Goal: Information Seeking & Learning: Check status

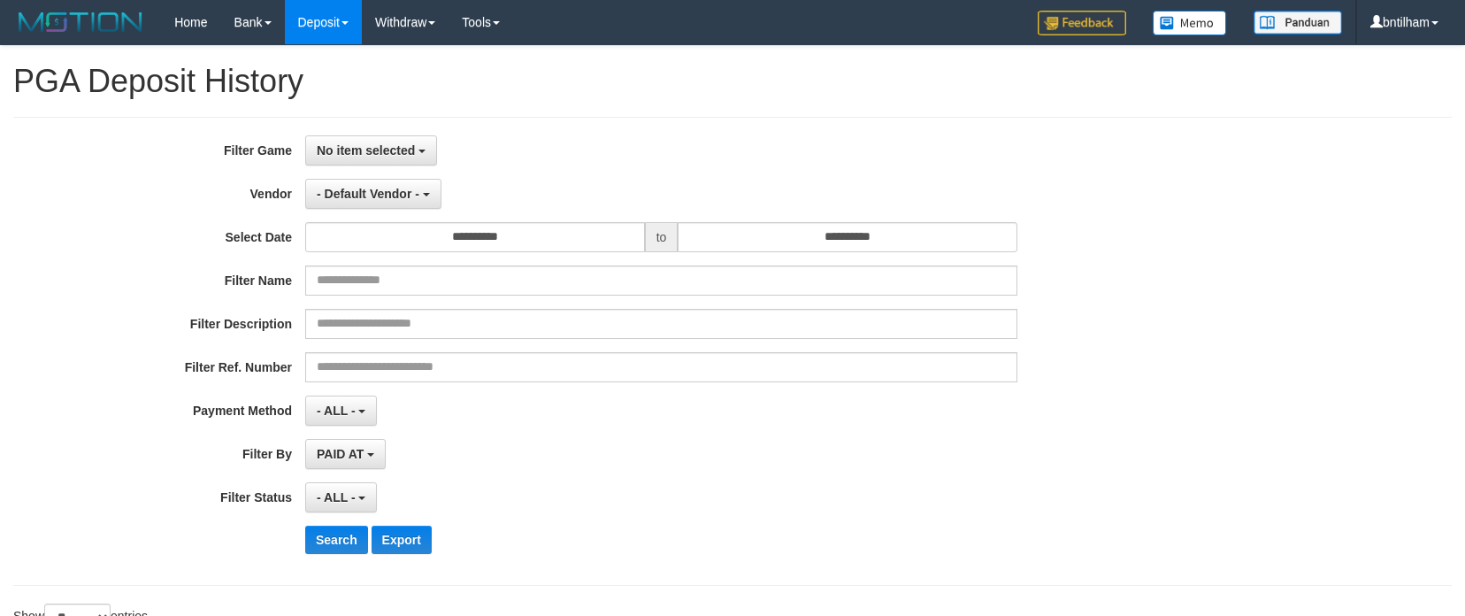
select select "**********"
select select "*"
select select "**"
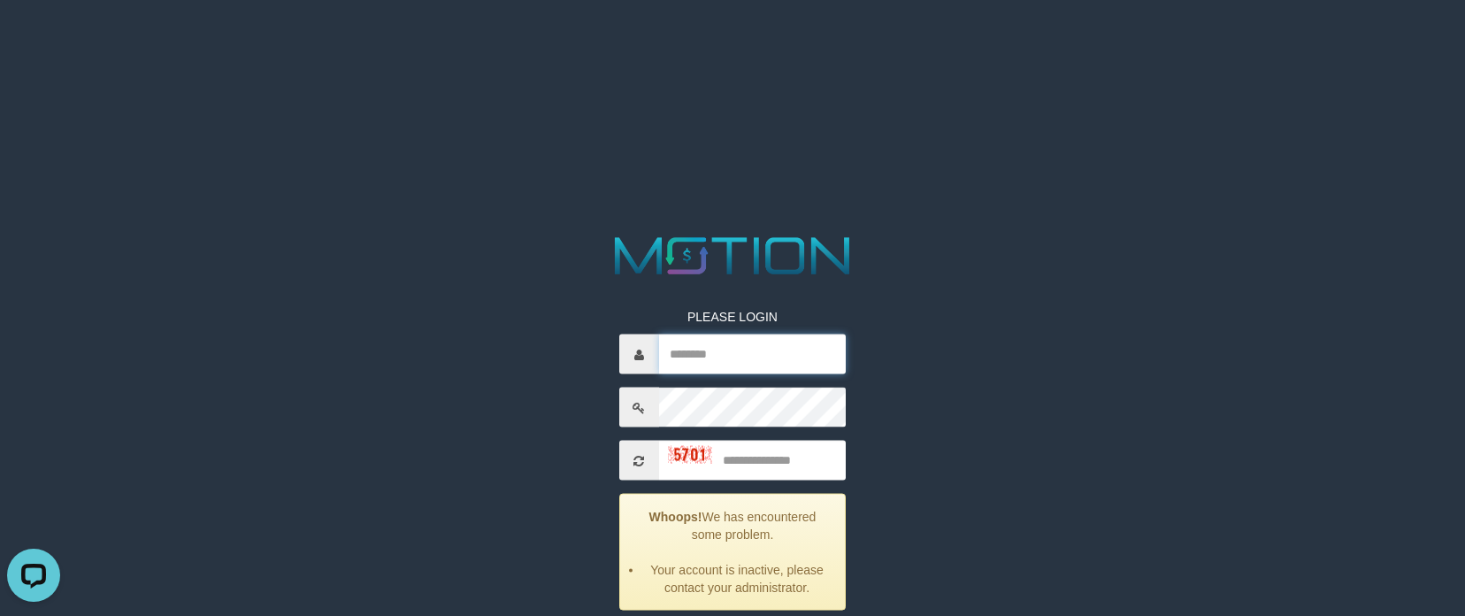
type input "********"
click at [788, 453] on input "text" at bounding box center [752, 461] width 187 height 40
type input "****"
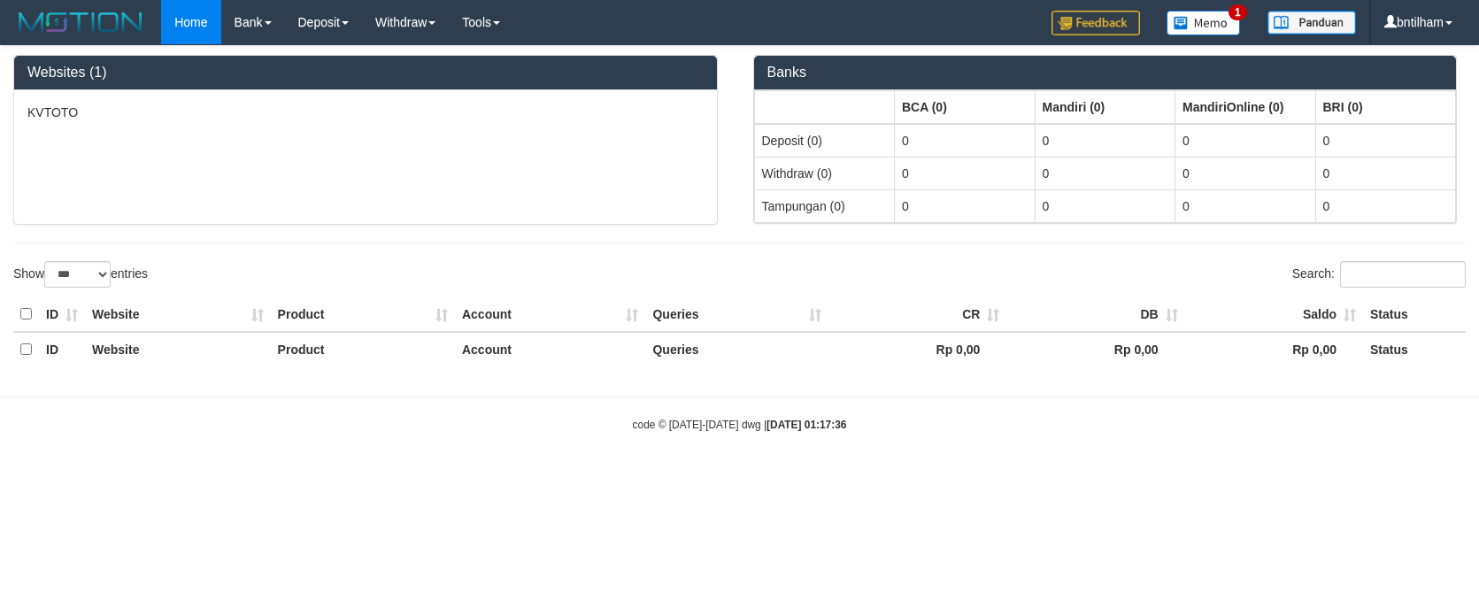
select select "***"
click at [1201, 17] on img at bounding box center [1203, 23] width 74 height 25
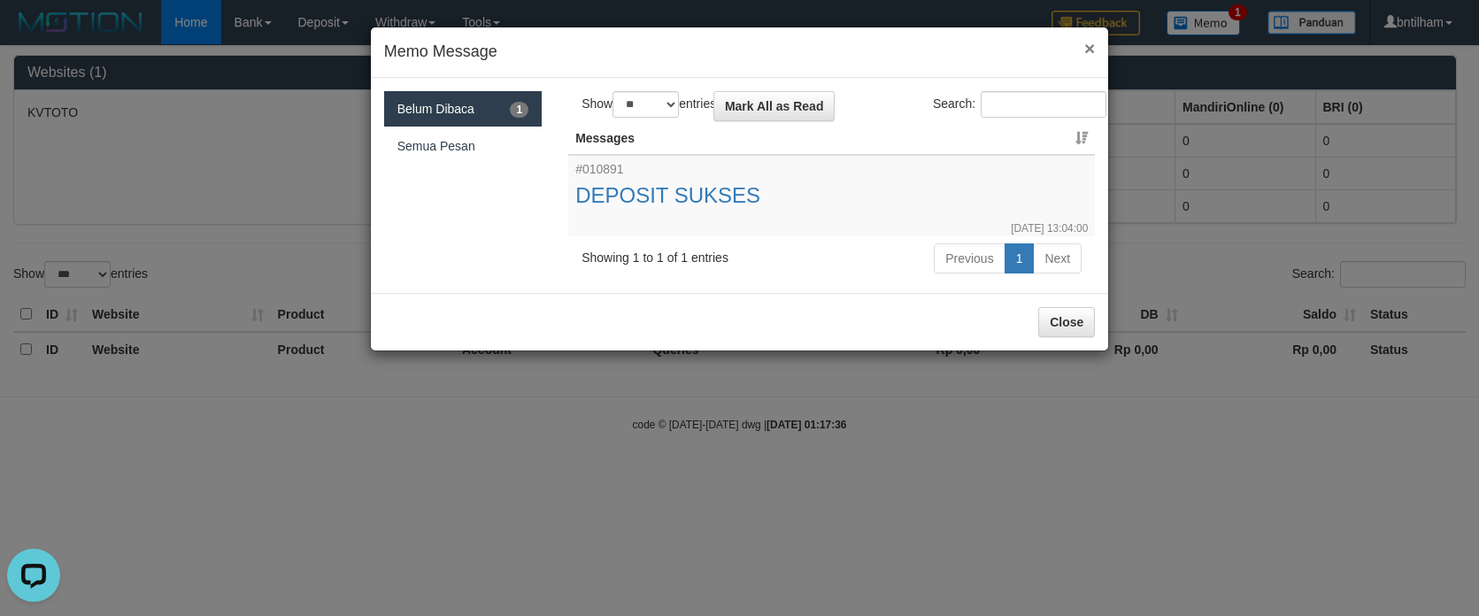
click at [1092, 50] on span "×" at bounding box center [1089, 48] width 11 height 20
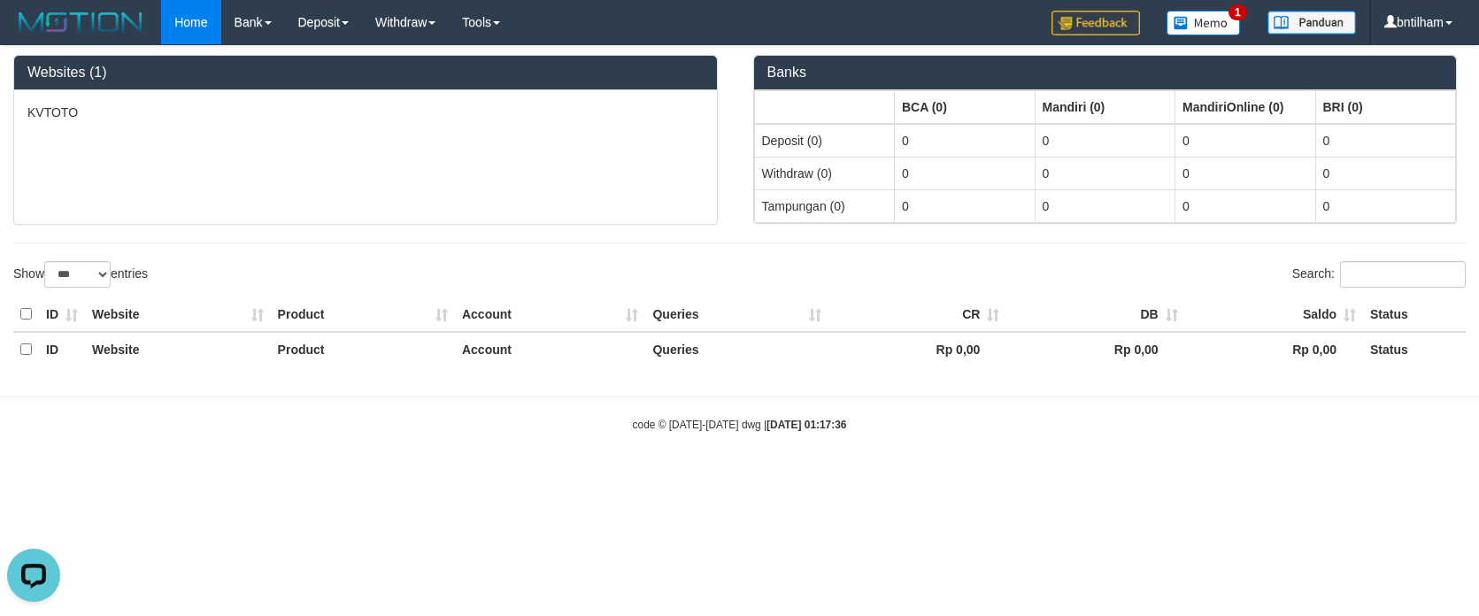
click at [800, 5] on div "Home Bank Account List Load By Website Group [ITOTO] KVTOTO Mutasi Bank Search …" at bounding box center [739, 22] width 1452 height 45
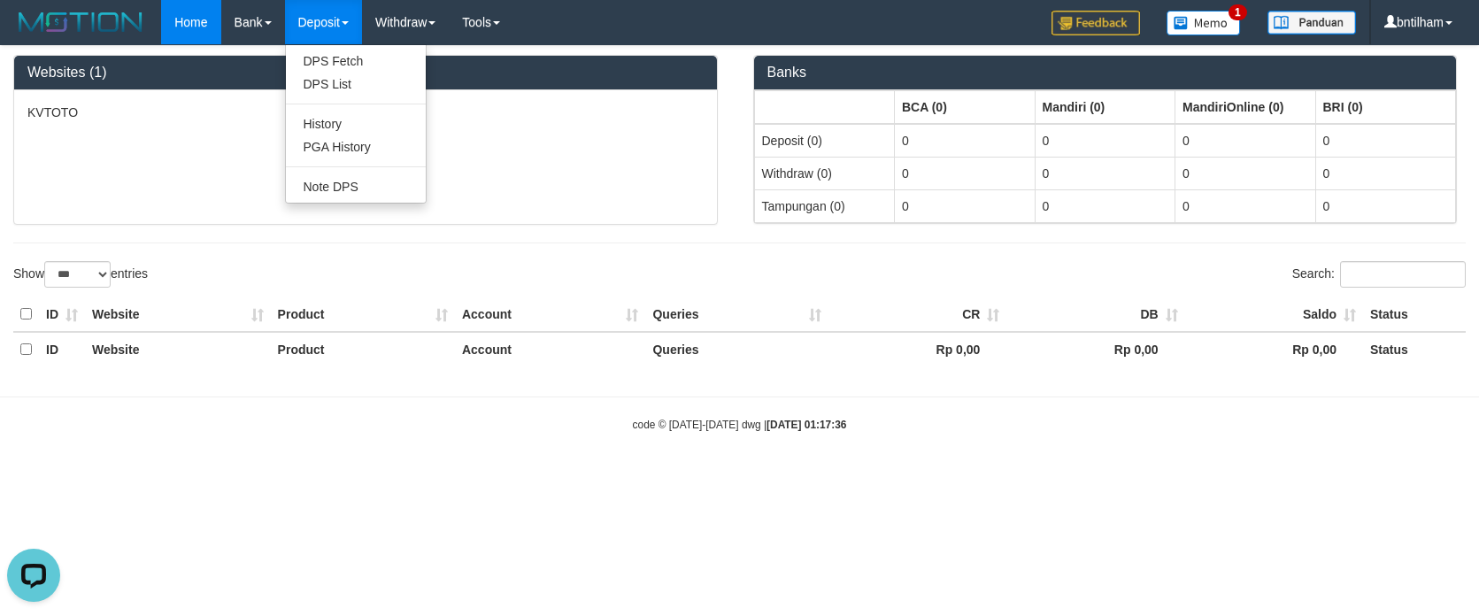
click at [311, 16] on link "Deposit" at bounding box center [323, 22] width 77 height 44
click at [356, 156] on link "PGA History" at bounding box center [356, 146] width 140 height 23
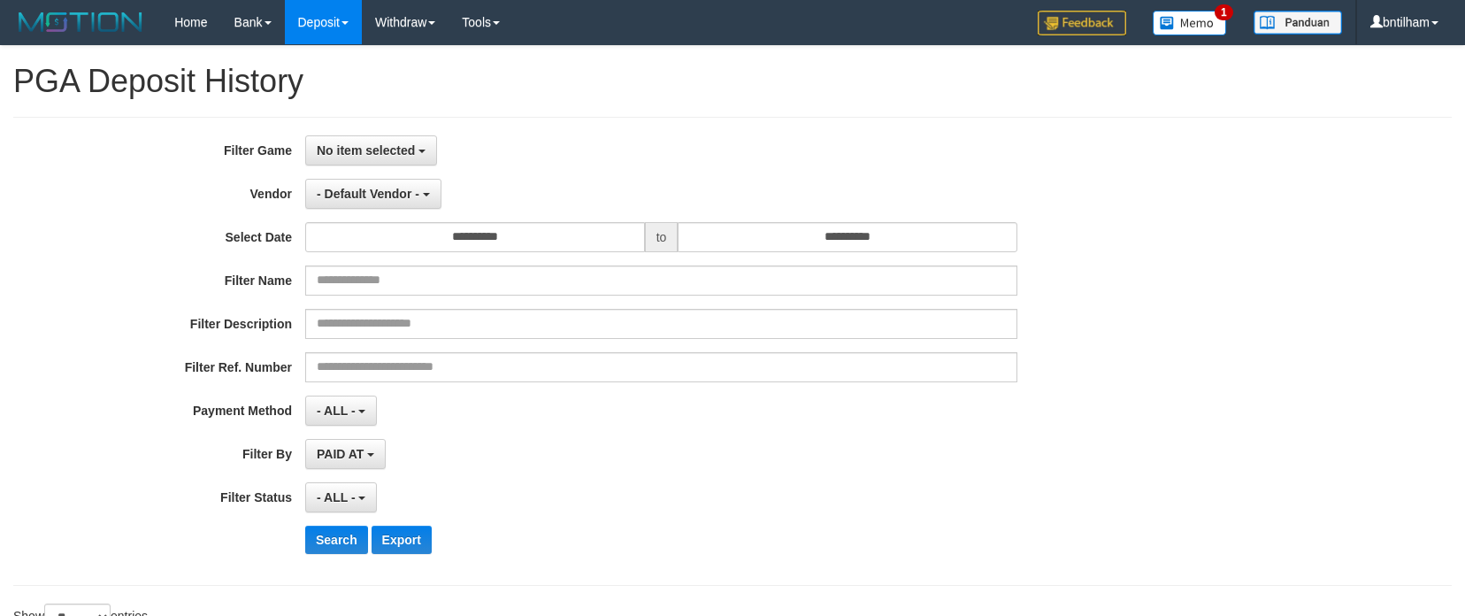
select select
select select "**"
click at [367, 152] on span "No item selected" at bounding box center [366, 150] width 98 height 14
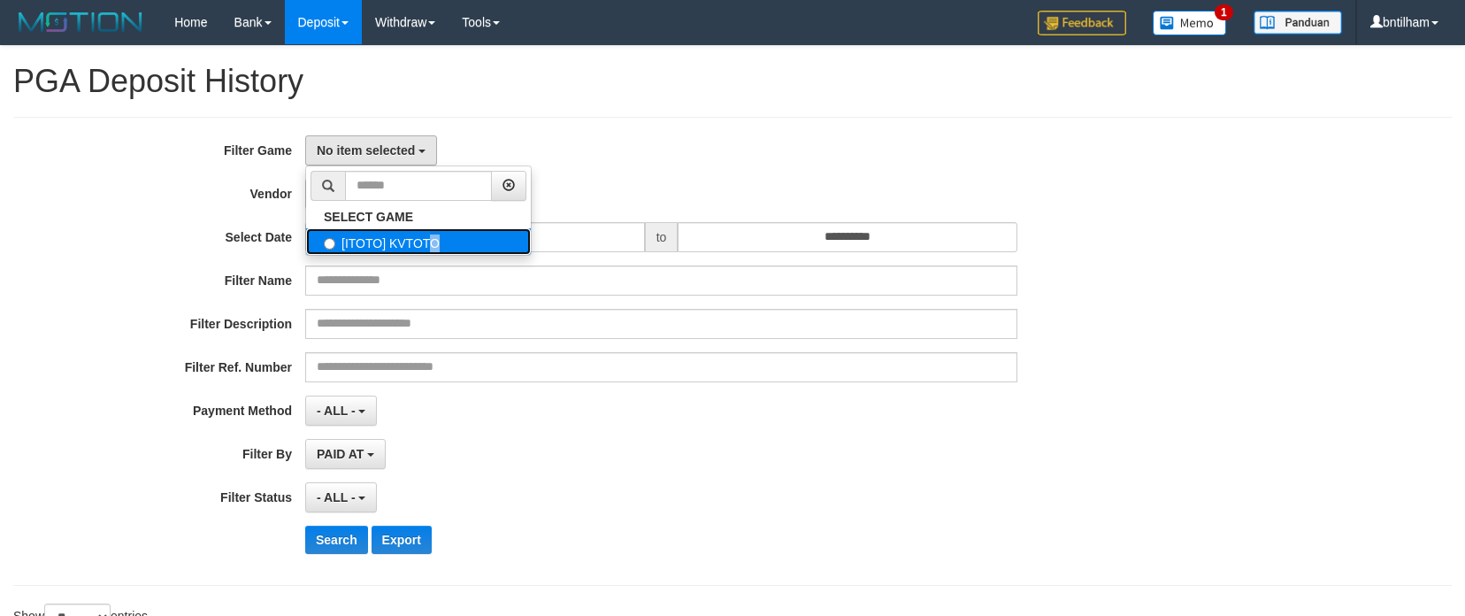
click at [377, 245] on label "[ITOTO] KVTOTO" at bounding box center [418, 241] width 225 height 27
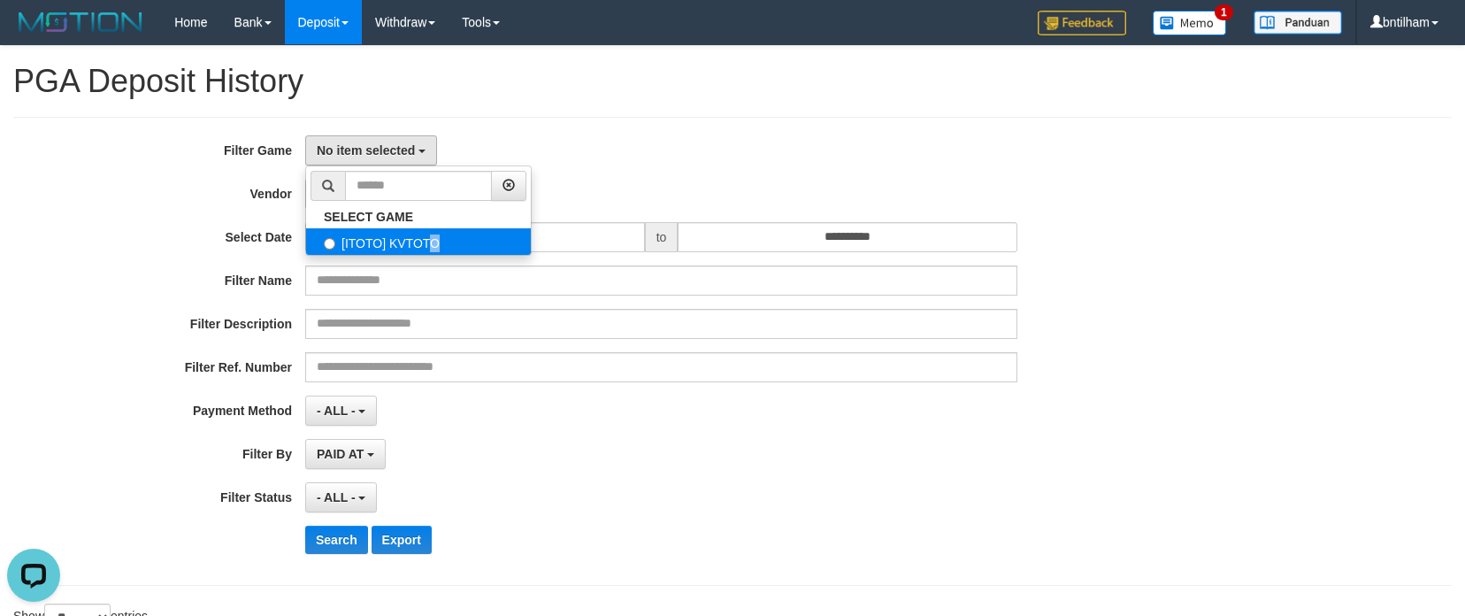
select select "****"
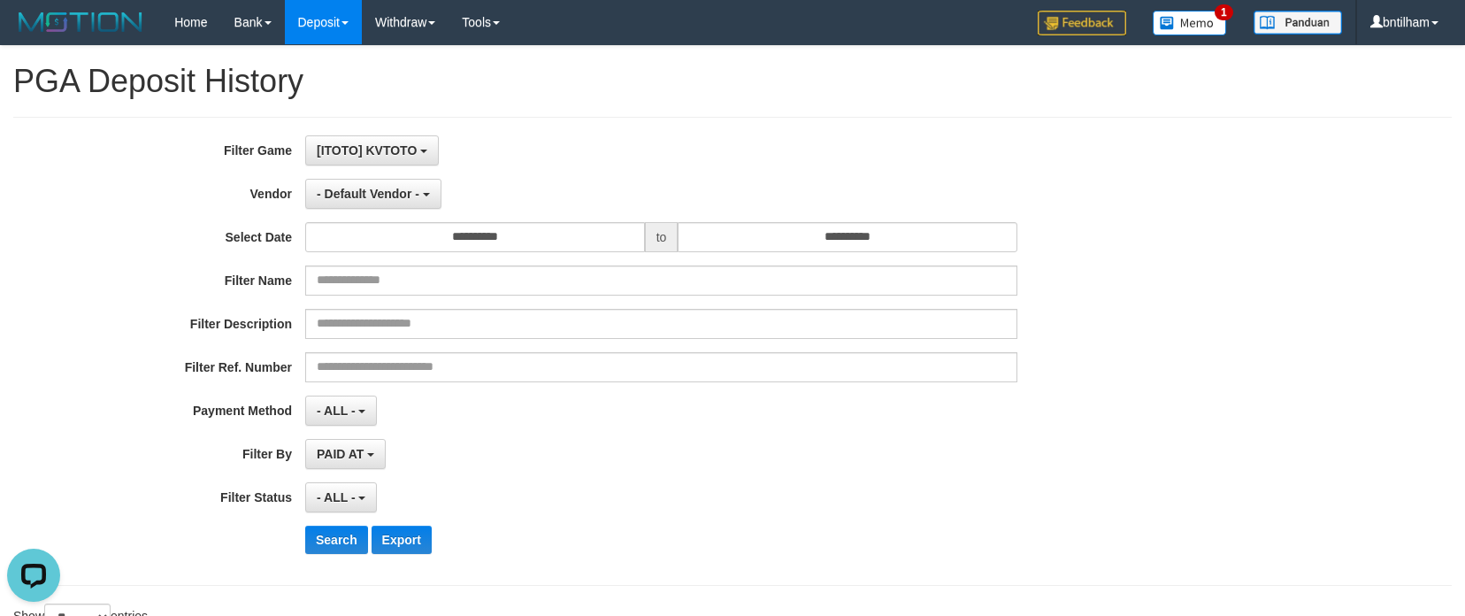
scroll to position [16, 0]
click at [364, 188] on span "- Default Vendor -" at bounding box center [368, 194] width 103 height 14
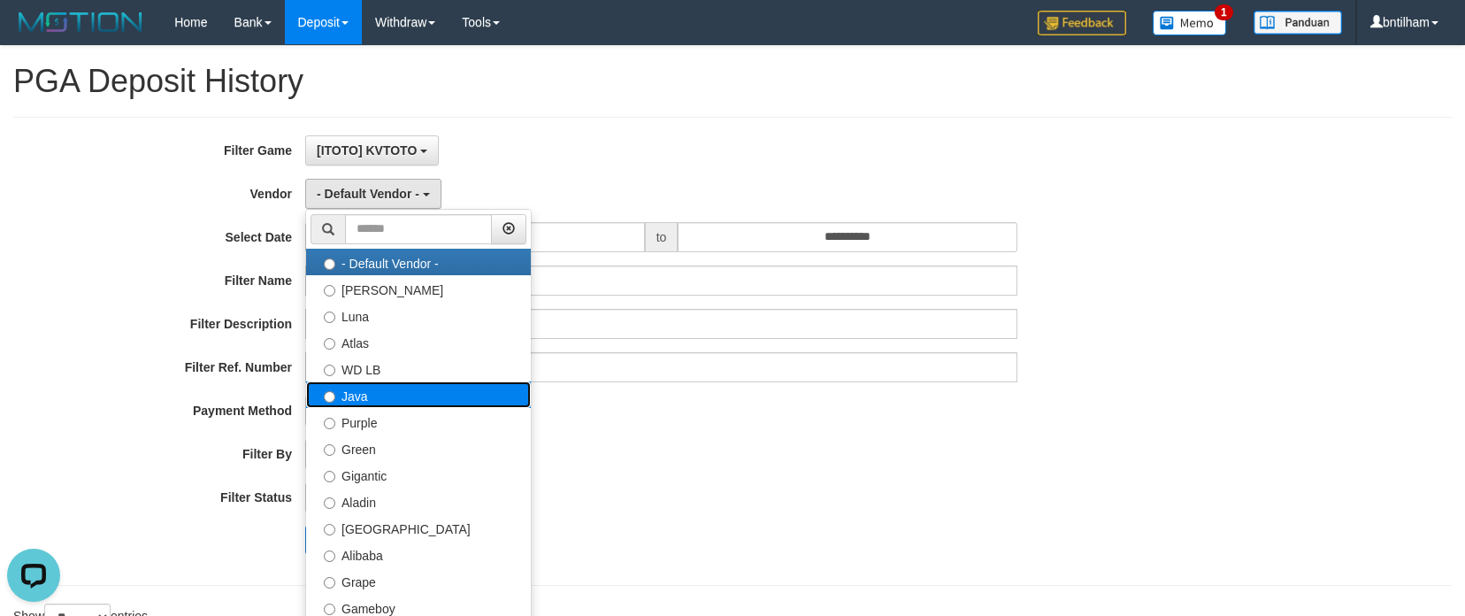
click at [356, 396] on label "Java" at bounding box center [418, 394] width 225 height 27
select select "**********"
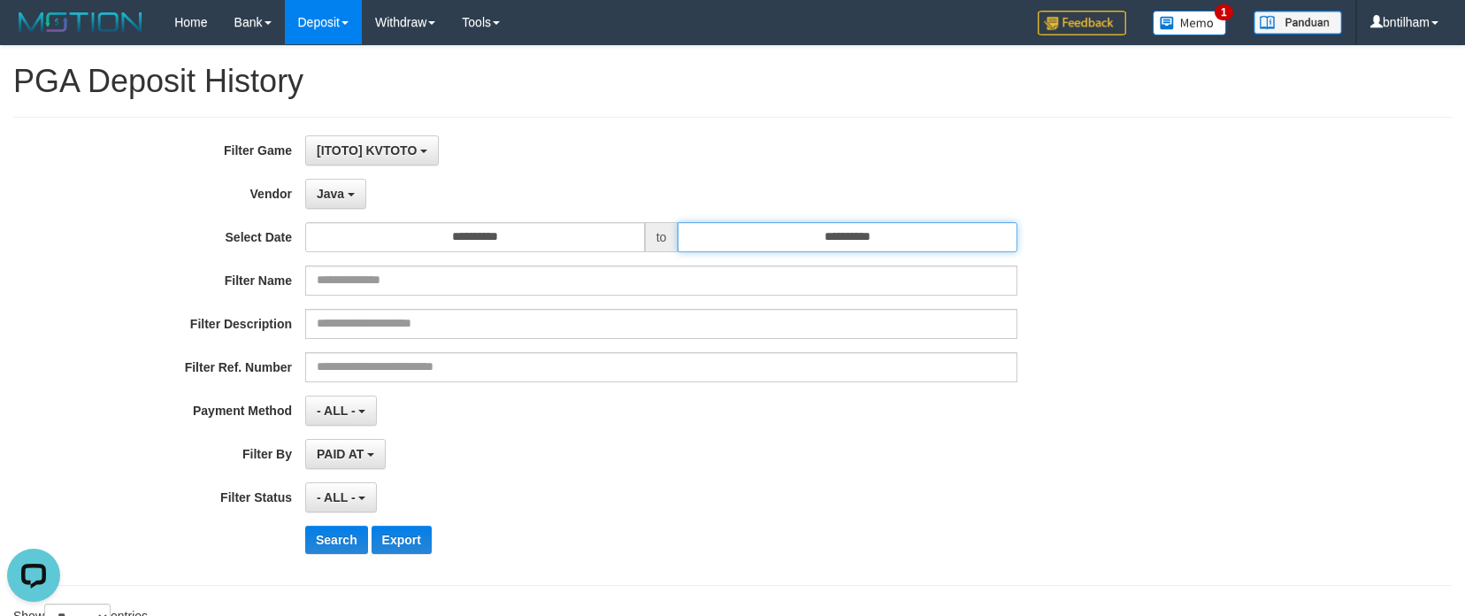
click at [854, 227] on input "**********" at bounding box center [848, 237] width 340 height 30
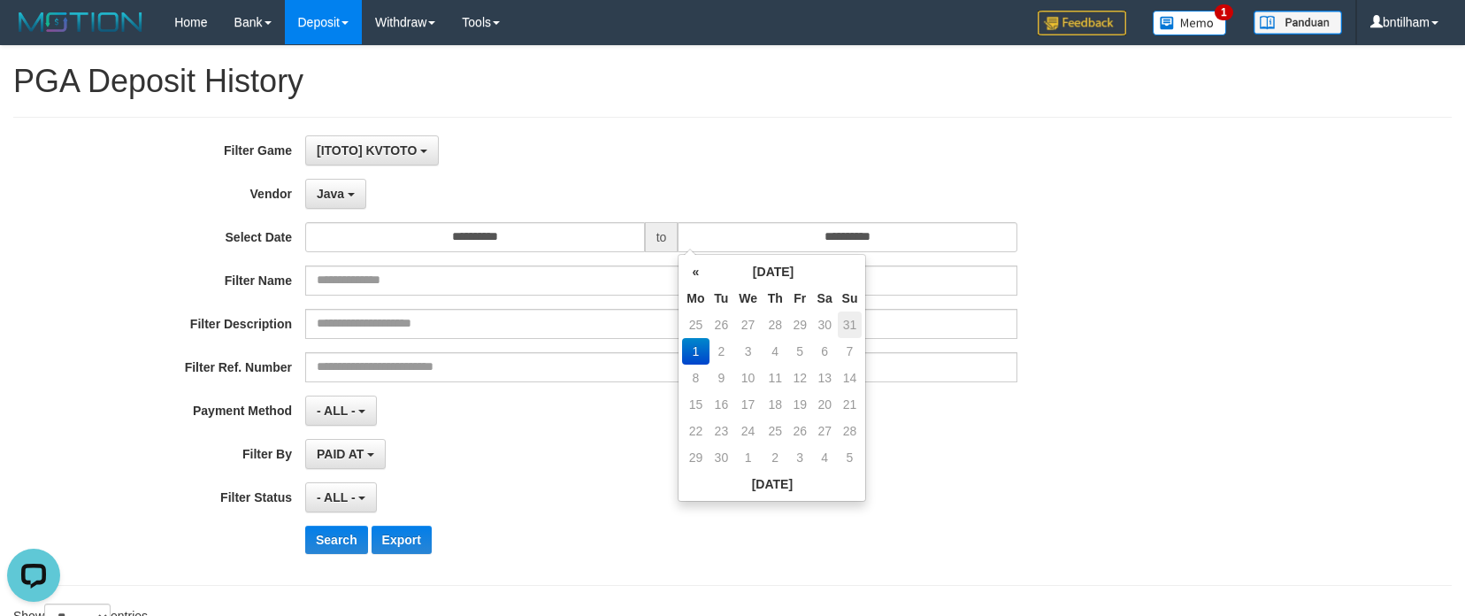
click at [850, 326] on td "31" at bounding box center [850, 324] width 25 height 27
type input "**********"
click at [547, 524] on div "**********" at bounding box center [610, 351] width 1221 height 432
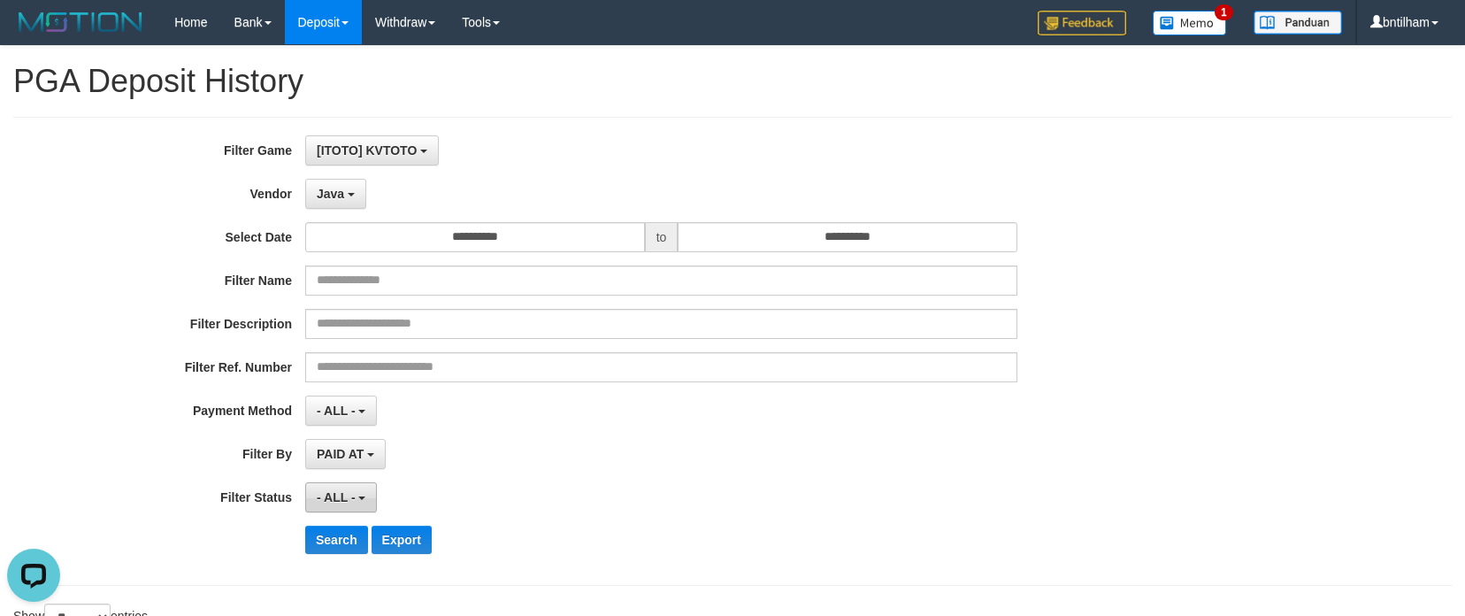
click at [340, 488] on button "- ALL -" at bounding box center [341, 497] width 72 height 30
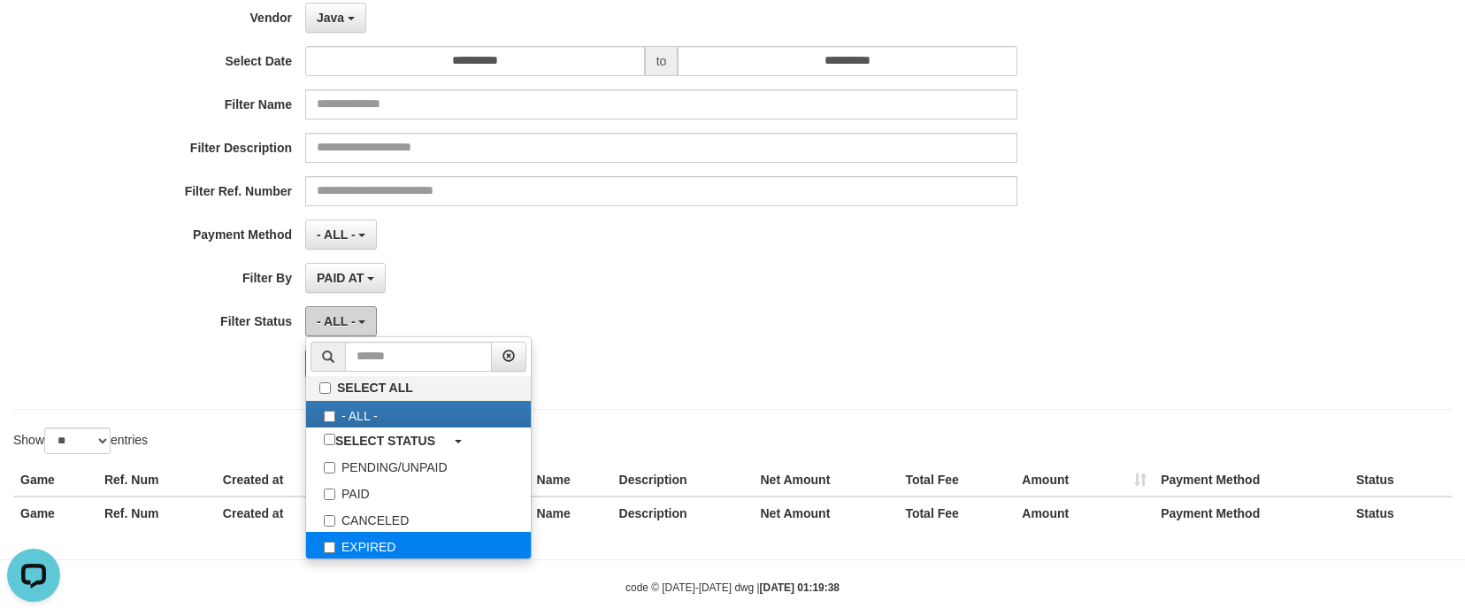
scroll to position [177, 0]
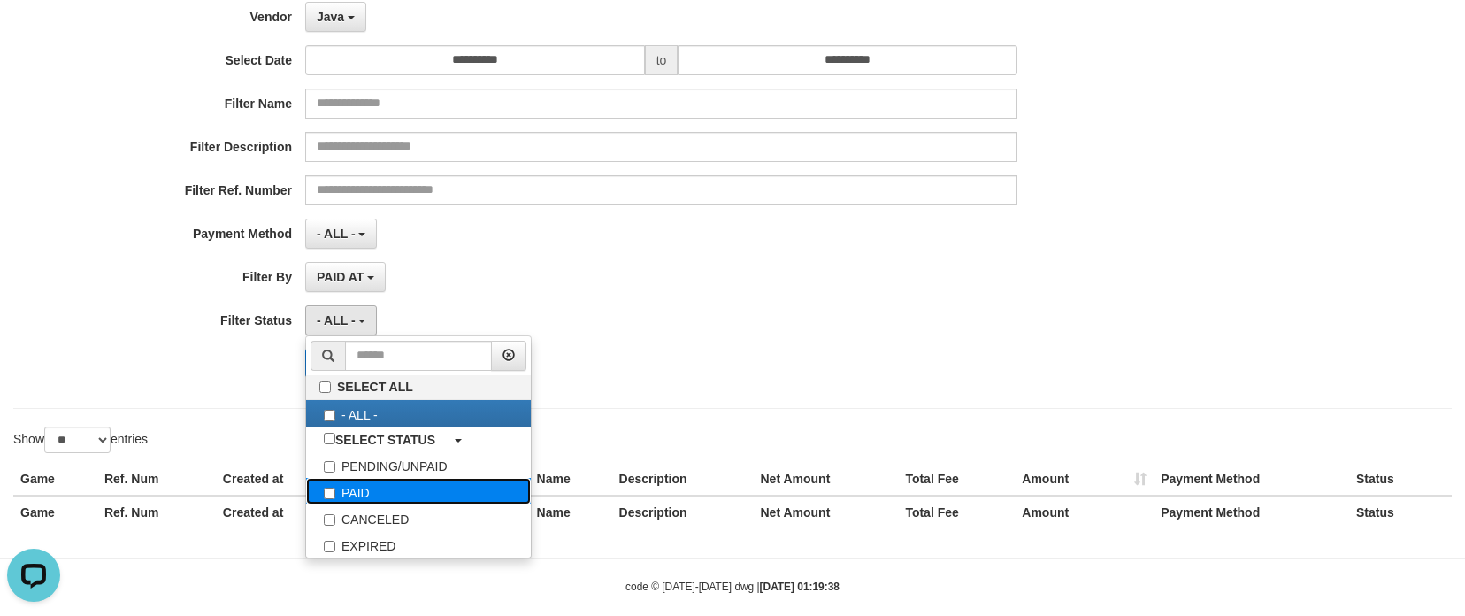
click at [355, 494] on label "PAID" at bounding box center [418, 491] width 225 height 27
select select "*"
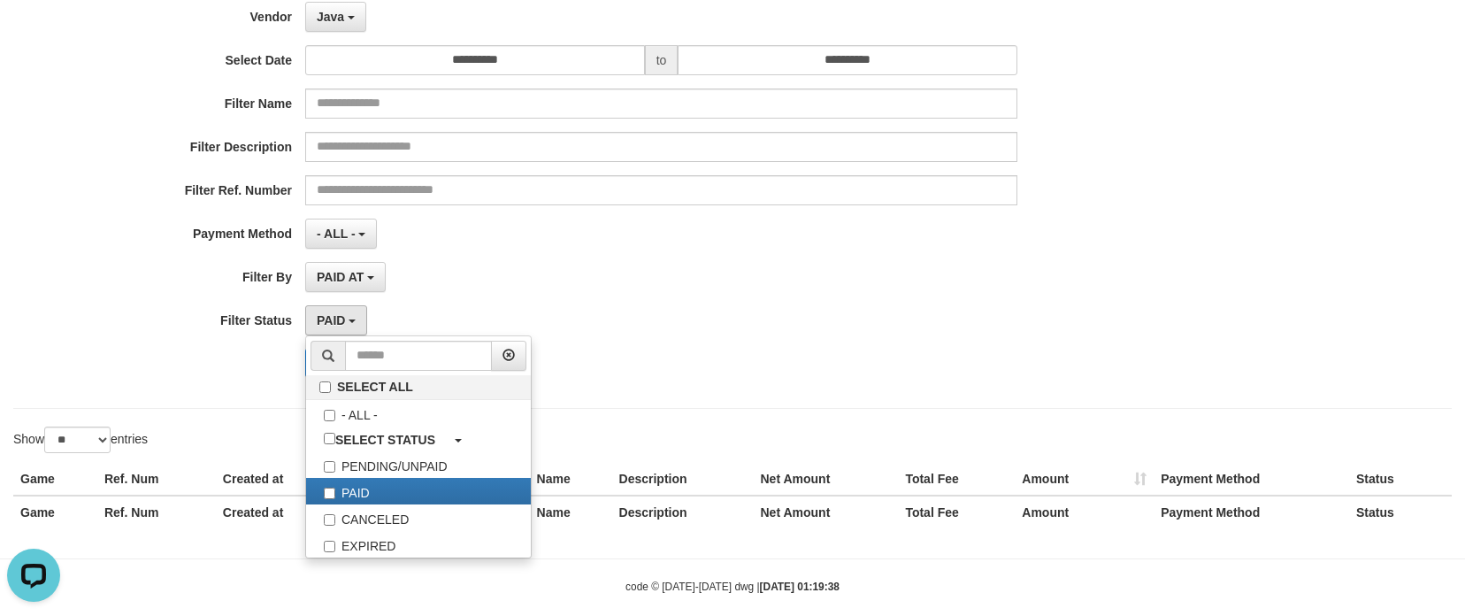
click at [518, 280] on div "PAID AT PAID AT CREATED AT" at bounding box center [661, 277] width 712 height 30
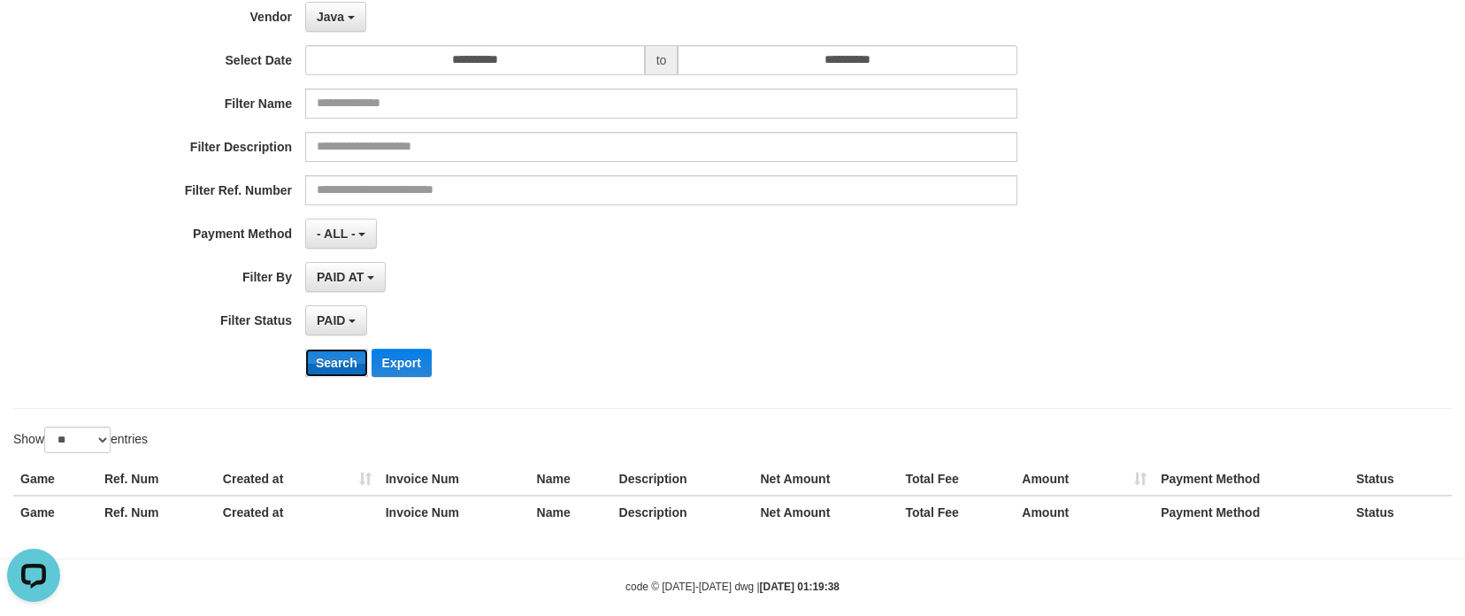
click at [353, 365] on button "Search" at bounding box center [336, 363] width 63 height 28
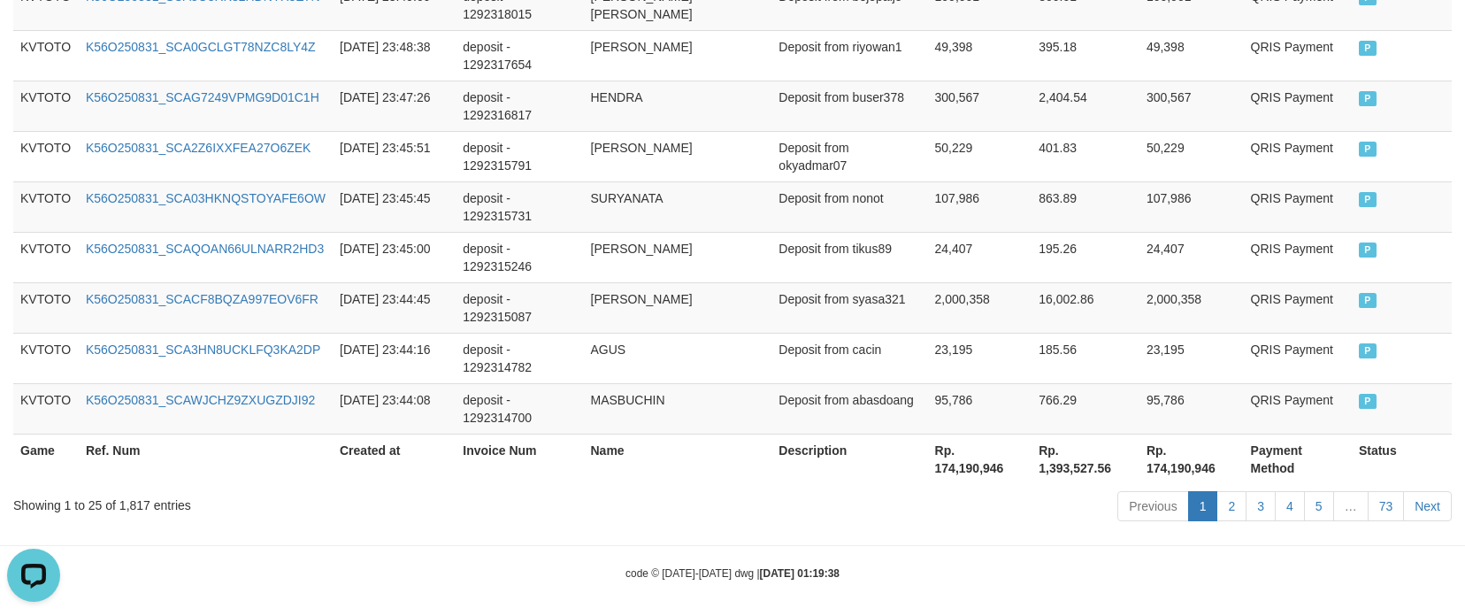
scroll to position [1527, 0]
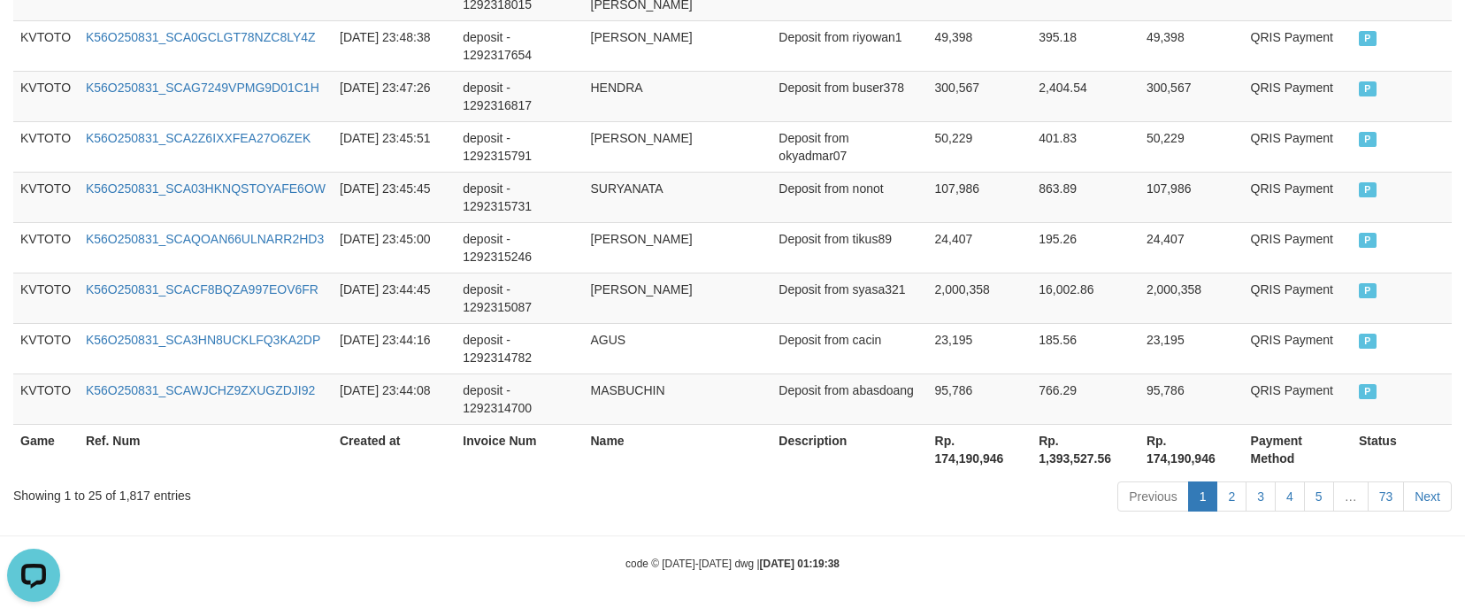
click at [140, 496] on div "Showing 1 to 25 of 1,817 entries" at bounding box center [305, 492] width 584 height 25
click at [139, 496] on div "Showing 1 to 25 of 1,817 entries" at bounding box center [305, 492] width 584 height 25
copy div "1,817"
click at [971, 459] on th "Rp. 174,190,946" at bounding box center [980, 449] width 104 height 50
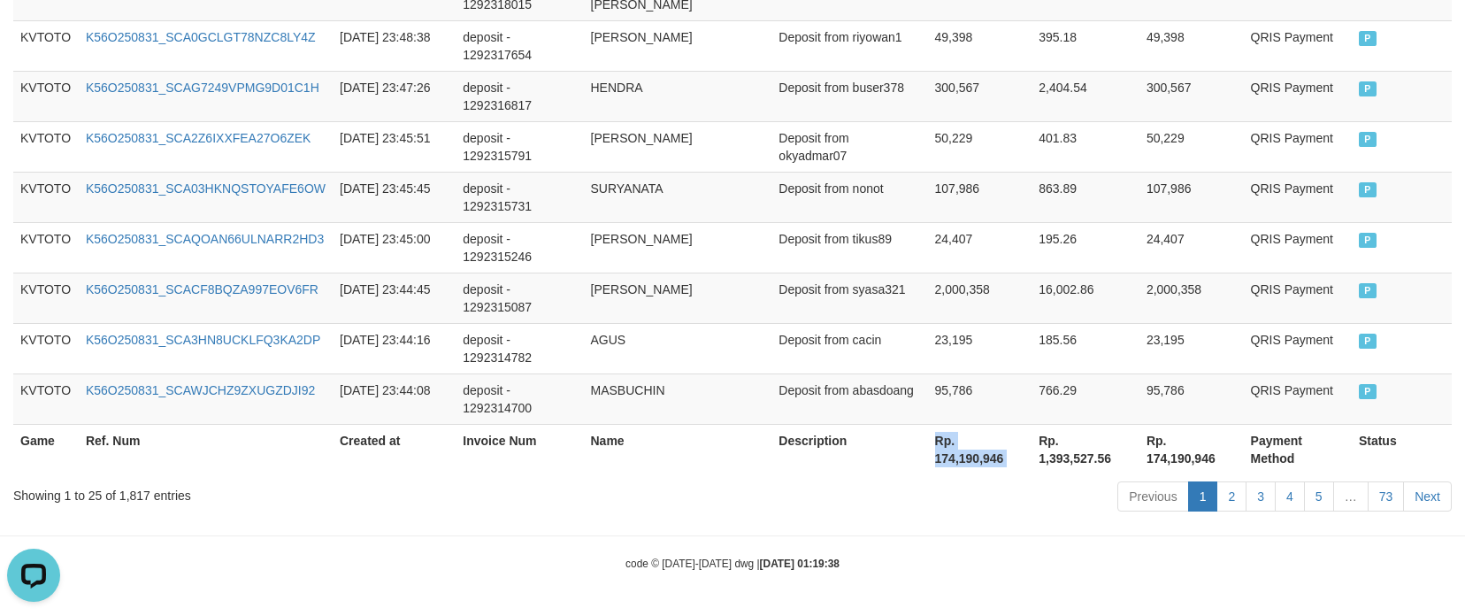
click at [970, 459] on th "Rp. 174,190,946" at bounding box center [980, 449] width 104 height 50
copy th "Rp. 174,190,946"
click at [966, 464] on th "Rp. 174,190,946" at bounding box center [980, 449] width 104 height 50
click at [969, 459] on th "Rp. 174,190,946" at bounding box center [980, 449] width 104 height 50
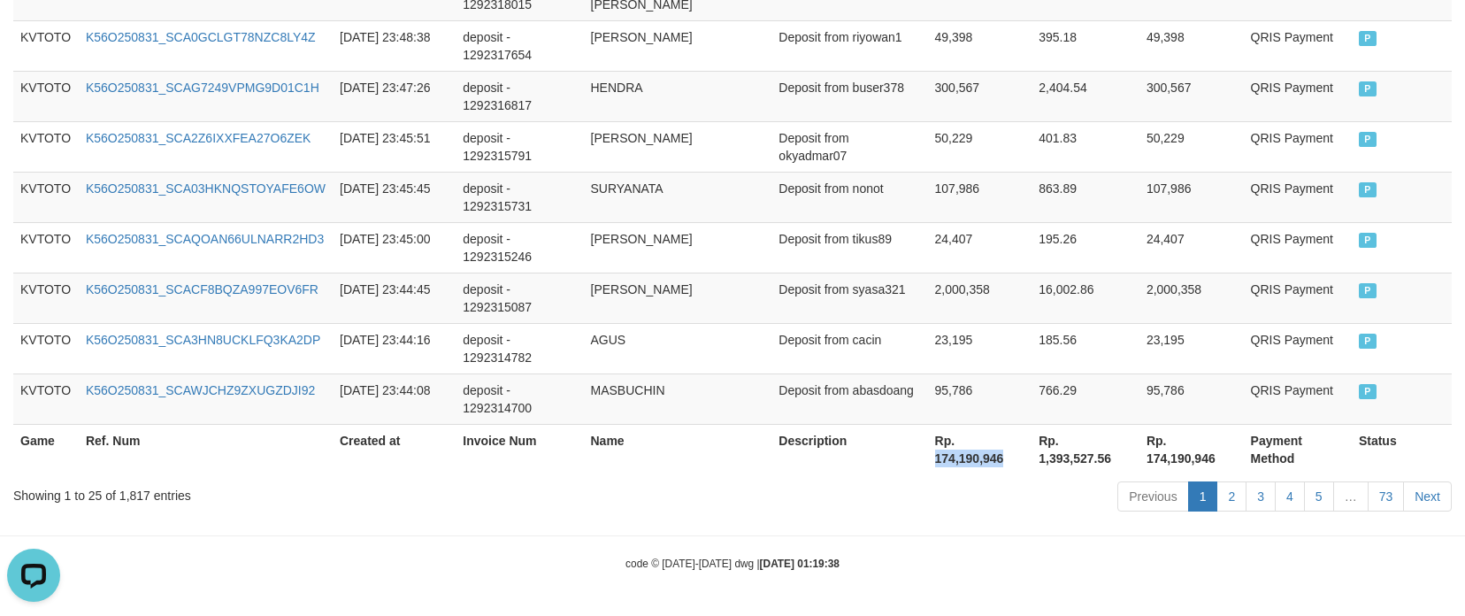
copy th "174,190,946"
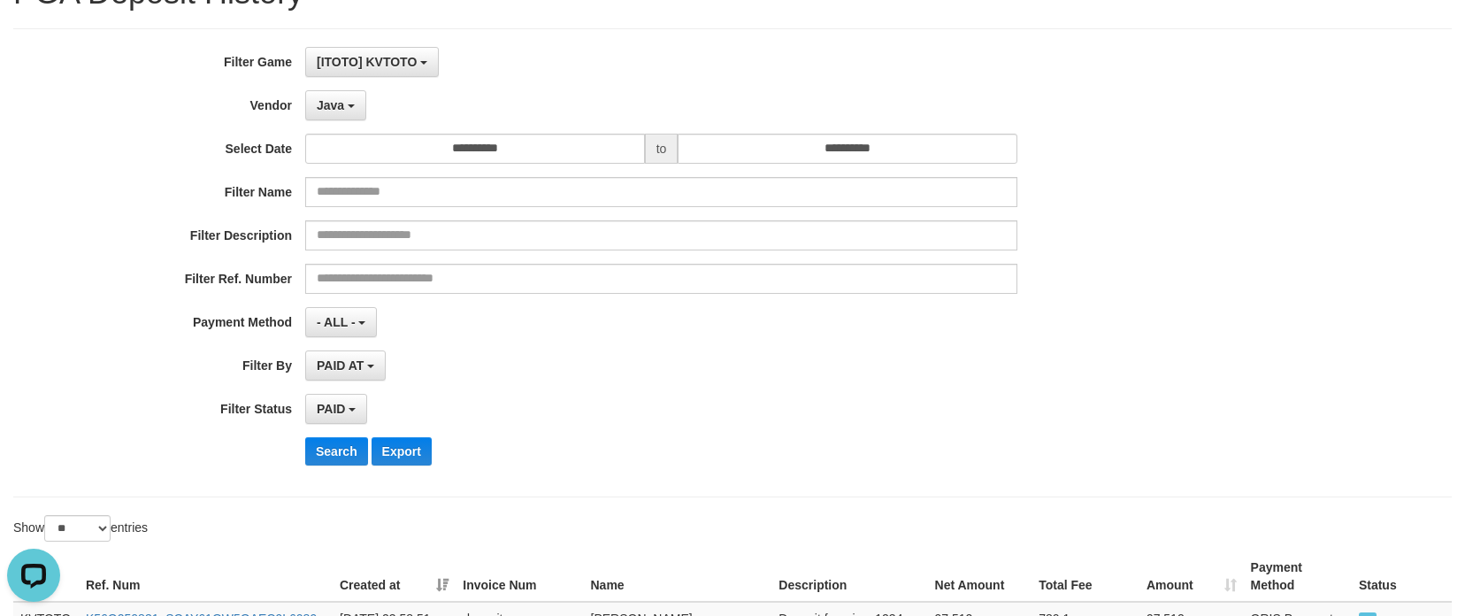
scroll to position [0, 0]
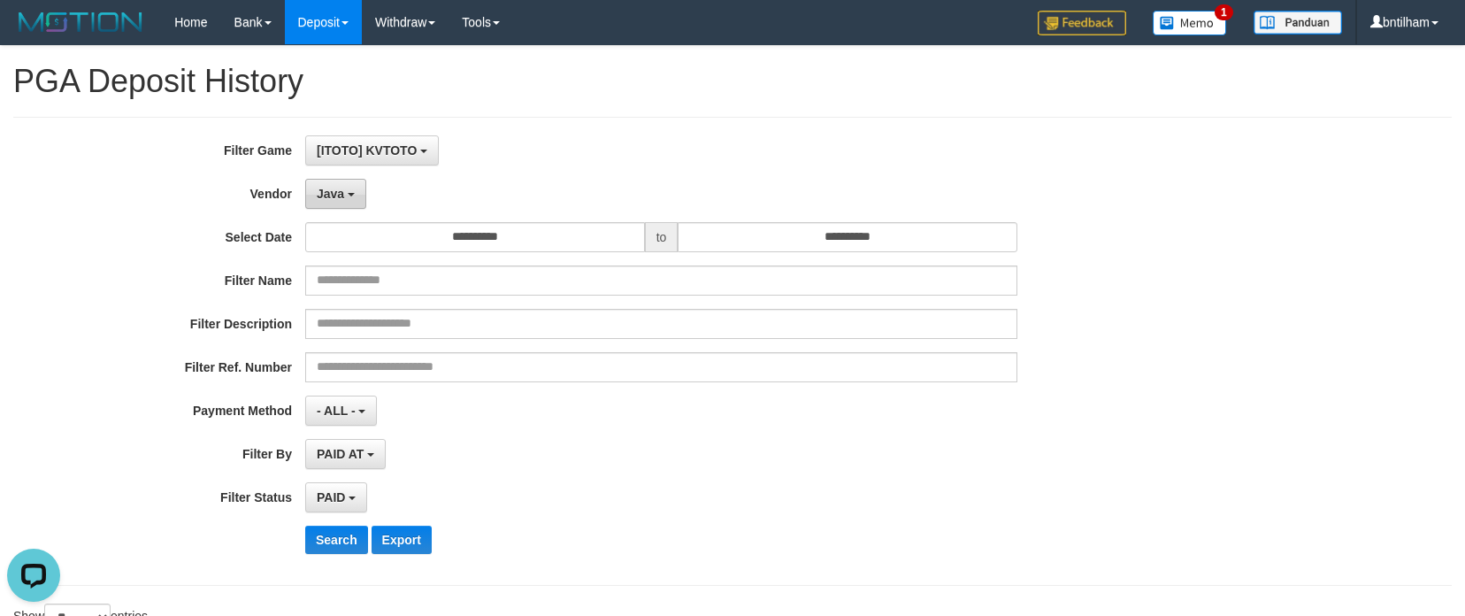
click at [340, 189] on span "Java" at bounding box center [330, 194] width 27 height 14
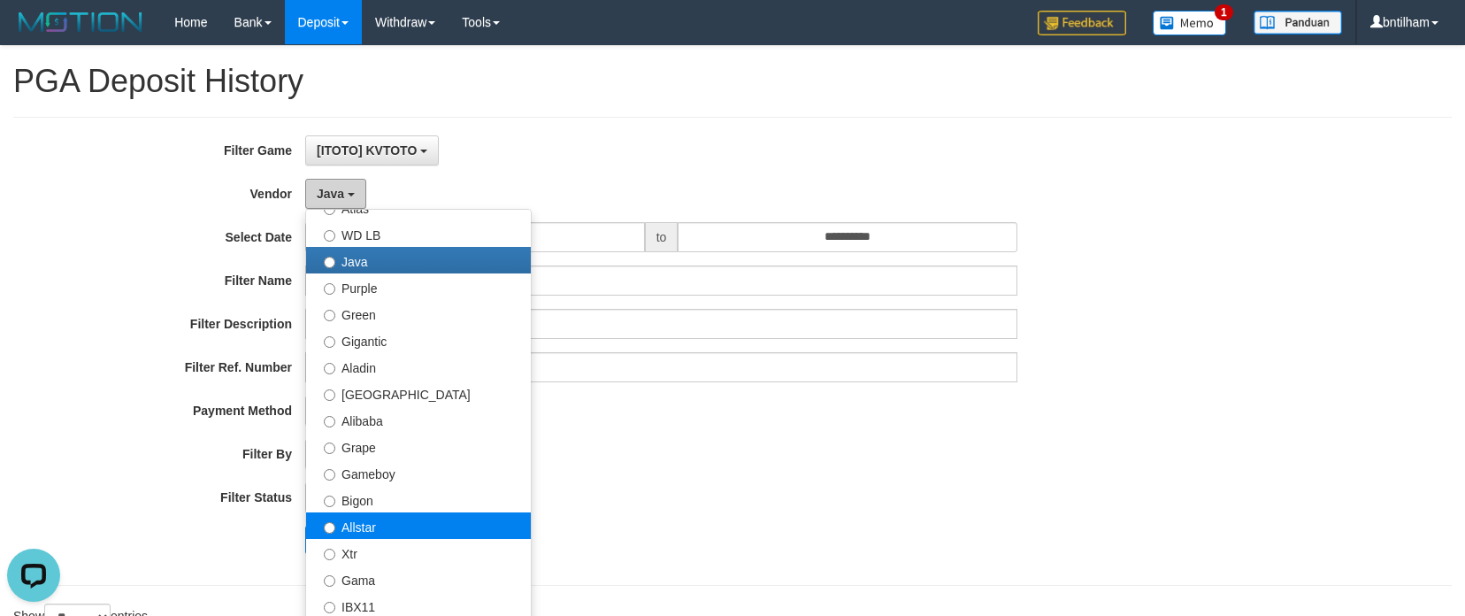
scroll to position [177, 0]
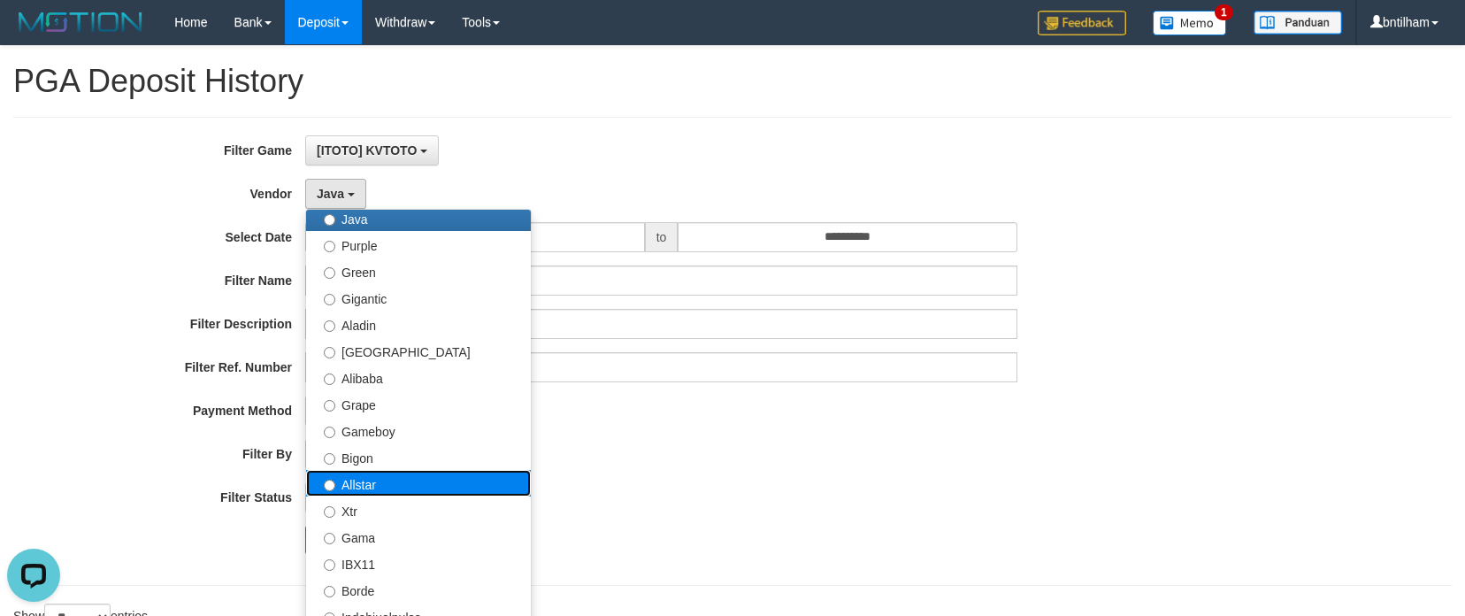
click at [359, 485] on label "Allstar" at bounding box center [418, 483] width 225 height 27
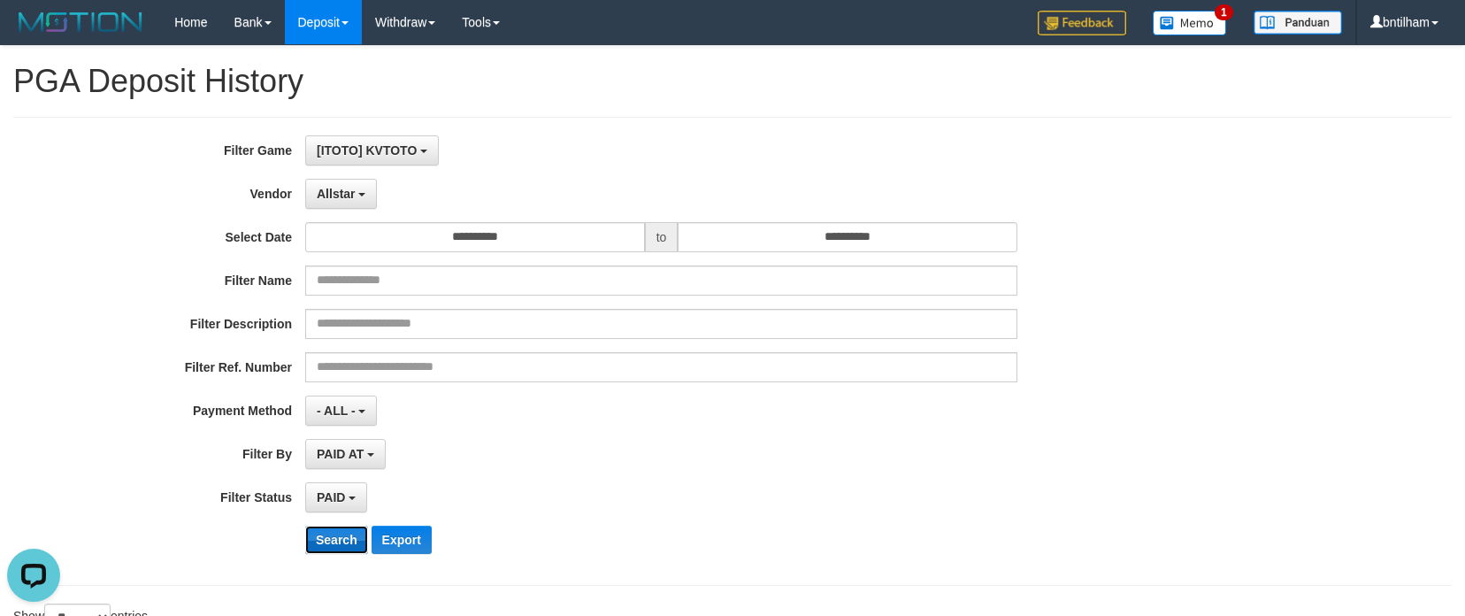
click at [343, 540] on button "Search" at bounding box center [336, 540] width 63 height 28
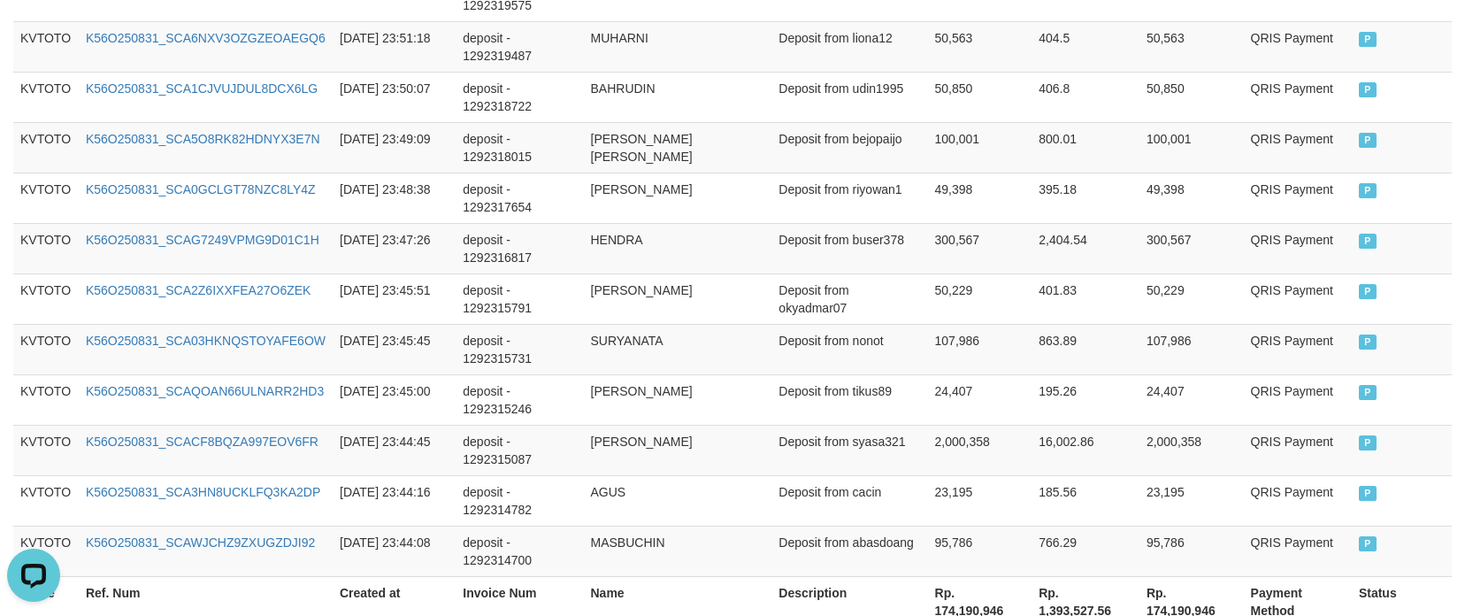
scroll to position [1527, 0]
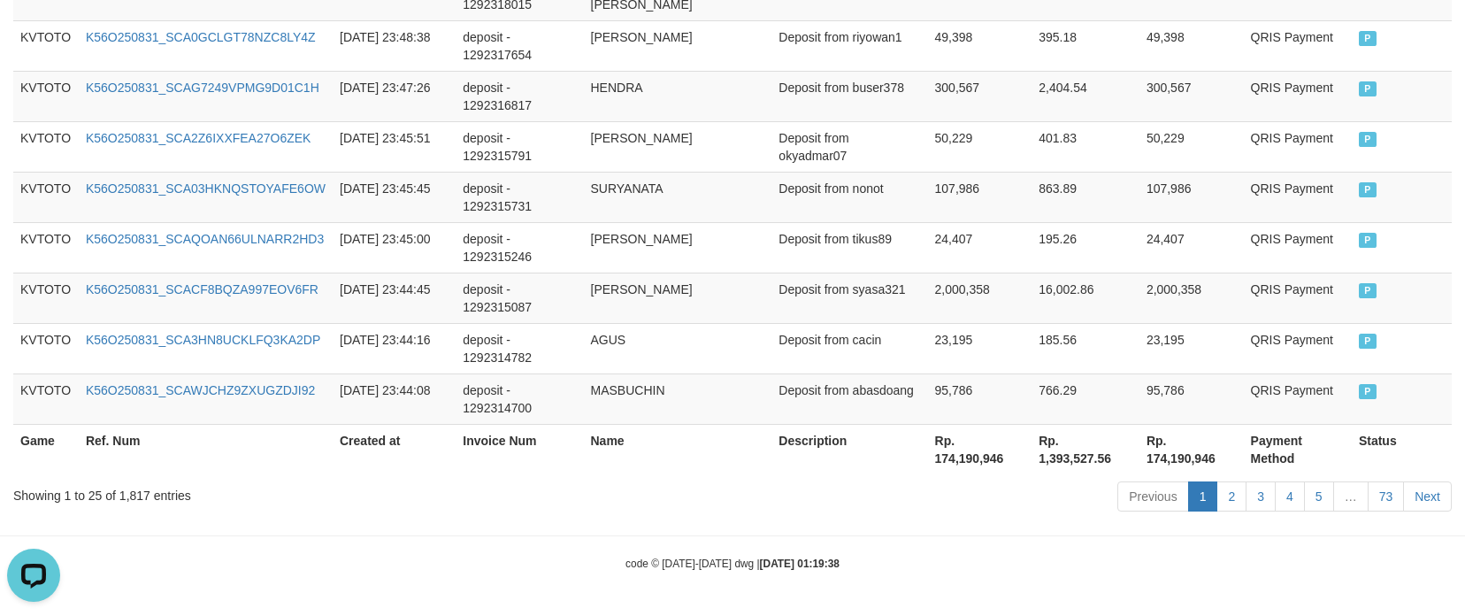
click at [140, 491] on div "Showing 1 to 25 of 1,817 entries" at bounding box center [305, 492] width 584 height 25
click at [140, 490] on div "Showing 1 to 25 of 1,817 entries" at bounding box center [305, 492] width 584 height 25
copy div "1,817"
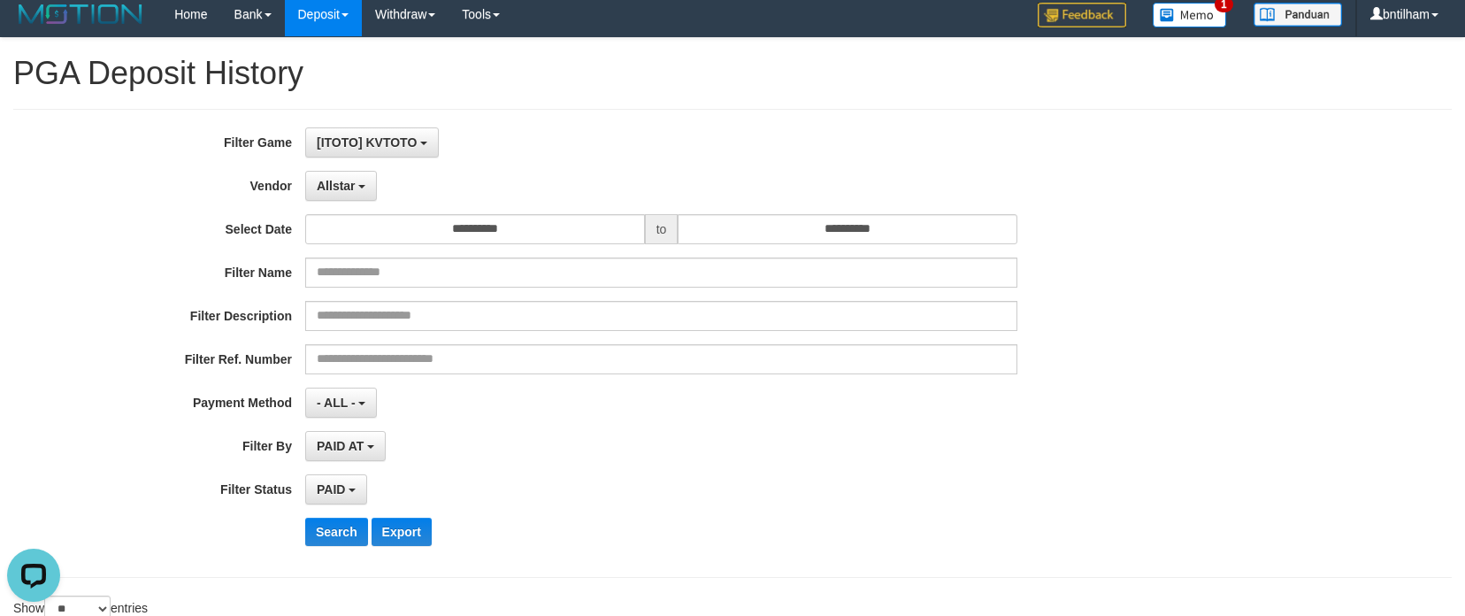
scroll to position [0, 0]
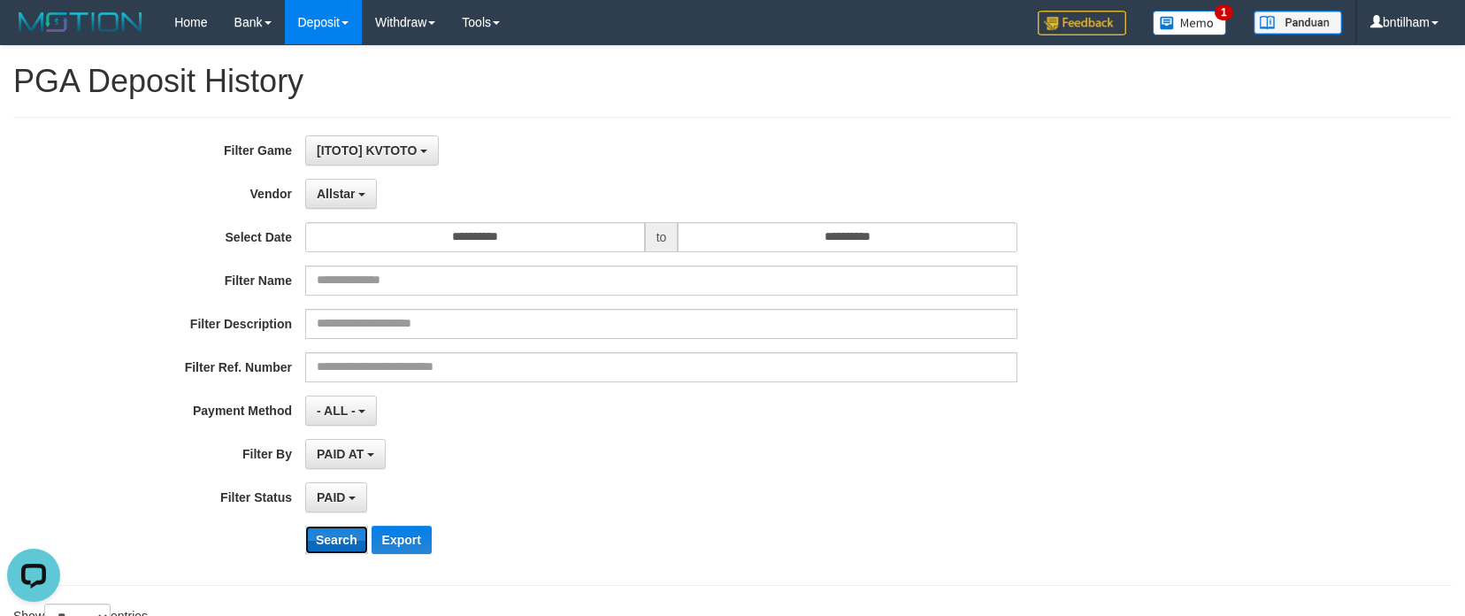
click at [335, 542] on button "Search" at bounding box center [336, 540] width 63 height 28
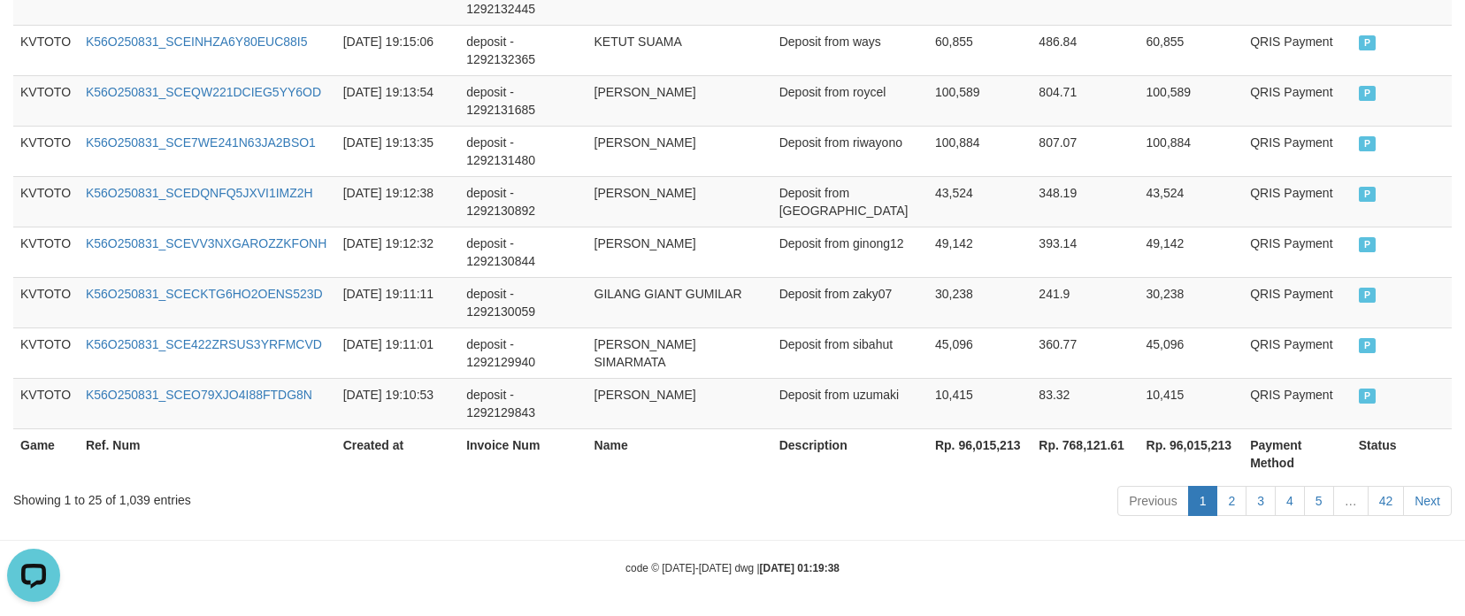
scroll to position [1527, 0]
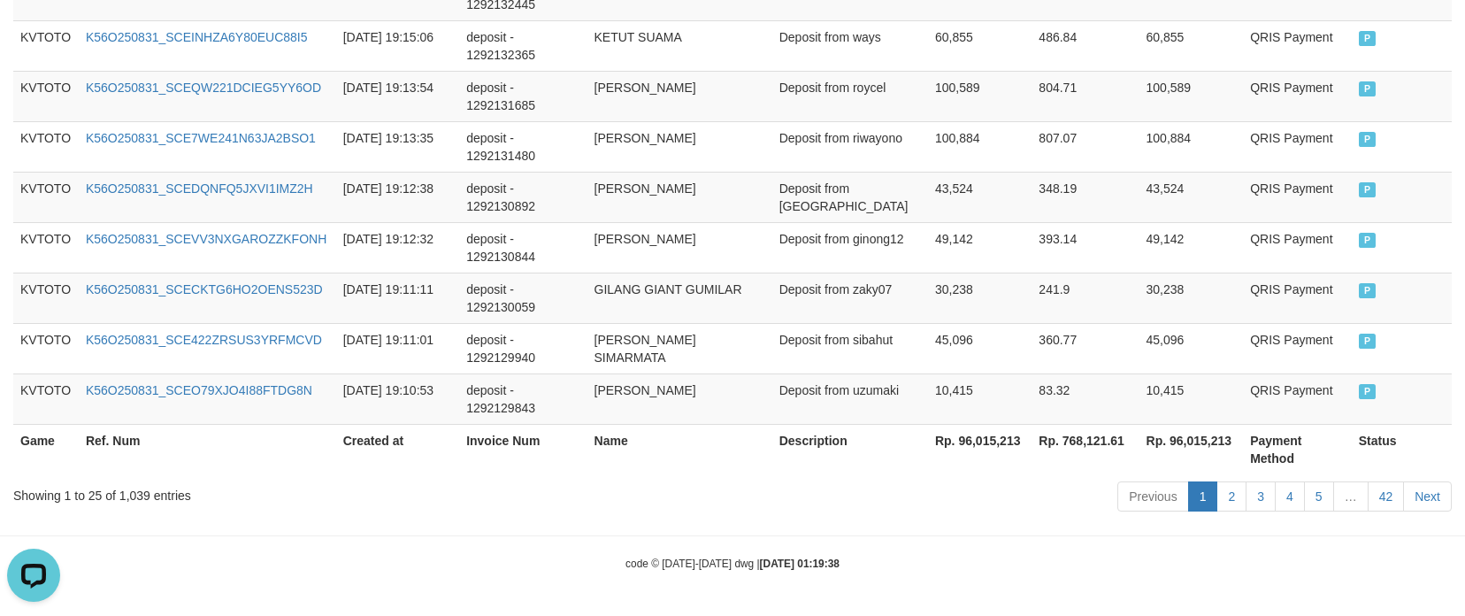
click at [134, 489] on div "Showing 1 to 25 of 1,039 entries" at bounding box center [305, 492] width 584 height 25
copy div "1,039"
click at [970, 442] on th "Rp. 96,015,213" at bounding box center [980, 449] width 104 height 50
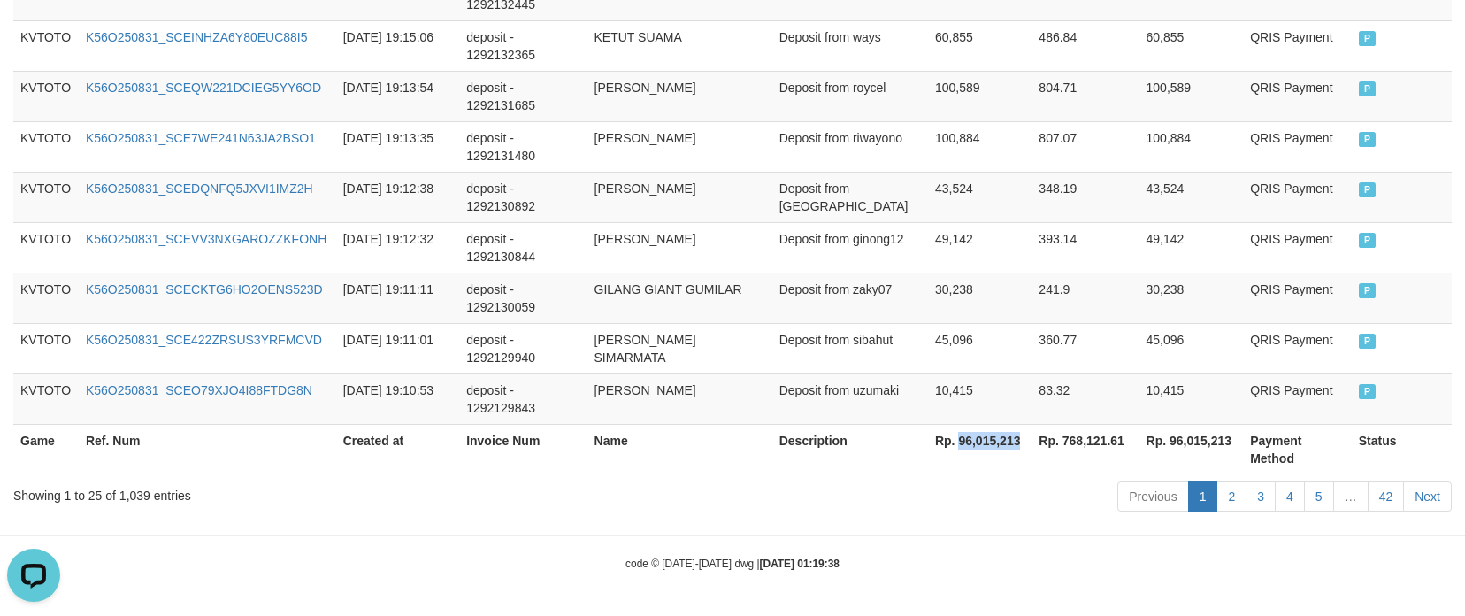
copy th "96,015,213"
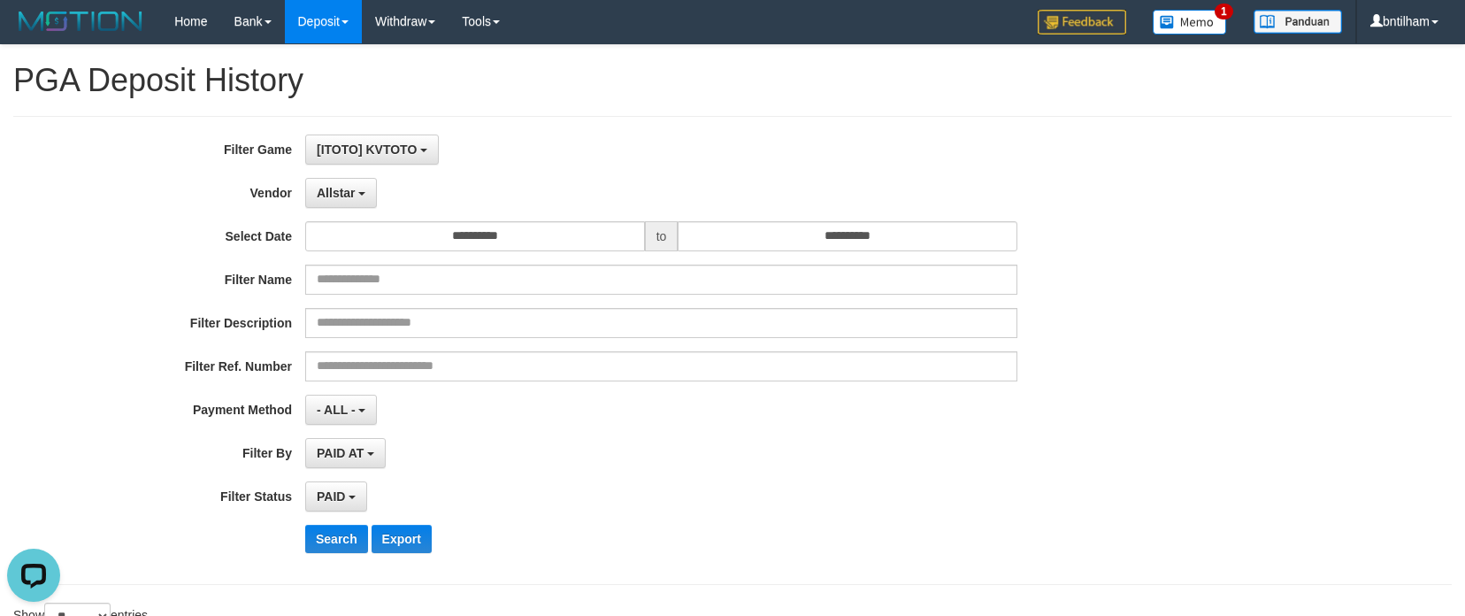
scroll to position [0, 0]
click at [345, 200] on span "Allstar" at bounding box center [336, 194] width 39 height 14
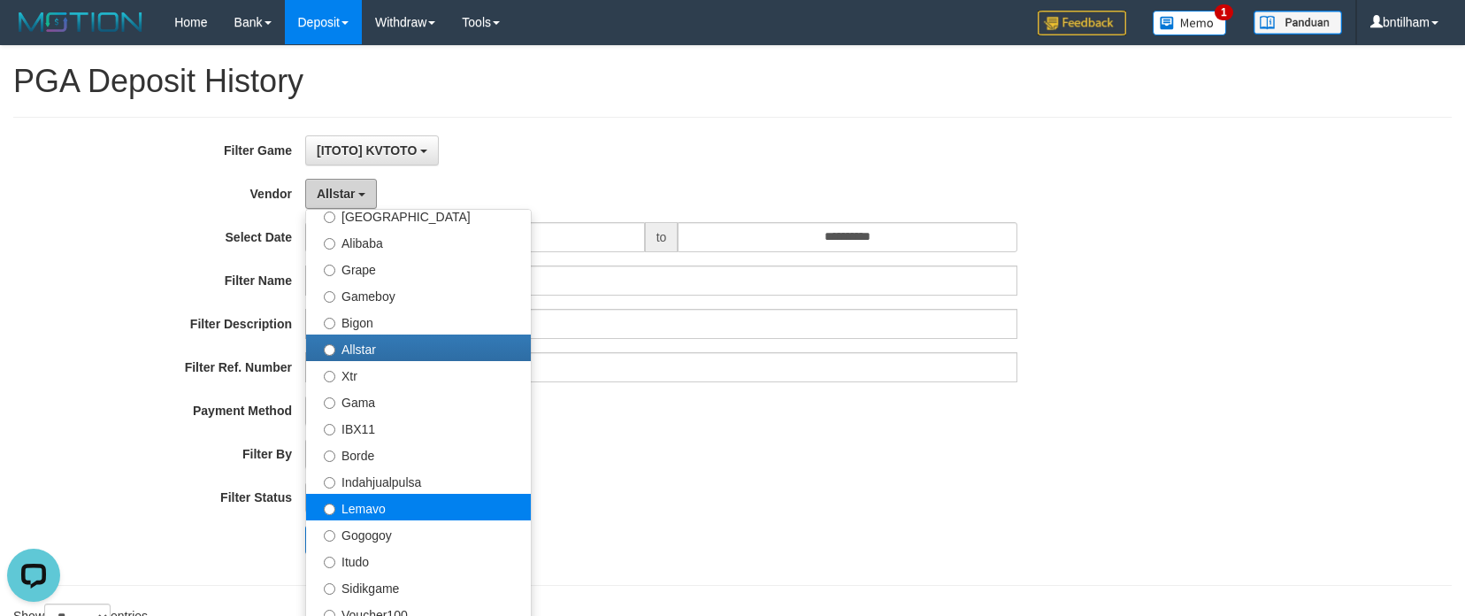
scroll to position [354, 0]
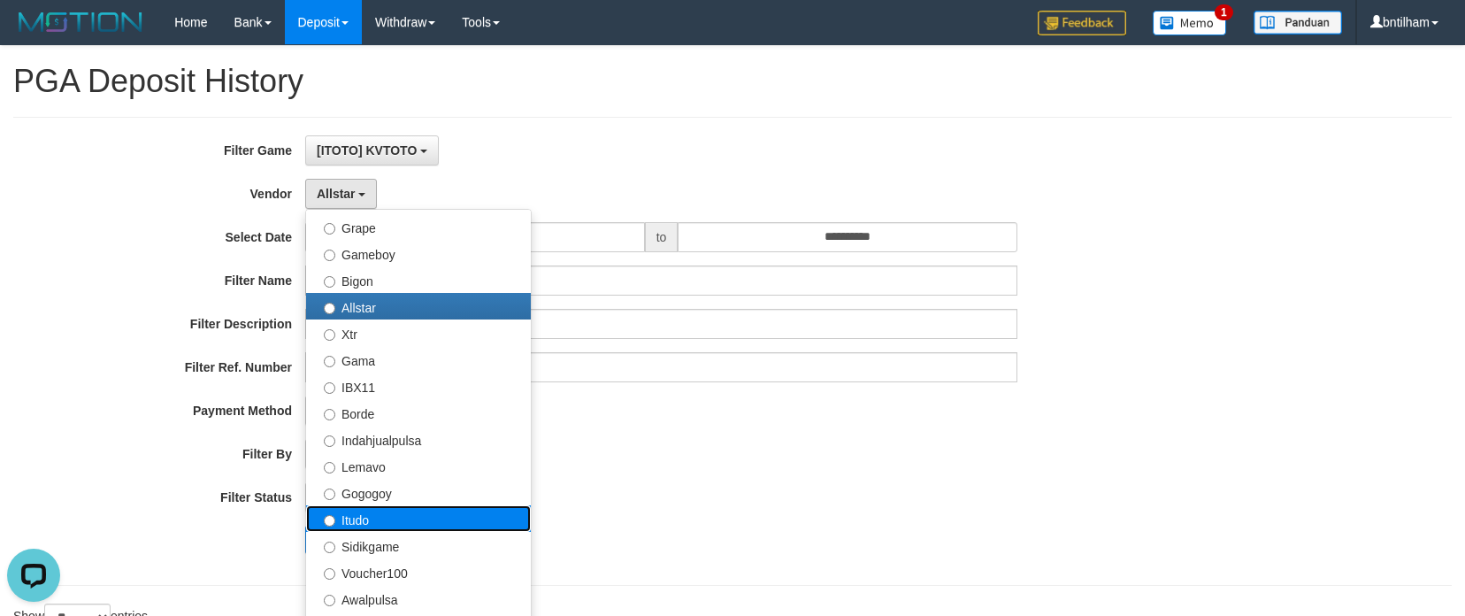
click at [349, 527] on label "Itudo" at bounding box center [418, 518] width 225 height 27
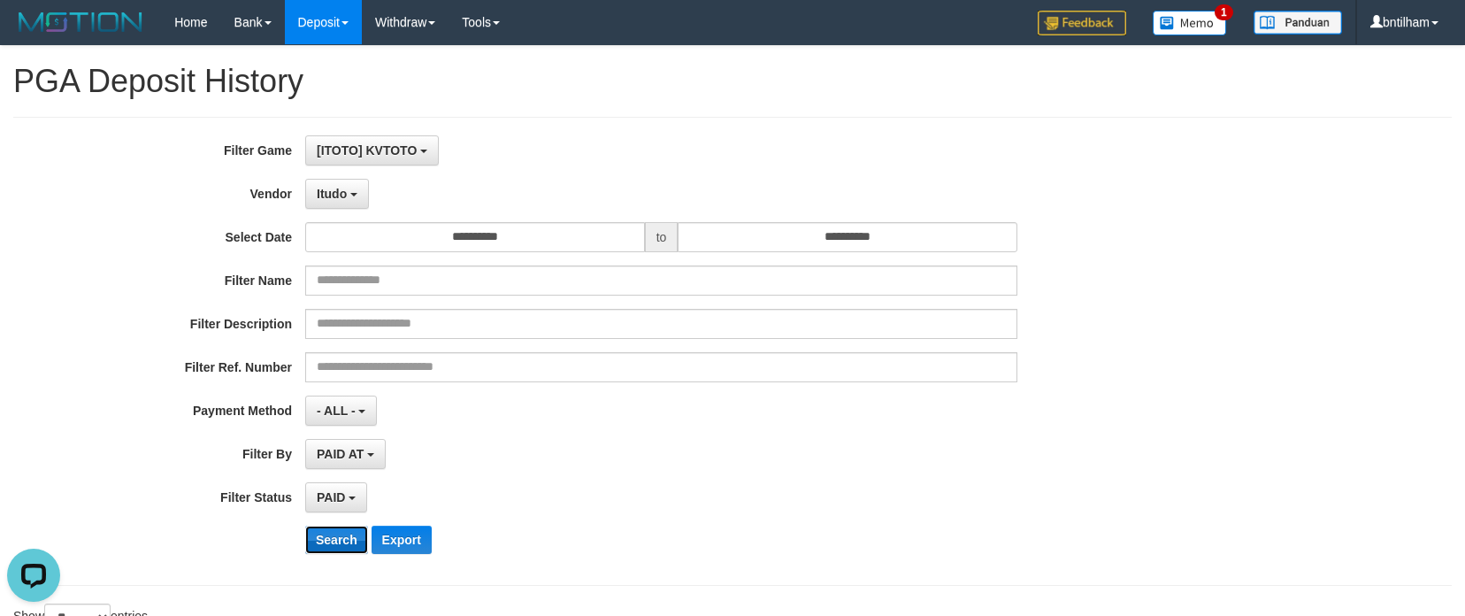
click at [335, 541] on button "Search" at bounding box center [336, 540] width 63 height 28
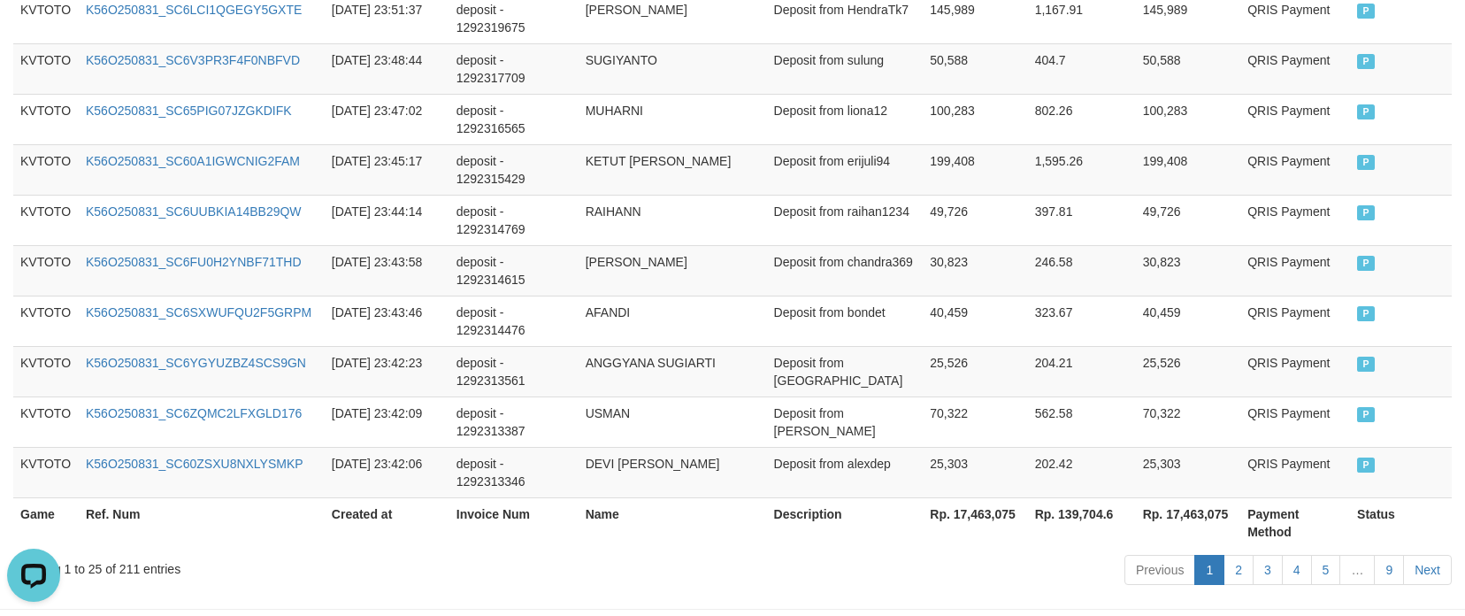
scroll to position [1527, 0]
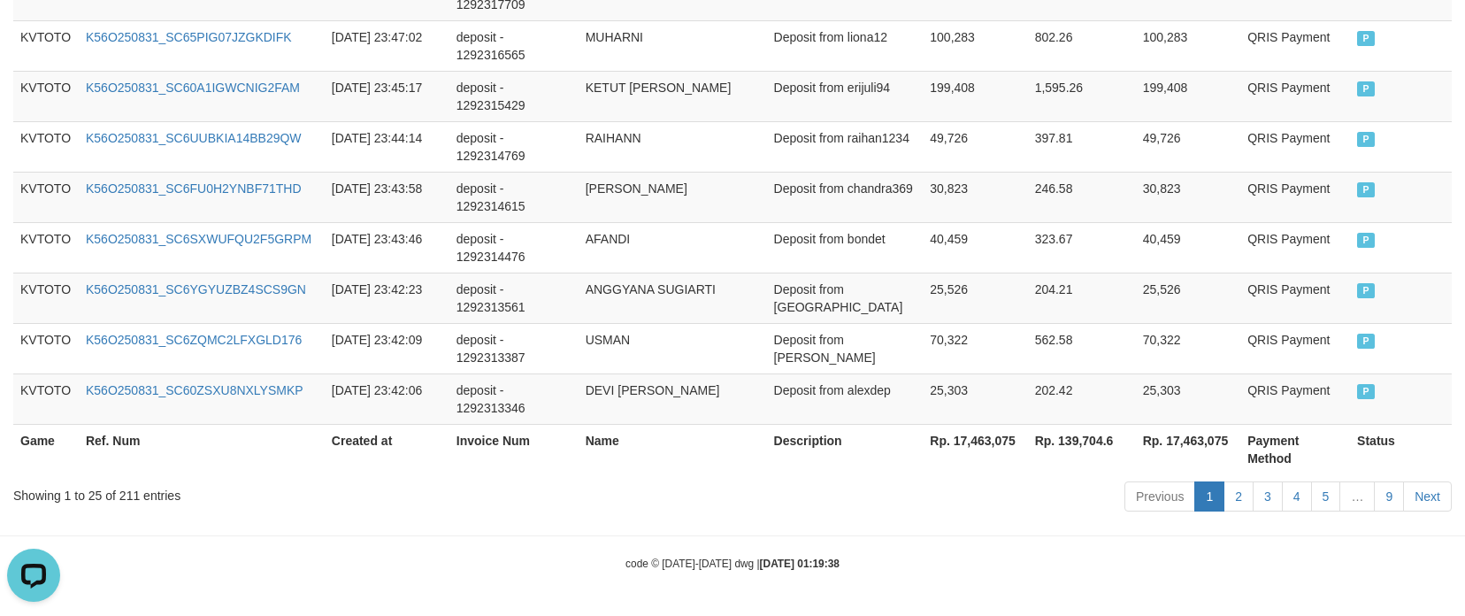
click at [128, 495] on div "Showing 1 to 25 of 211 entries" at bounding box center [305, 492] width 584 height 25
click at [128, 496] on div "Showing 1 to 25 of 211 entries" at bounding box center [305, 492] width 584 height 25
copy div "211"
click at [979, 441] on th "Rp. 17,463,075" at bounding box center [975, 449] width 104 height 50
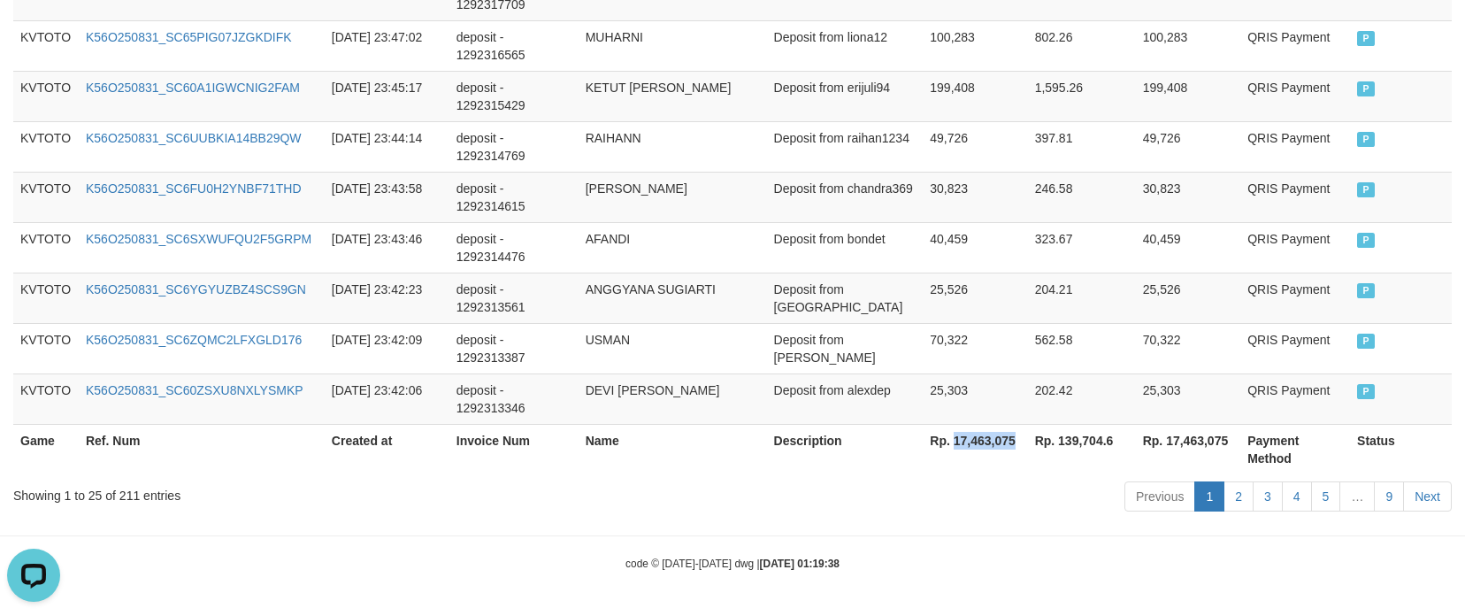
click at [980, 440] on th "Rp. 17,463,075" at bounding box center [975, 449] width 104 height 50
copy th "17,463,075"
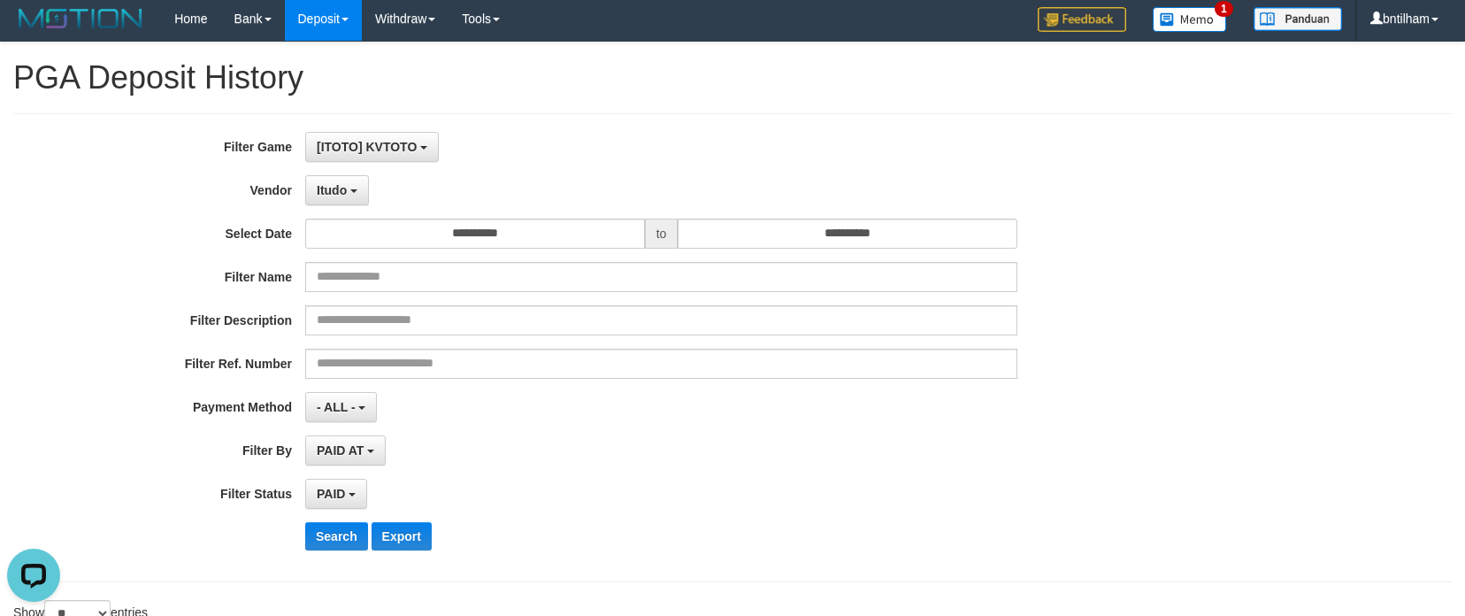
scroll to position [0, 0]
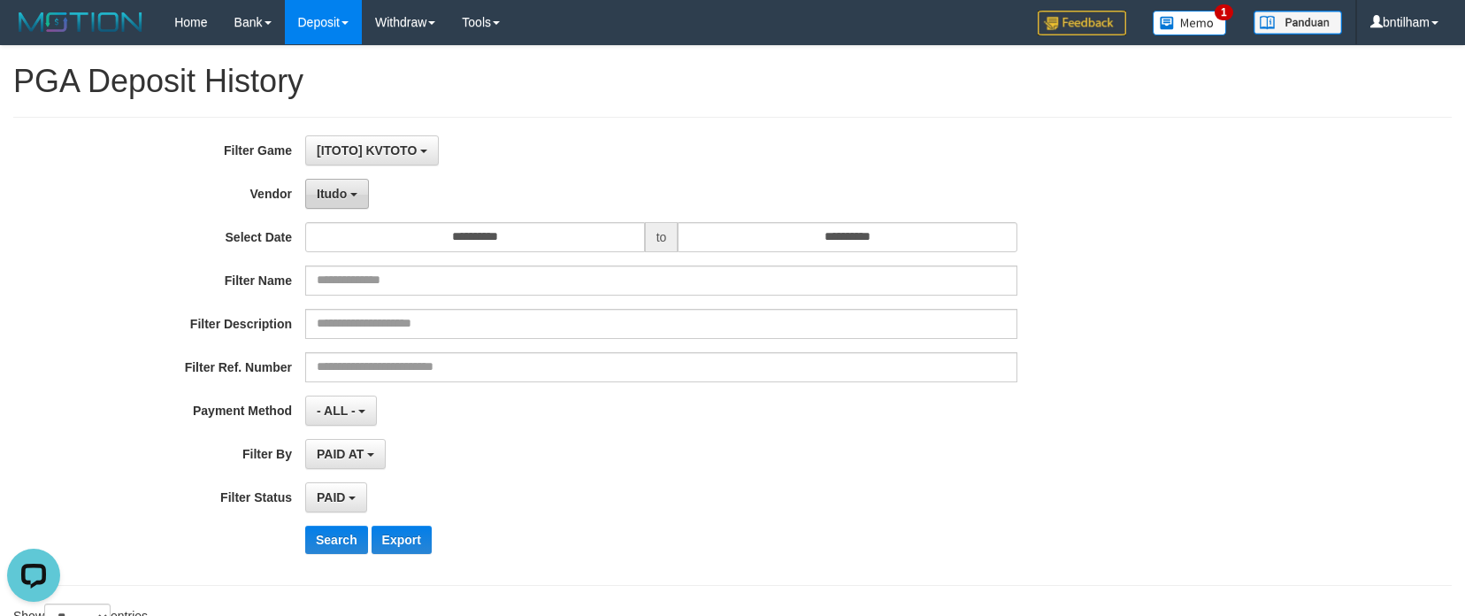
click at [332, 202] on button "Itudo" at bounding box center [337, 194] width 64 height 30
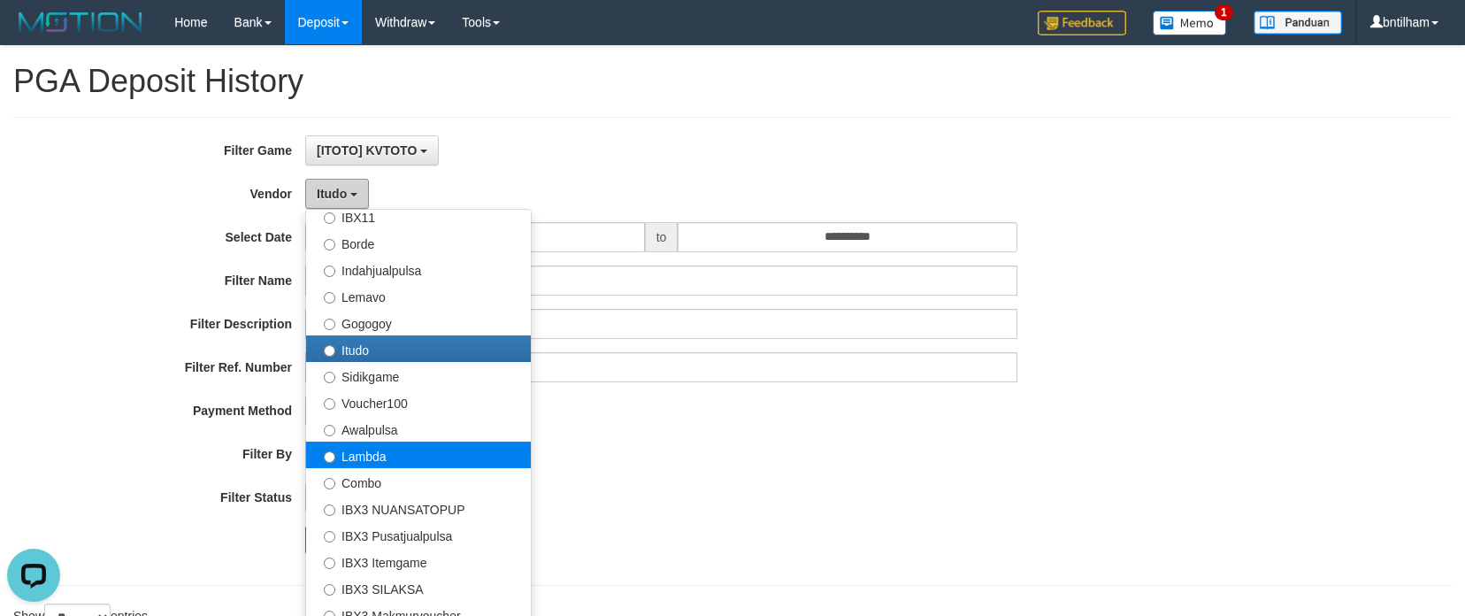
scroll to position [531, 0]
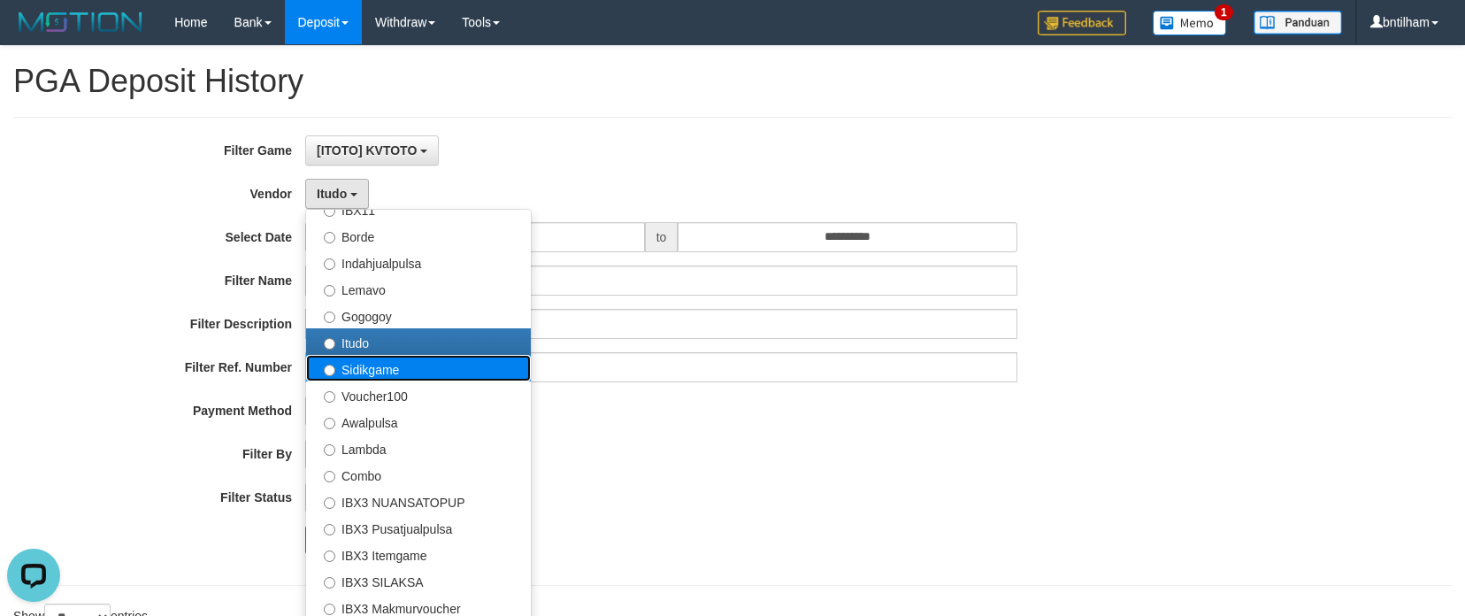
click at [368, 367] on label "Sidikgame" at bounding box center [418, 368] width 225 height 27
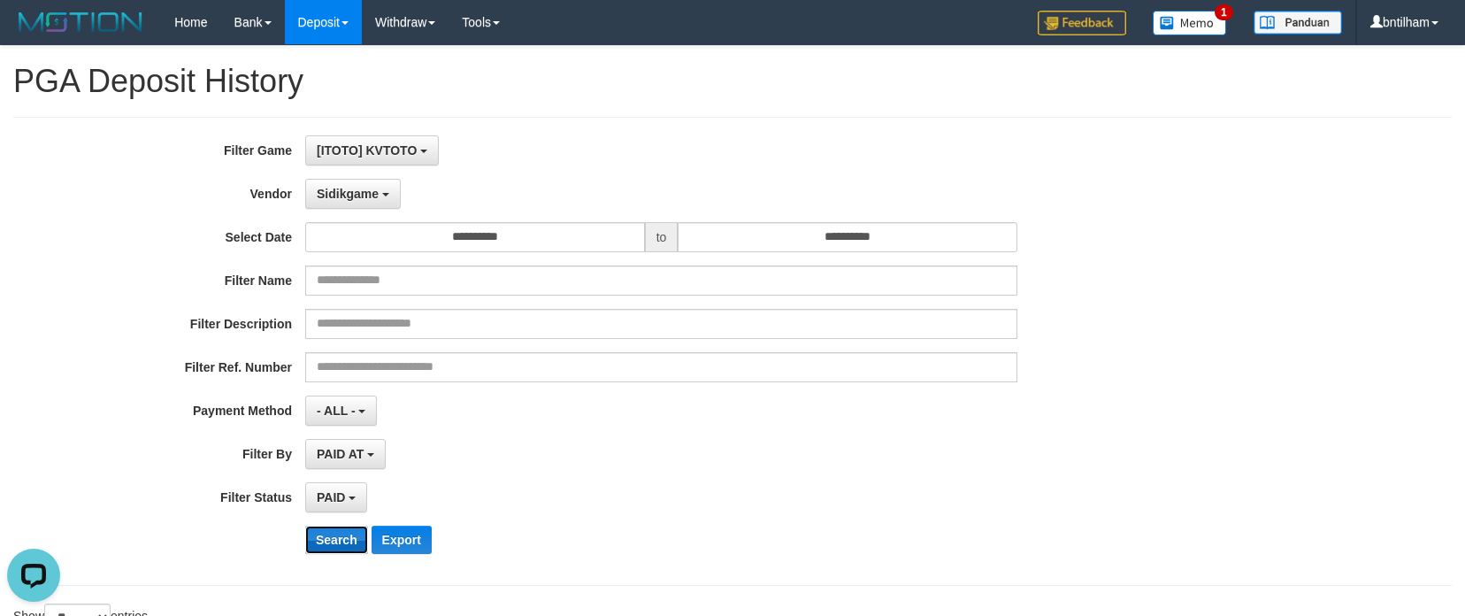
click at [335, 533] on button "Search" at bounding box center [336, 540] width 63 height 28
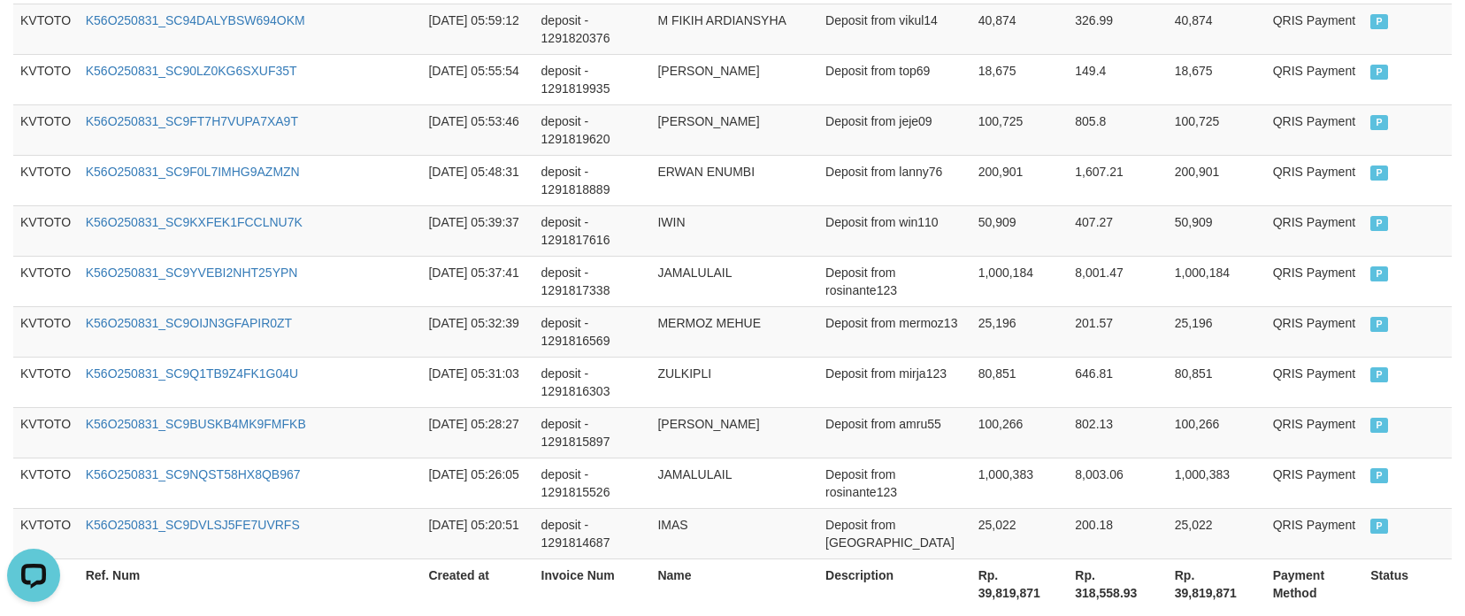
scroll to position [1527, 0]
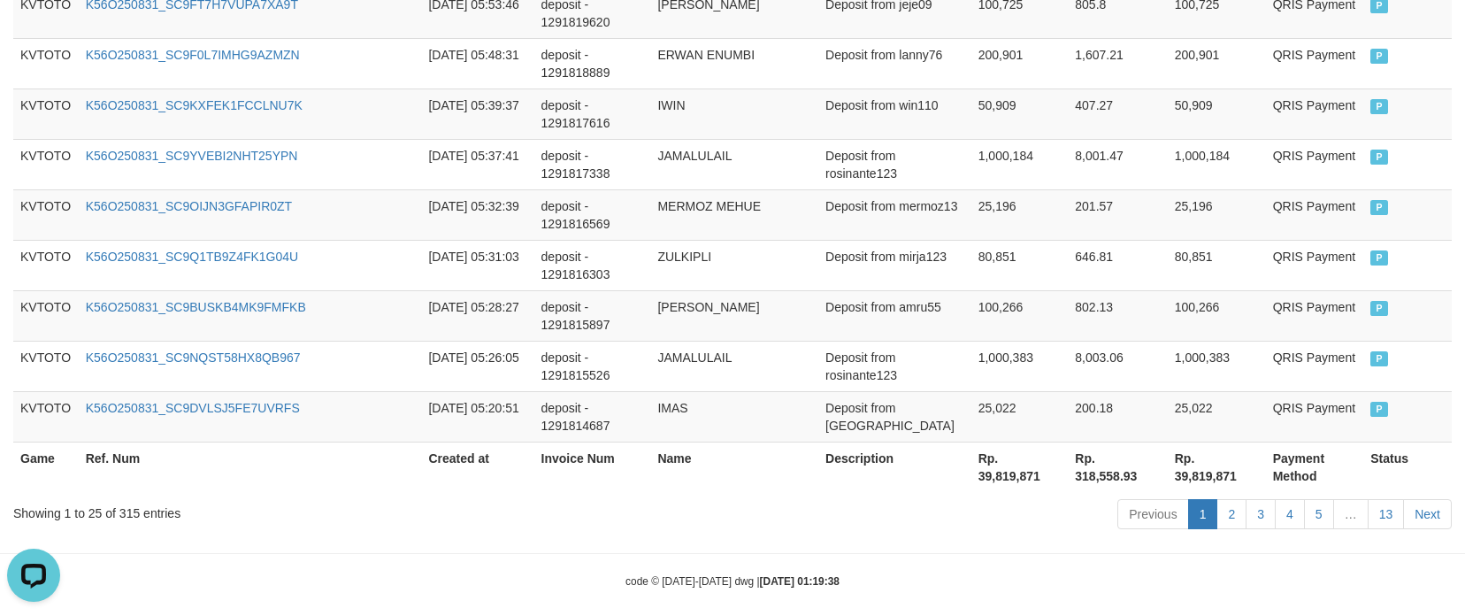
click at [129, 497] on div "Showing 1 to 25 of 315 entries" at bounding box center [305, 509] width 584 height 25
copy div "315"
click at [972, 442] on th "Rp. 39,819,871" at bounding box center [1020, 467] width 97 height 50
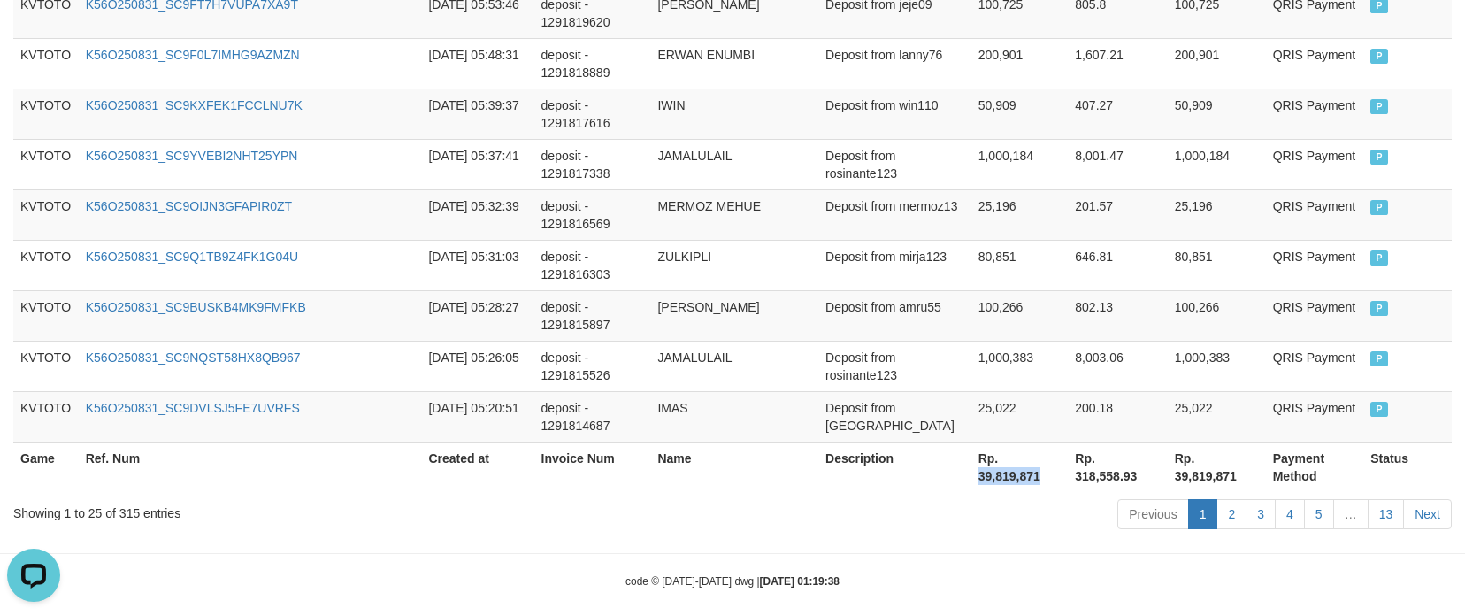
click at [972, 442] on th "Rp. 39,819,871" at bounding box center [1020, 467] width 97 height 50
copy th "39,819,871"
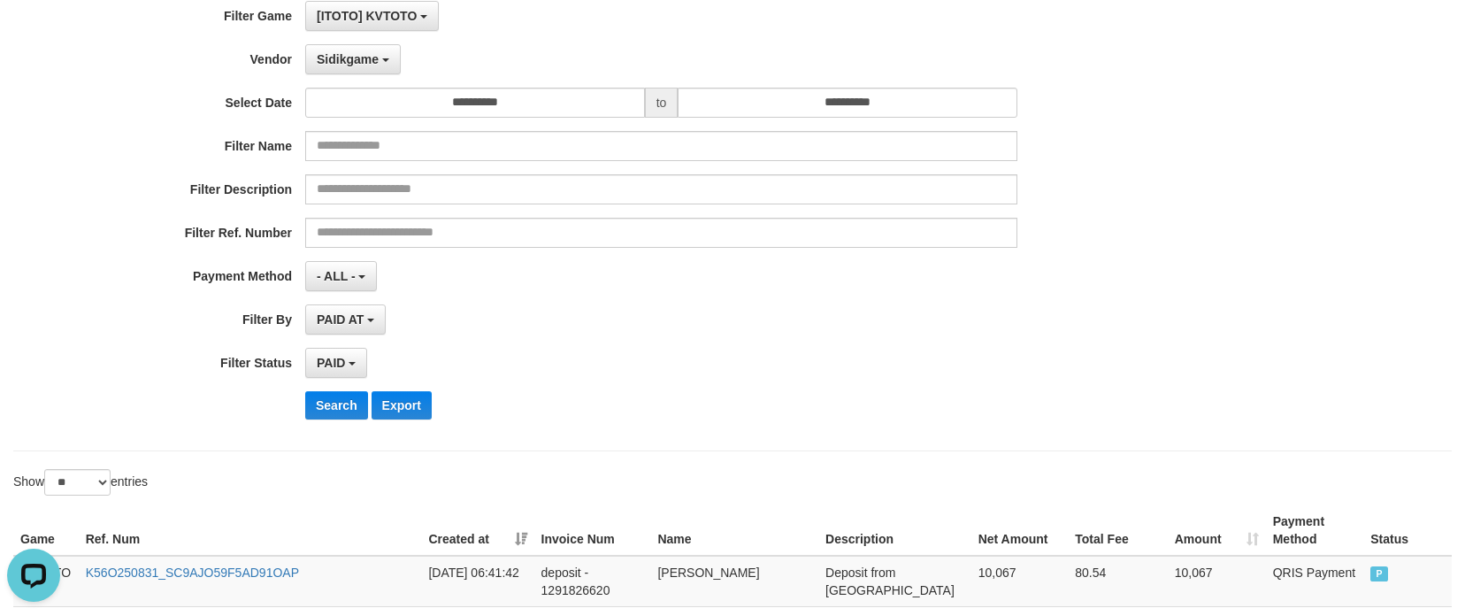
scroll to position [23, 0]
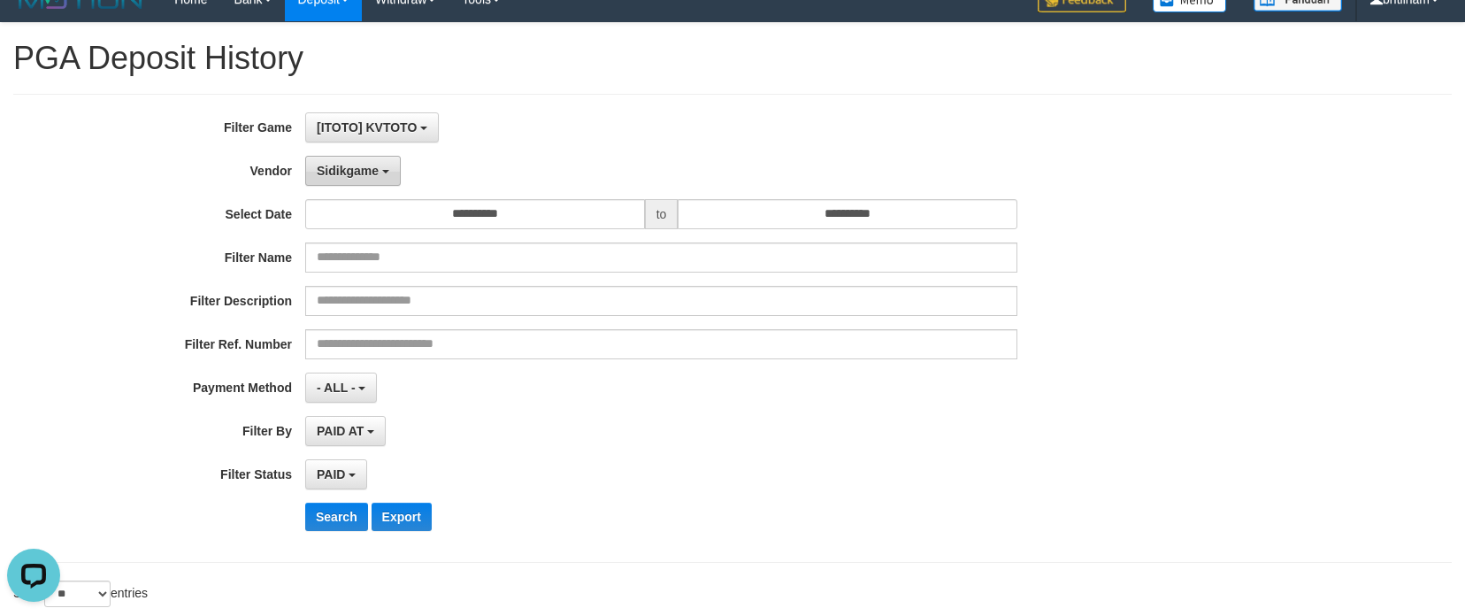
click at [363, 171] on span "Sidikgame" at bounding box center [348, 171] width 62 height 14
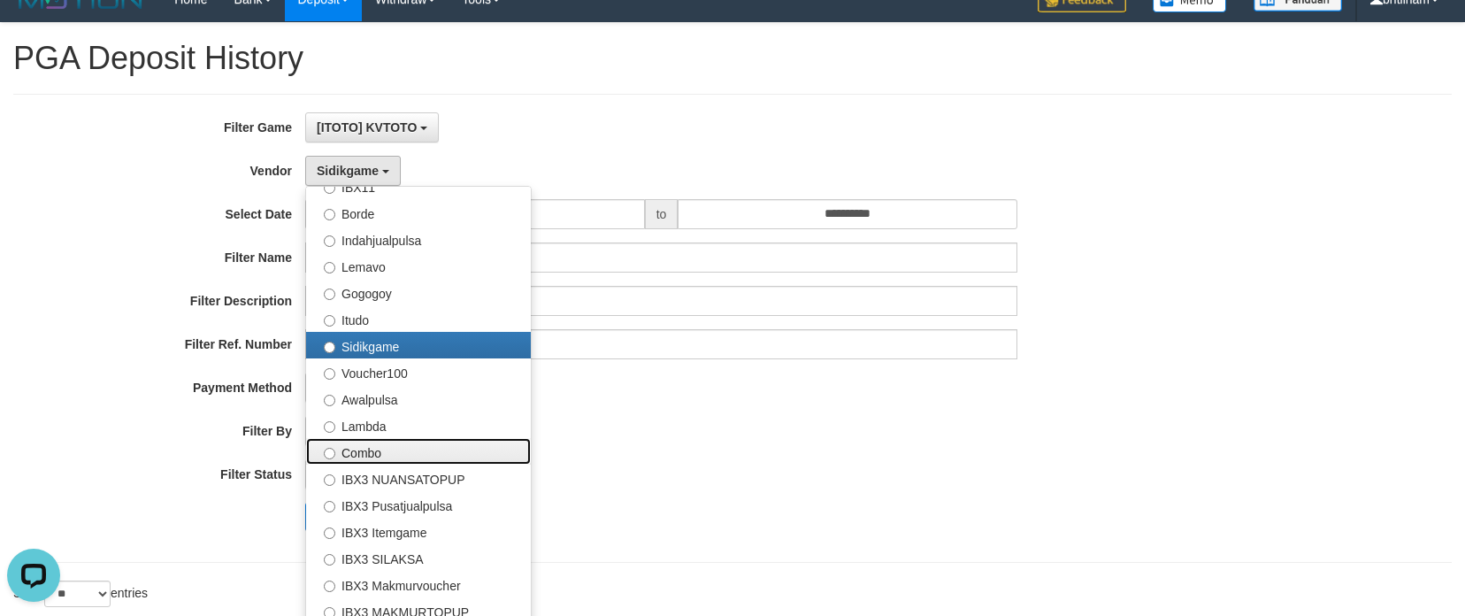
click at [366, 453] on label "Combo" at bounding box center [418, 451] width 225 height 27
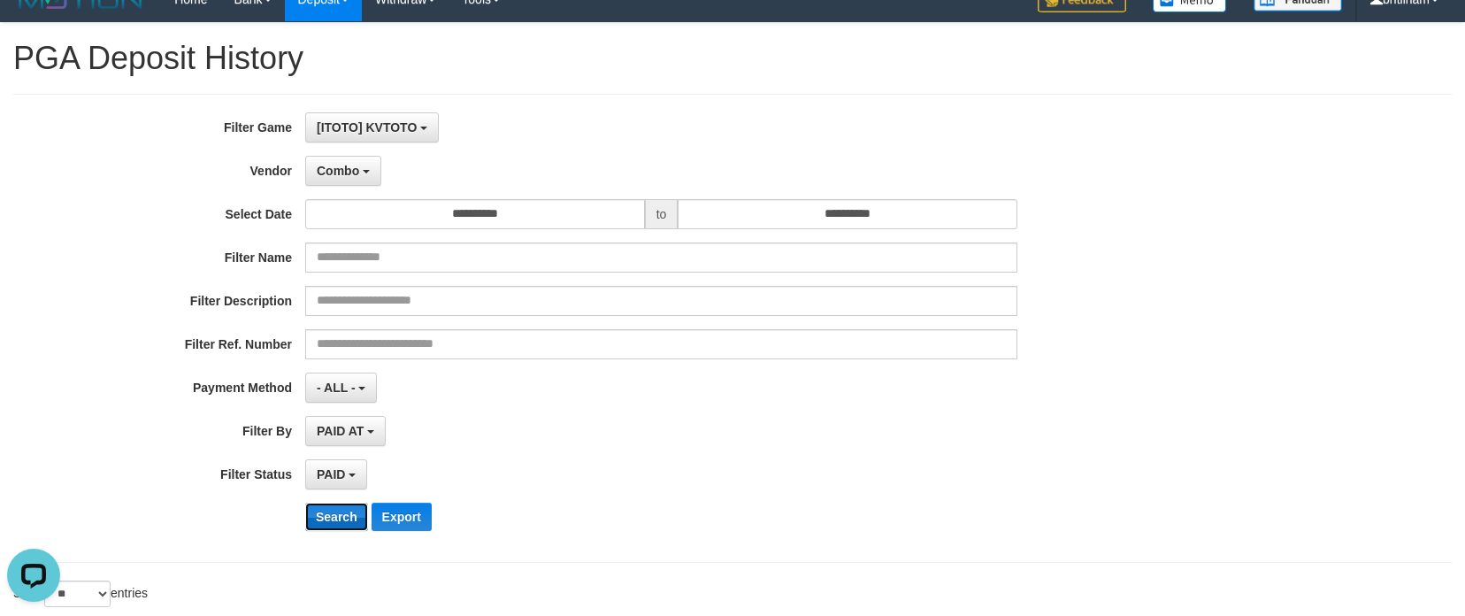
click at [327, 508] on button "Search" at bounding box center [336, 517] width 63 height 28
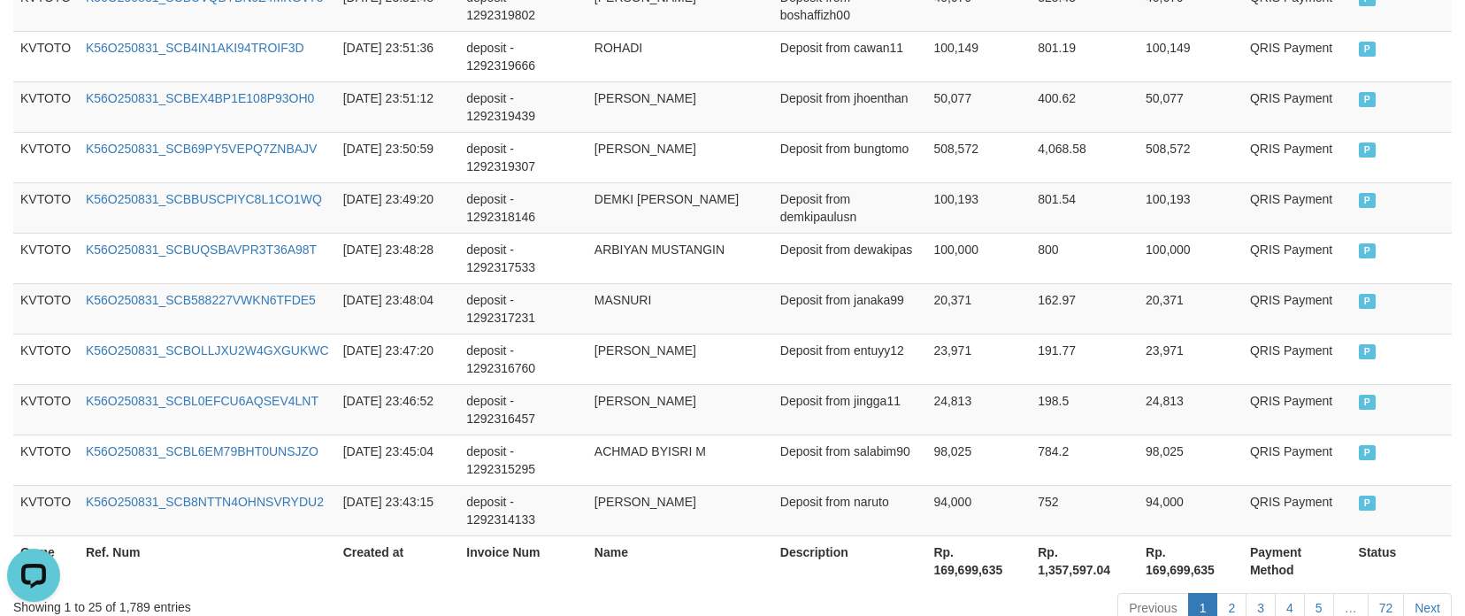
scroll to position [1527, 0]
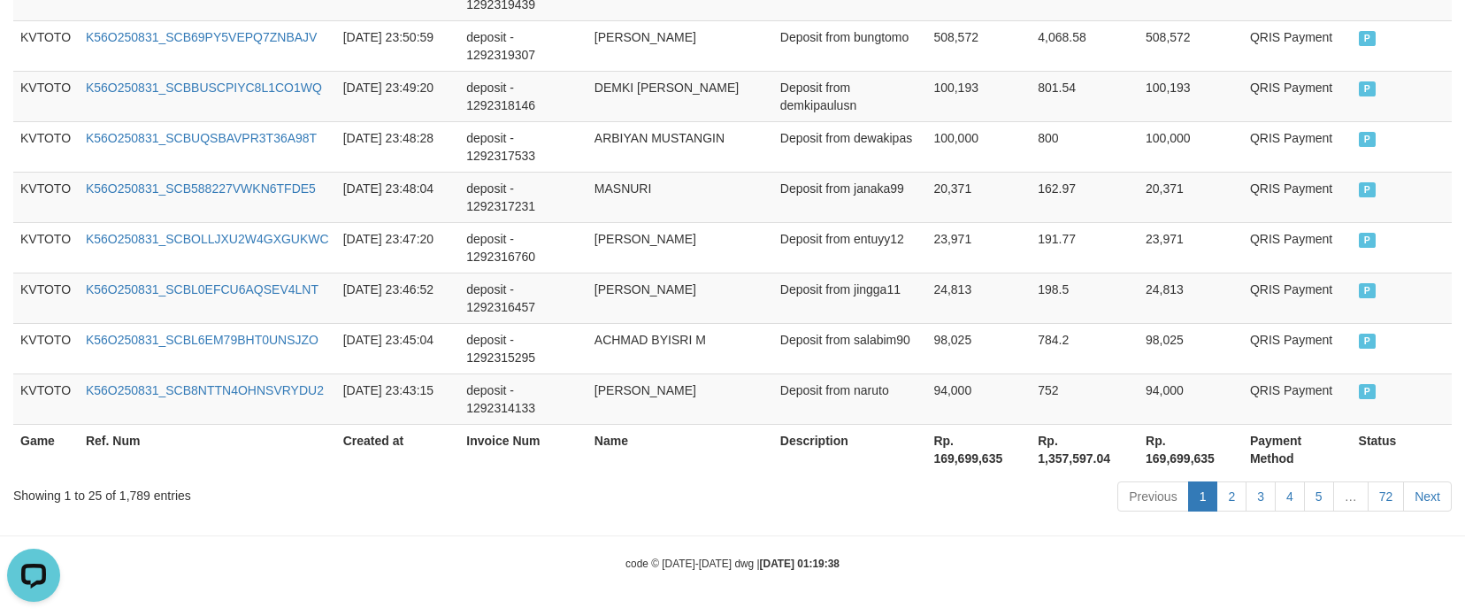
click at [135, 492] on div "Showing 1 to 25 of 1,789 entries" at bounding box center [305, 492] width 584 height 25
click at [134, 492] on div "Showing 1 to 25 of 1,789 entries" at bounding box center [305, 492] width 584 height 25
click at [411, 561] on div "code © 2012-2018 dwg | 2025/09/01 01:19:38" at bounding box center [732, 563] width 1465 height 18
click at [954, 461] on th "Rp. 169,699,635" at bounding box center [978, 449] width 104 height 50
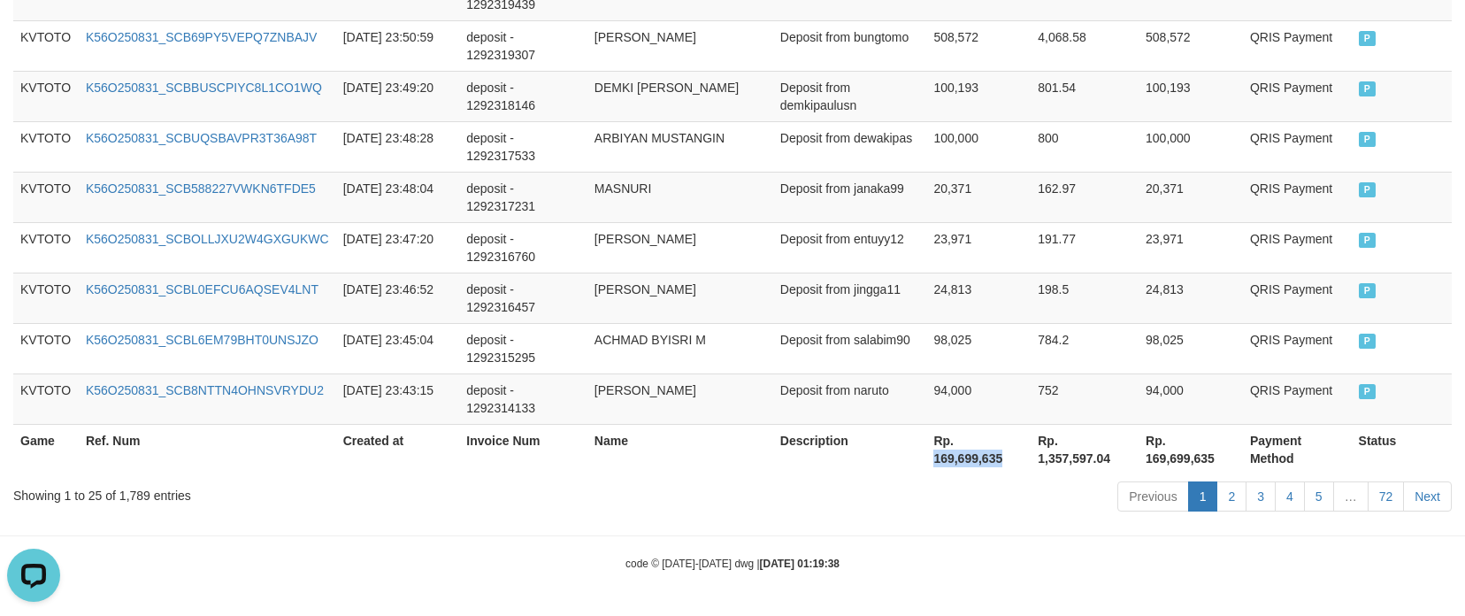
click at [810, 515] on div "Previous 1 2 3 4 5 … 72 Next" at bounding box center [1038, 499] width 828 height 38
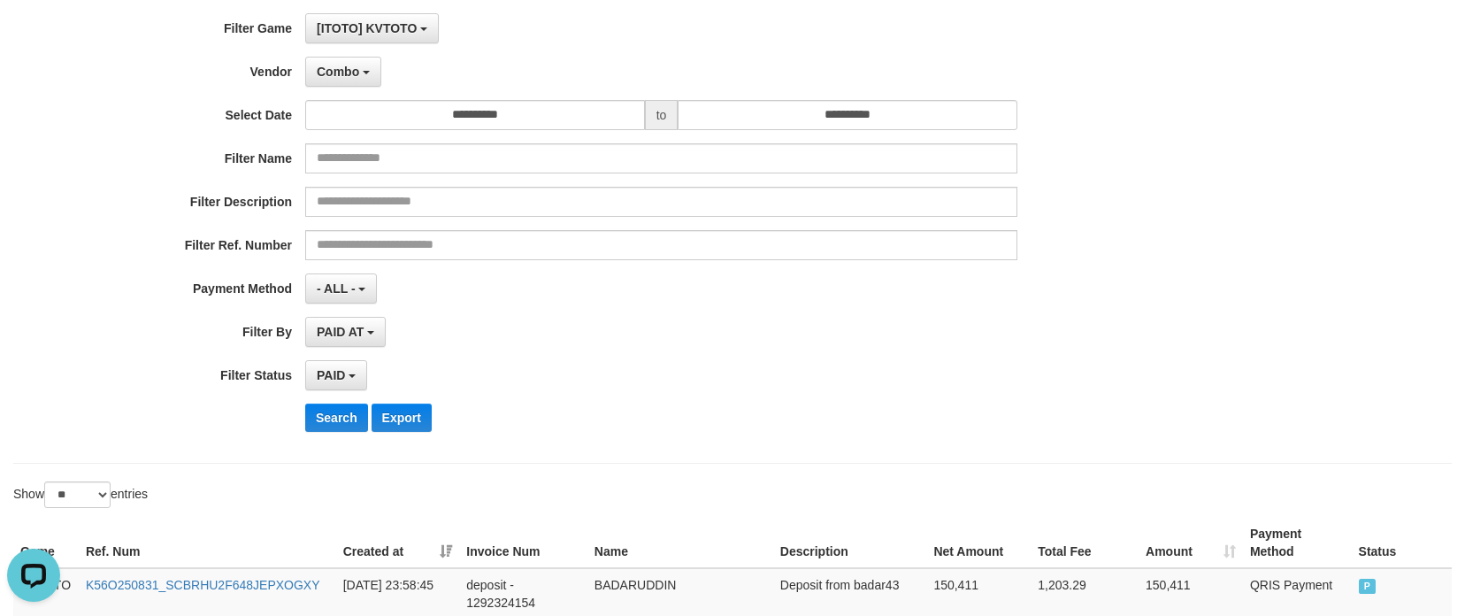
scroll to position [0, 0]
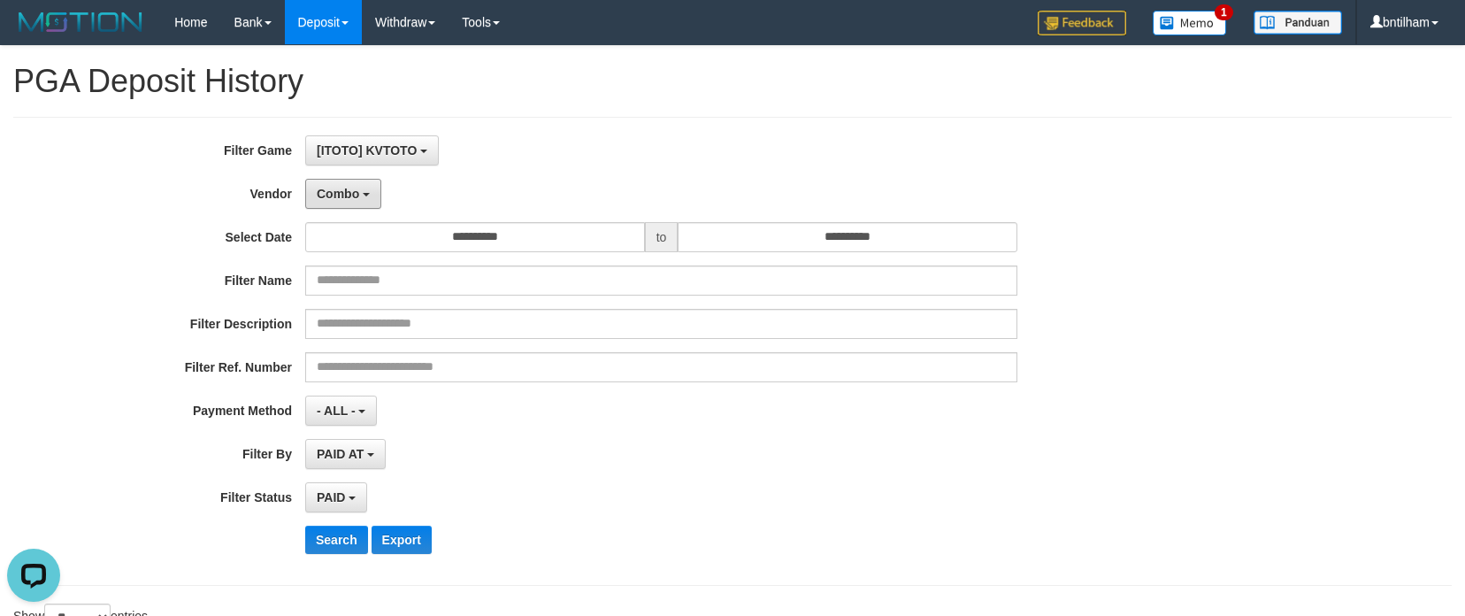
drag, startPoint x: 332, startPoint y: 198, endPoint x: 365, endPoint y: 280, distance: 88.9
click at [332, 197] on span "Combo" at bounding box center [338, 194] width 42 height 14
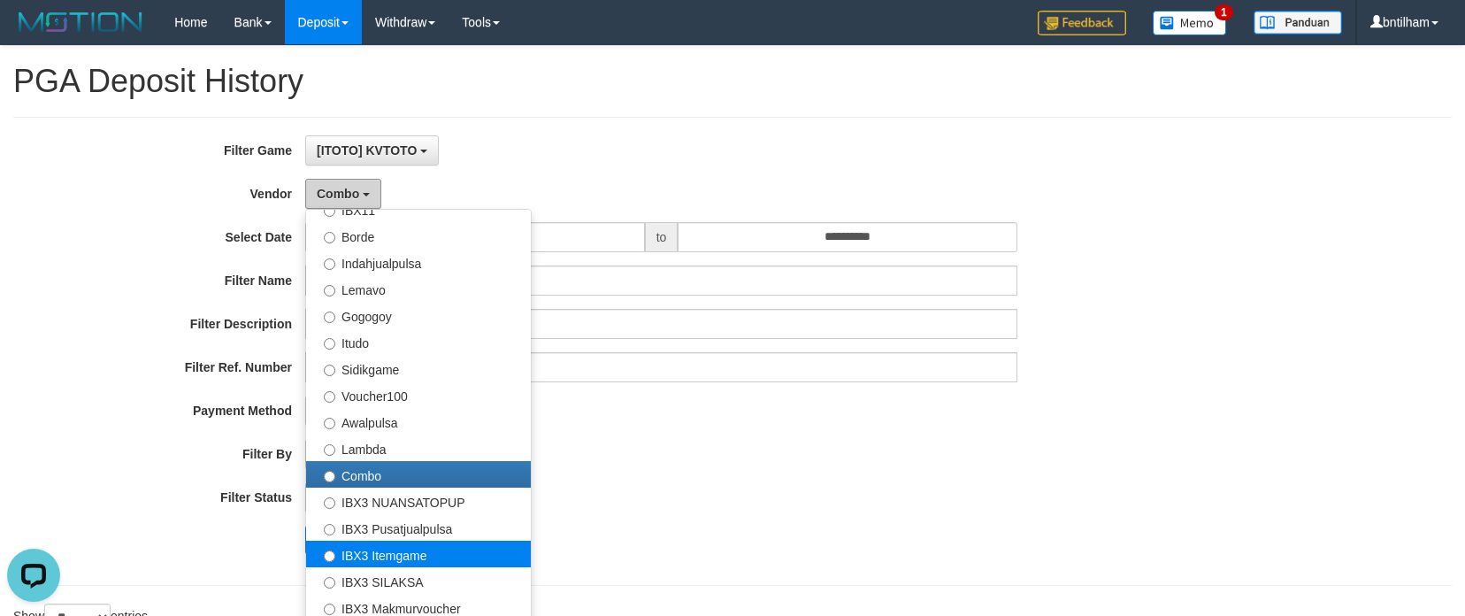
scroll to position [580, 0]
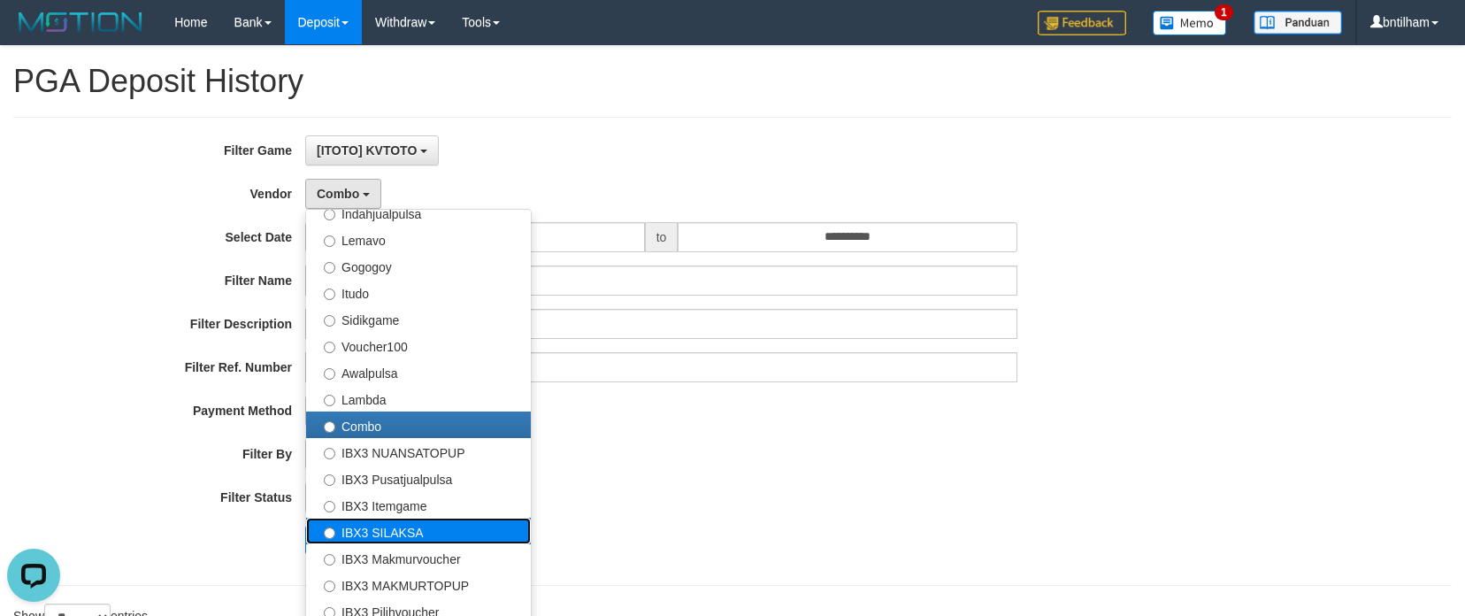
click at [365, 533] on label "IBX3 SILAKSA" at bounding box center [418, 531] width 225 height 27
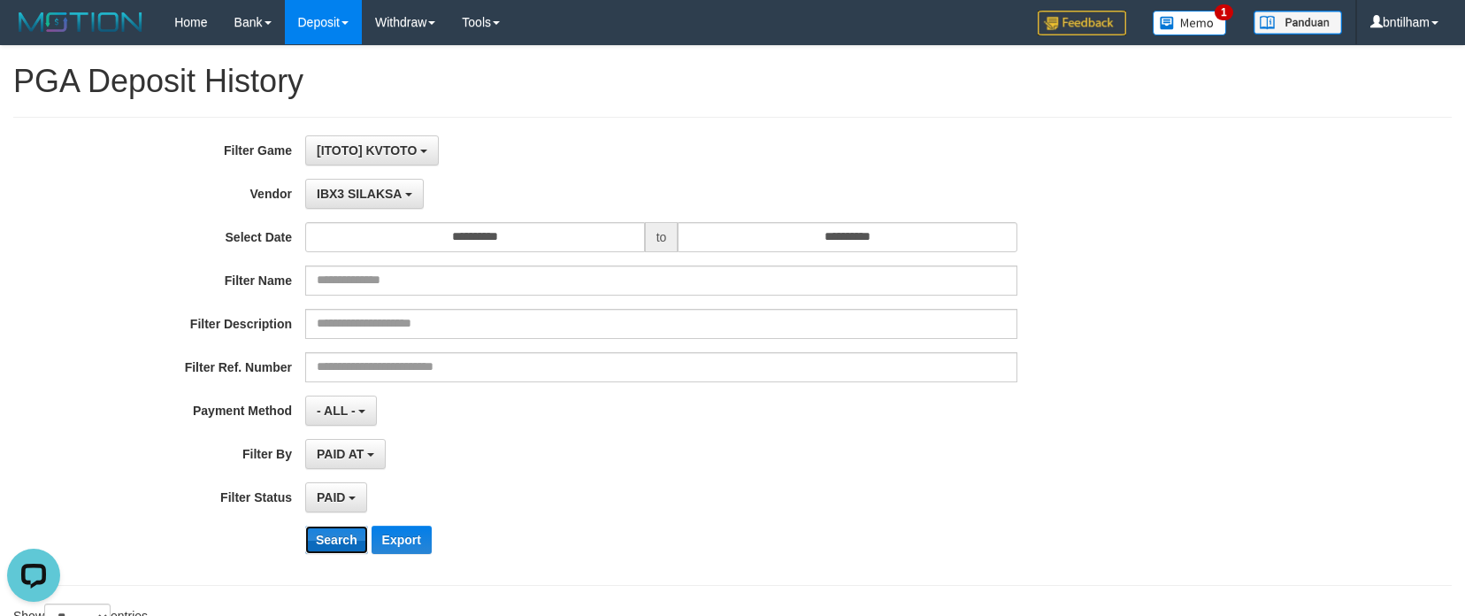
click at [338, 533] on button "Search" at bounding box center [336, 540] width 63 height 28
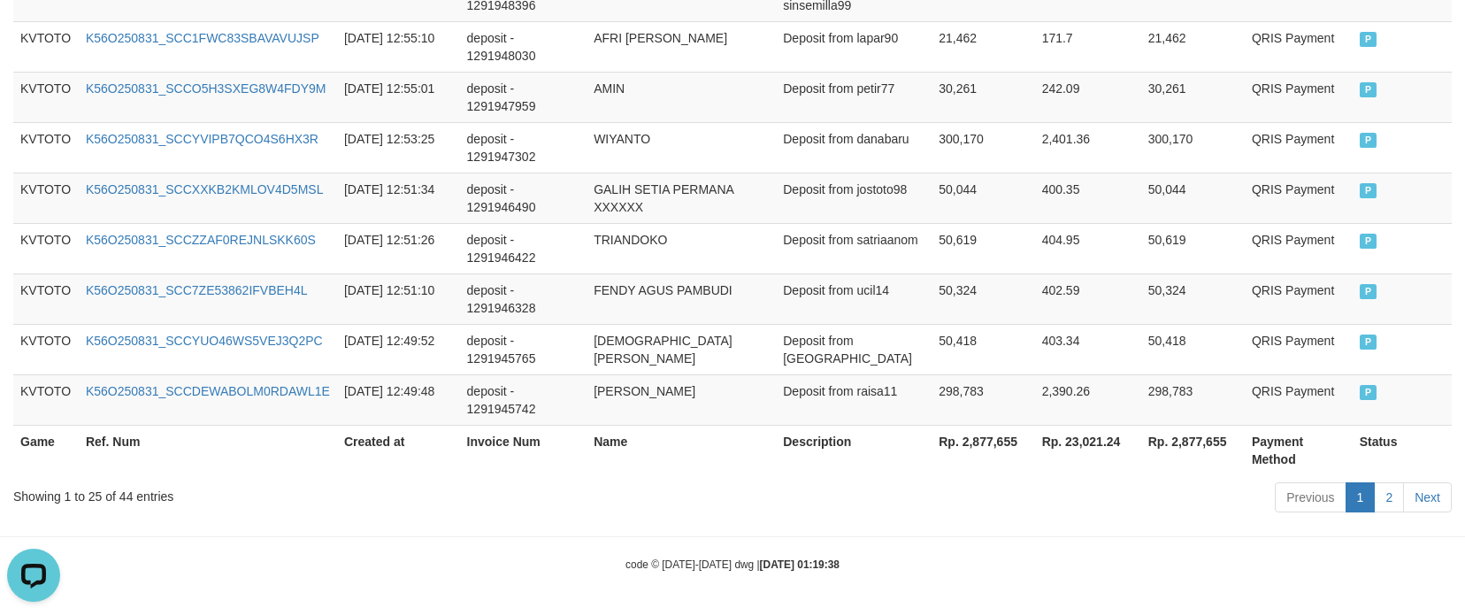
scroll to position [1527, 0]
click at [130, 492] on div "Showing 1 to 25 of 44 entries" at bounding box center [305, 492] width 584 height 25
click at [123, 494] on div "Showing 1 to 25 of 44 entries" at bounding box center [305, 492] width 584 height 25
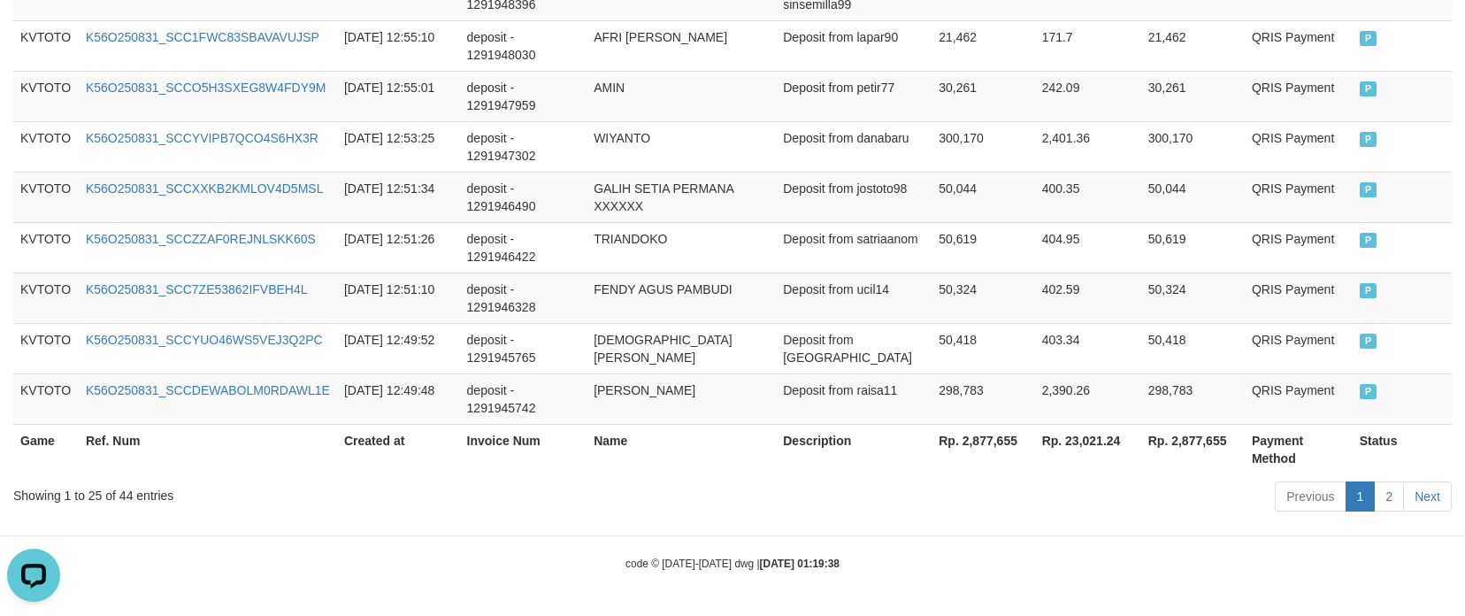
drag, startPoint x: 875, startPoint y: 530, endPoint x: 970, endPoint y: 483, distance: 105.7
click at [975, 448] on th "Rp. 2,877,655" at bounding box center [983, 449] width 103 height 50
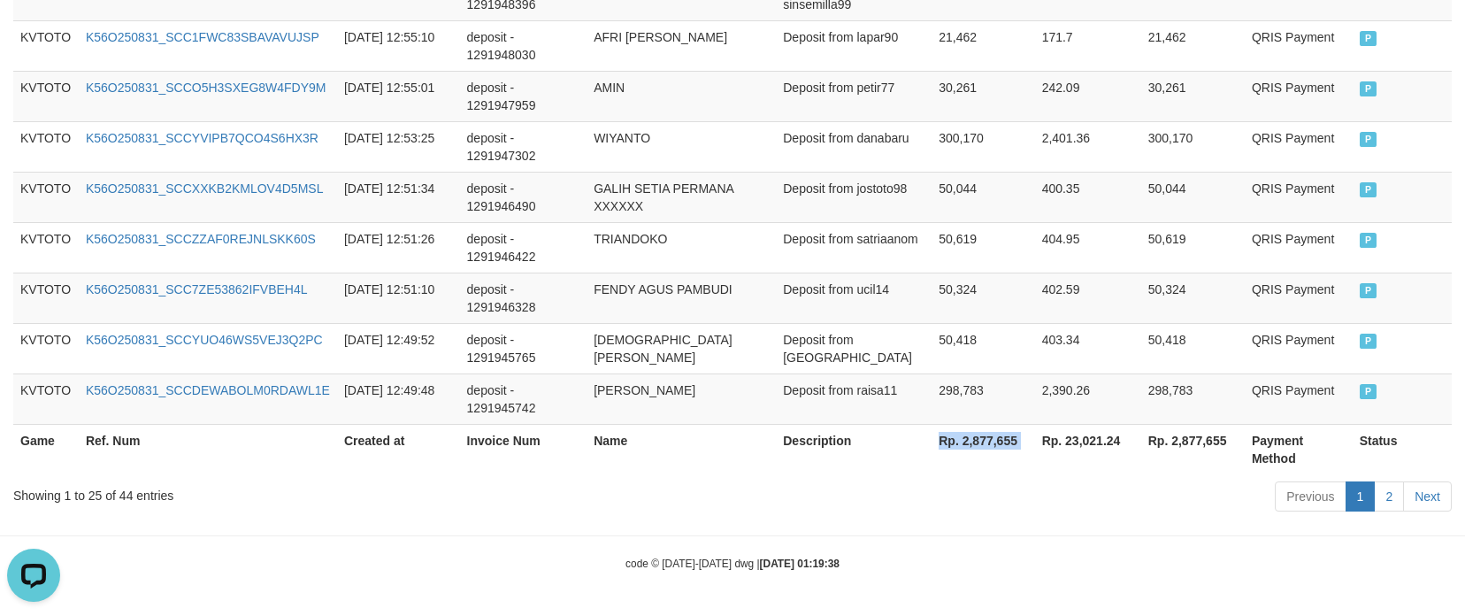
click at [989, 439] on th "Rp. 2,877,655" at bounding box center [983, 449] width 103 height 50
click at [246, 480] on div "Showing 1 to 25 of 44 entries" at bounding box center [305, 492] width 584 height 25
click at [120, 496] on div "Showing 1 to 25 of 44 entries" at bounding box center [305, 492] width 584 height 25
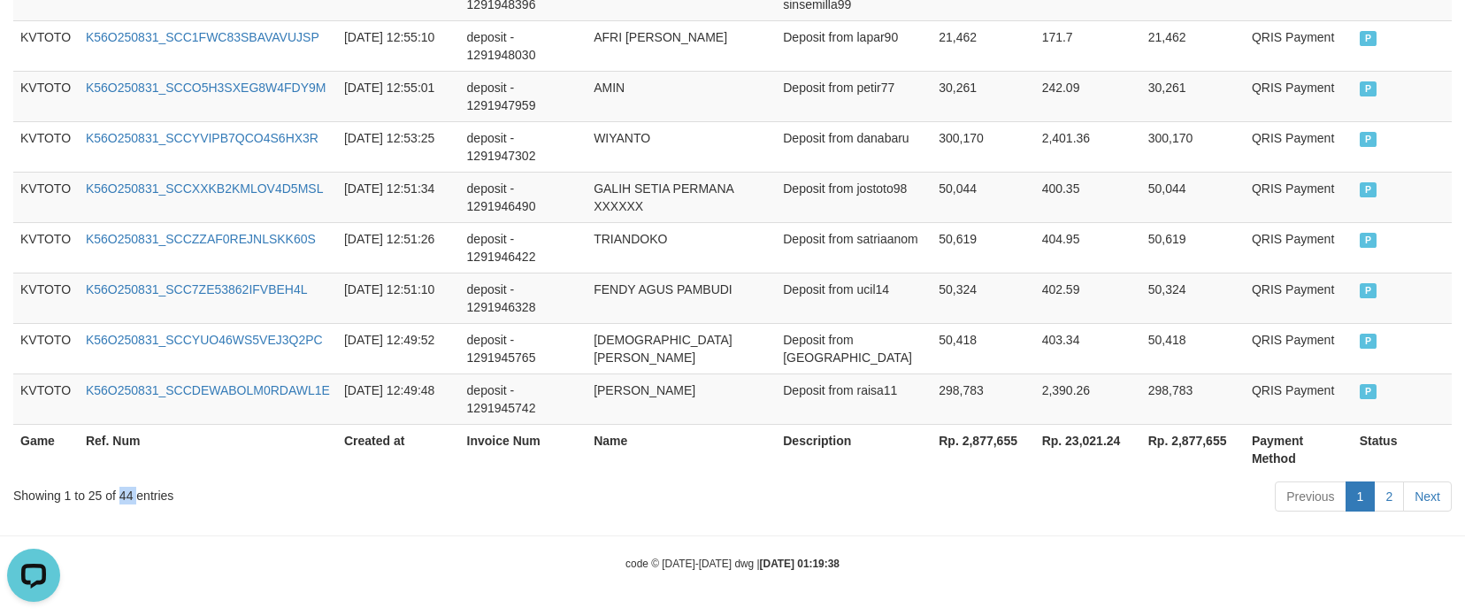
click at [121, 496] on div "Showing 1 to 25 of 44 entries" at bounding box center [305, 492] width 584 height 25
click at [975, 449] on th "Rp. 2,877,655" at bounding box center [983, 449] width 103 height 50
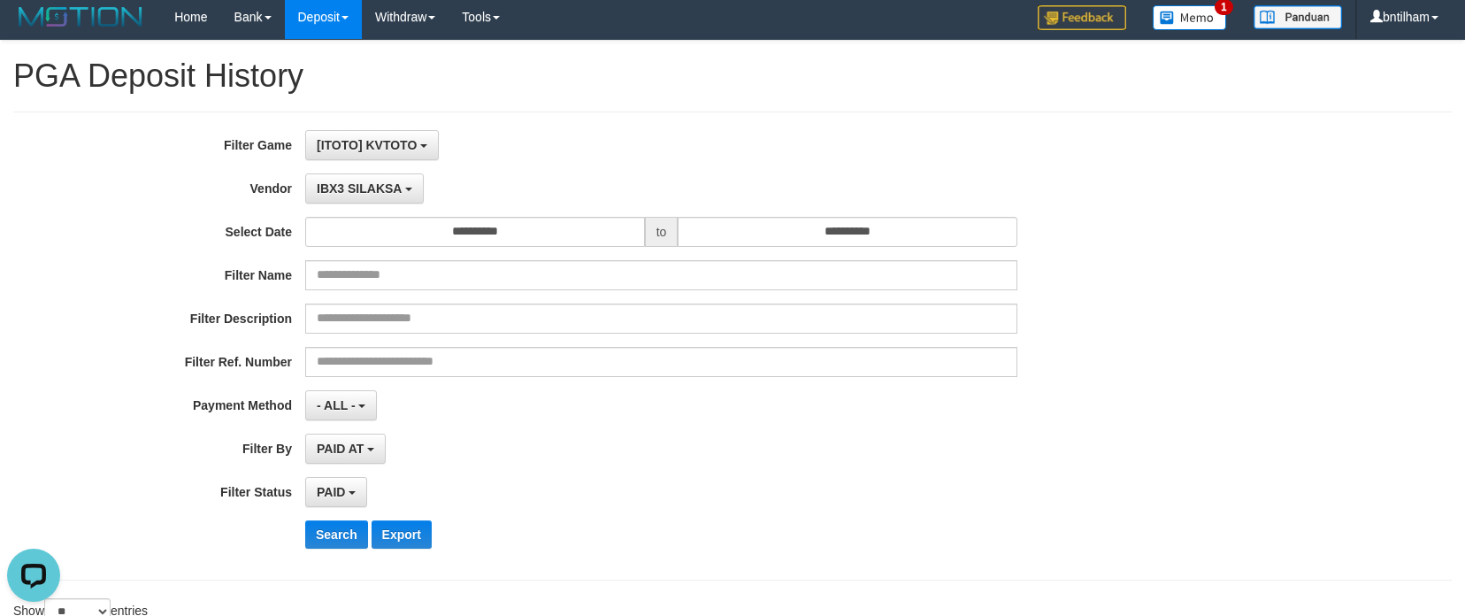
scroll to position [0, 0]
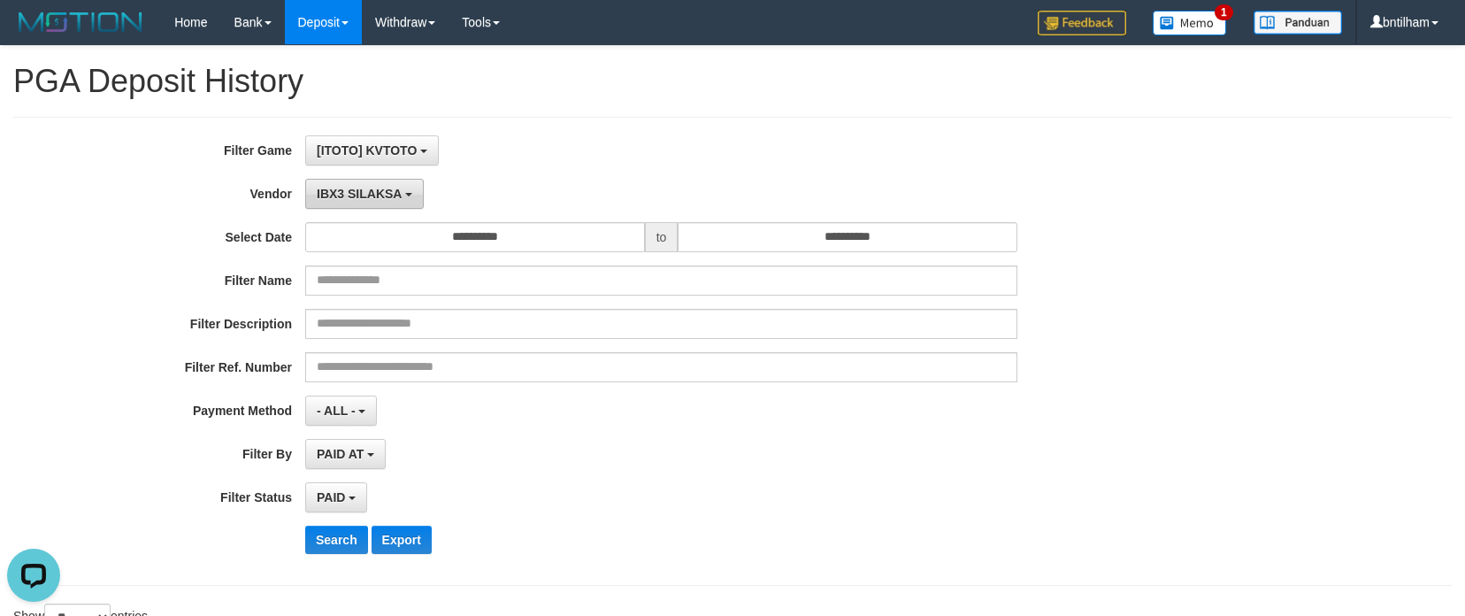
click at [357, 199] on span "IBX3 SILAKSA" at bounding box center [359, 194] width 85 height 14
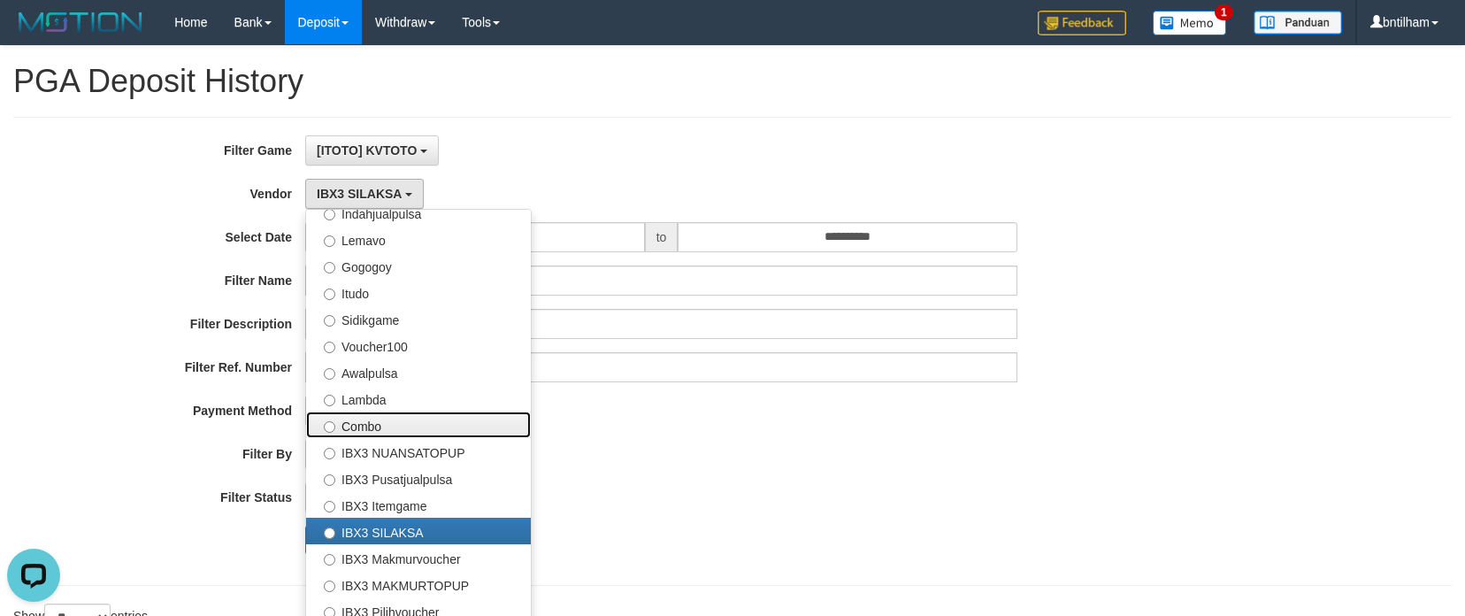
click at [357, 425] on label "Combo" at bounding box center [418, 424] width 225 height 27
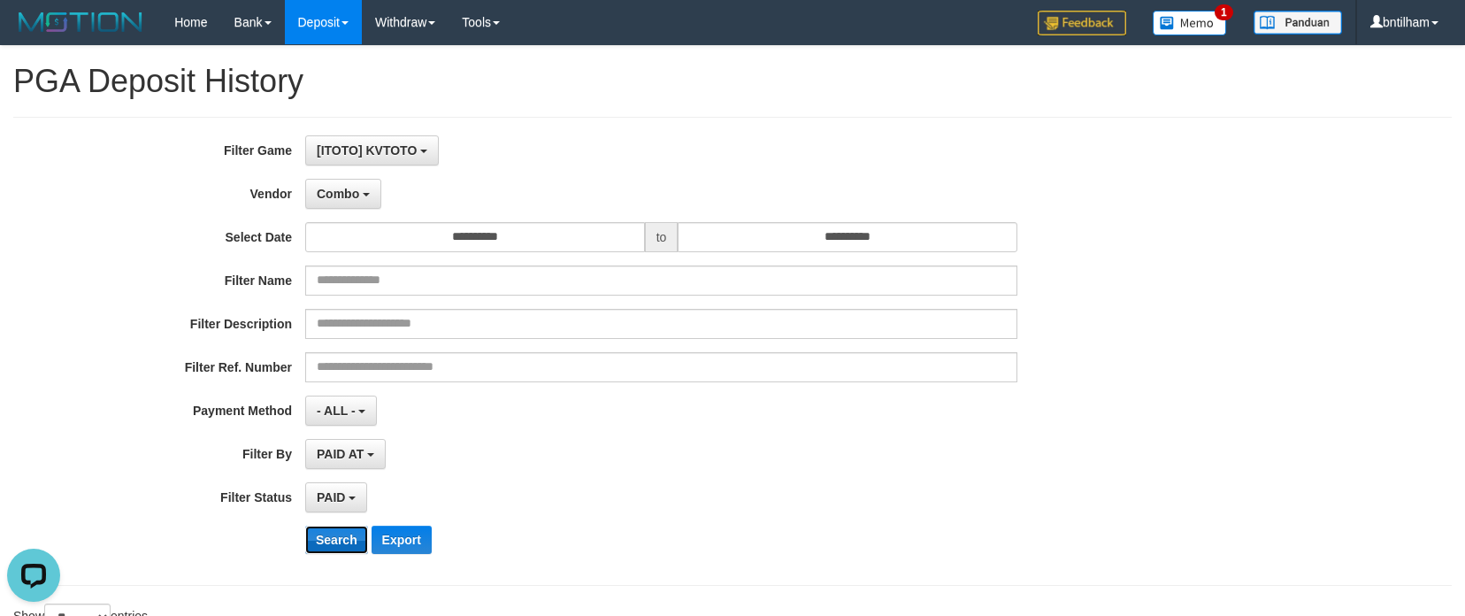
click at [330, 541] on button "Search" at bounding box center [336, 540] width 63 height 28
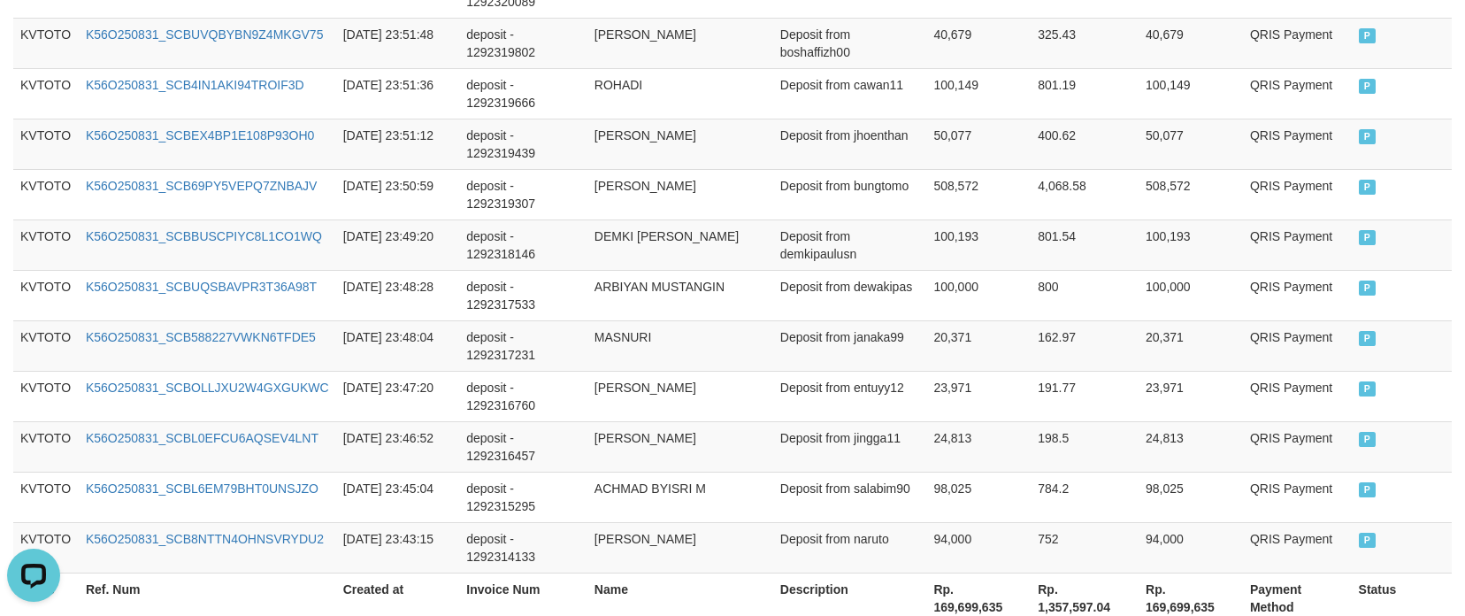
scroll to position [1527, 0]
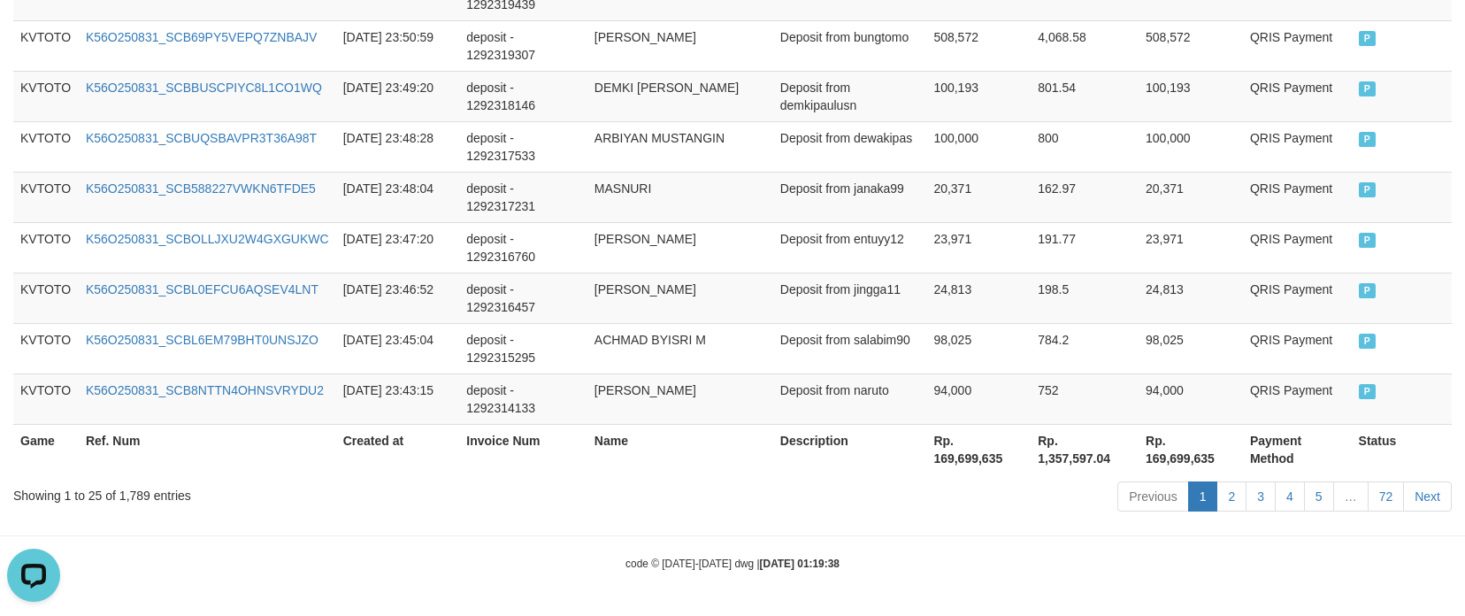
click at [142, 497] on div "Showing 1 to 25 of 1,789 entries" at bounding box center [305, 492] width 584 height 25
click at [957, 461] on th "Rp. 169,699,635" at bounding box center [978, 449] width 104 height 50
click at [957, 460] on th "Rp. 169,699,635" at bounding box center [978, 449] width 104 height 50
drag, startPoint x: 567, startPoint y: 470, endPoint x: 550, endPoint y: 510, distance: 43.2
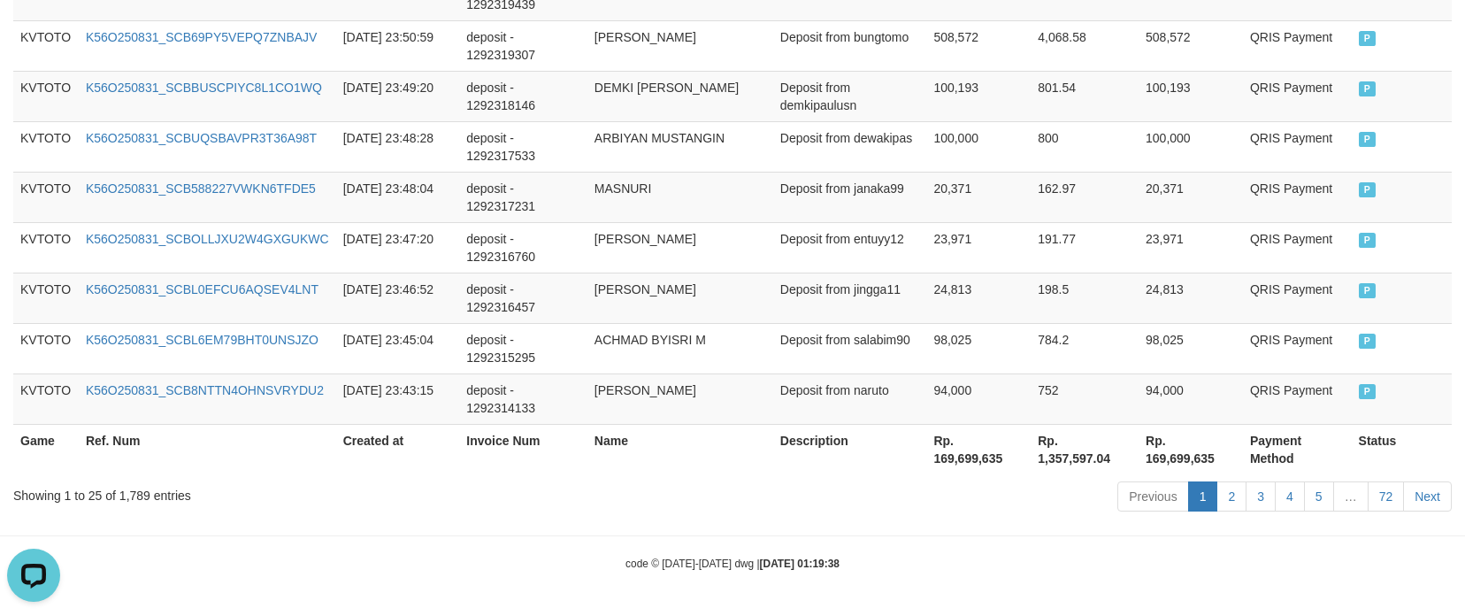
click at [566, 469] on th "Invoice Num" at bounding box center [523, 449] width 128 height 50
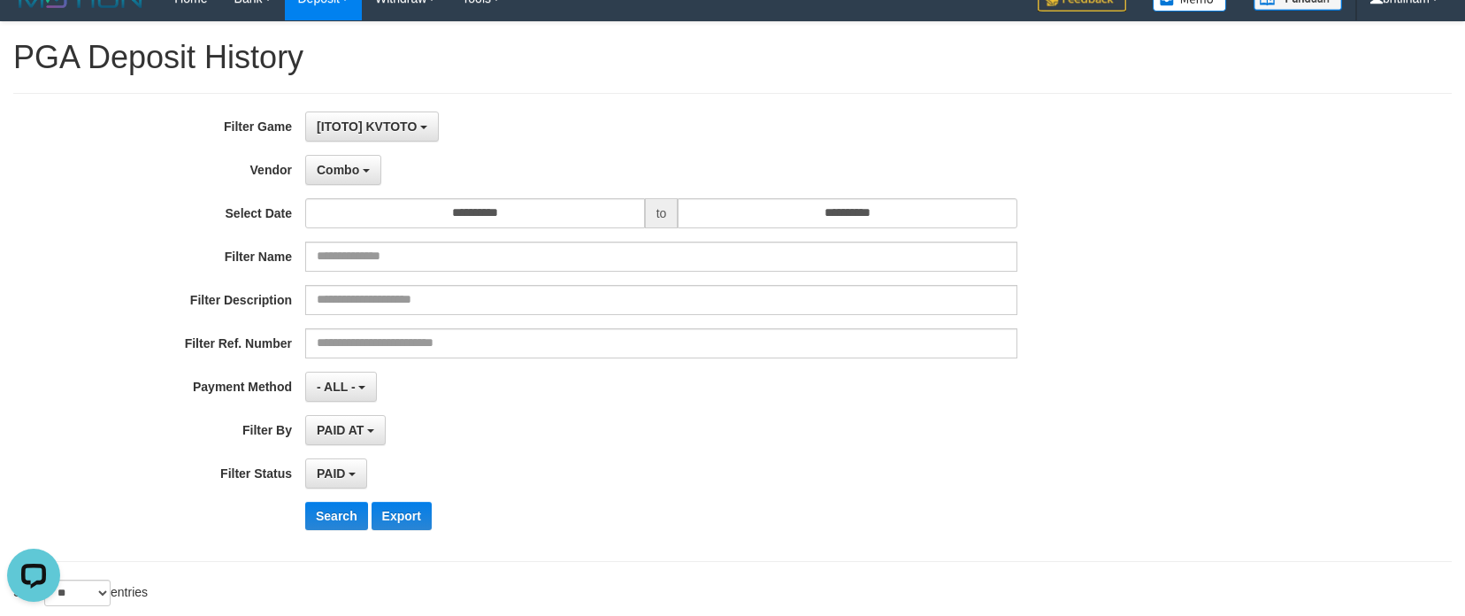
scroll to position [0, 0]
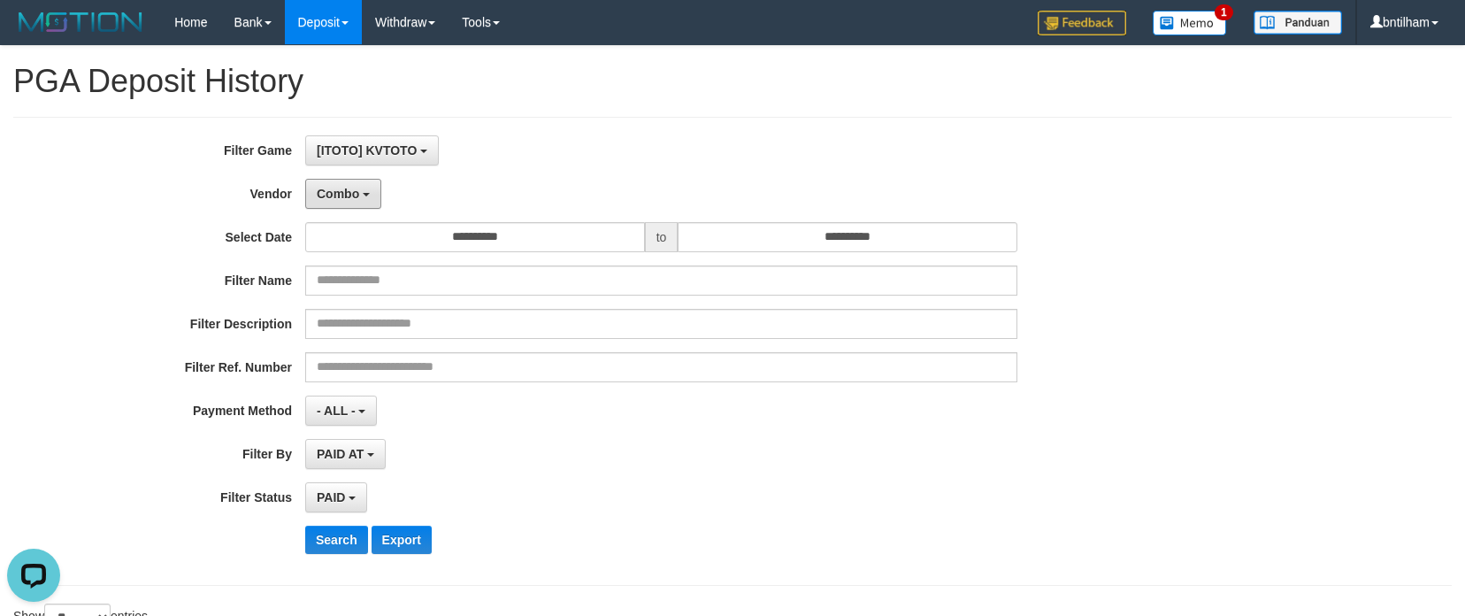
drag, startPoint x: 351, startPoint y: 191, endPoint x: 360, endPoint y: 229, distance: 39.1
click at [351, 190] on span "Combo" at bounding box center [338, 194] width 42 height 14
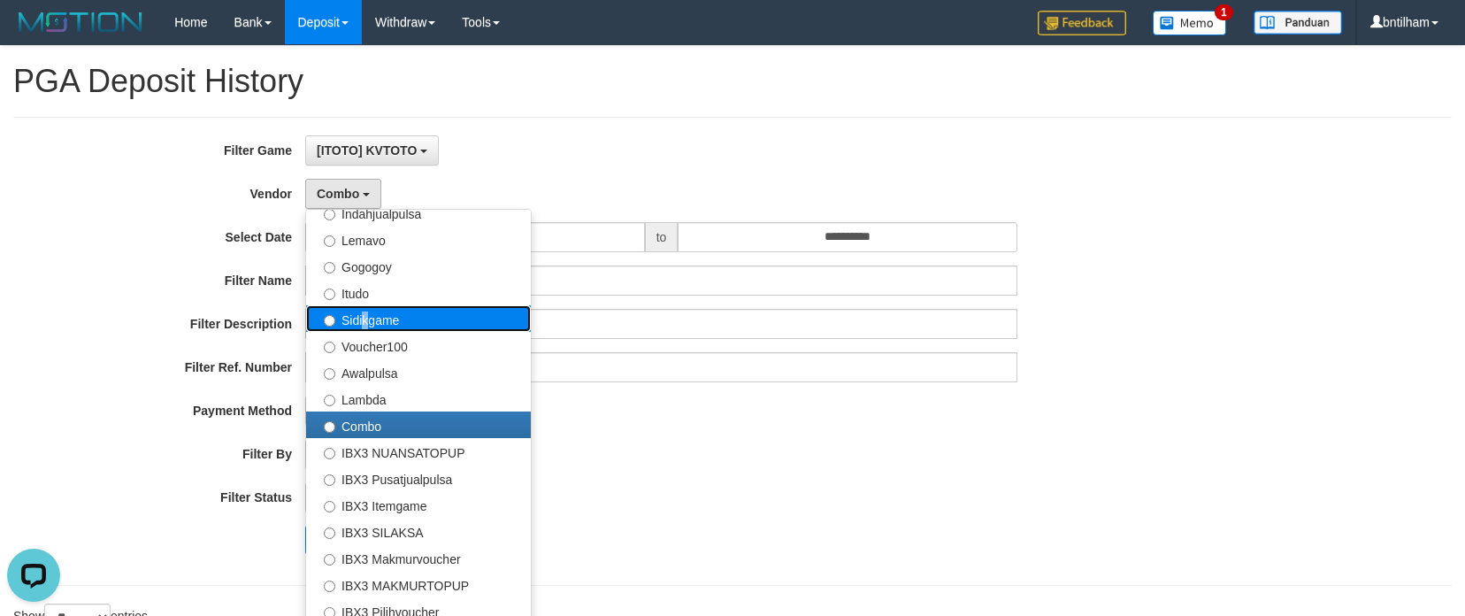
click at [361, 324] on label "Sidikgame" at bounding box center [418, 318] width 225 height 27
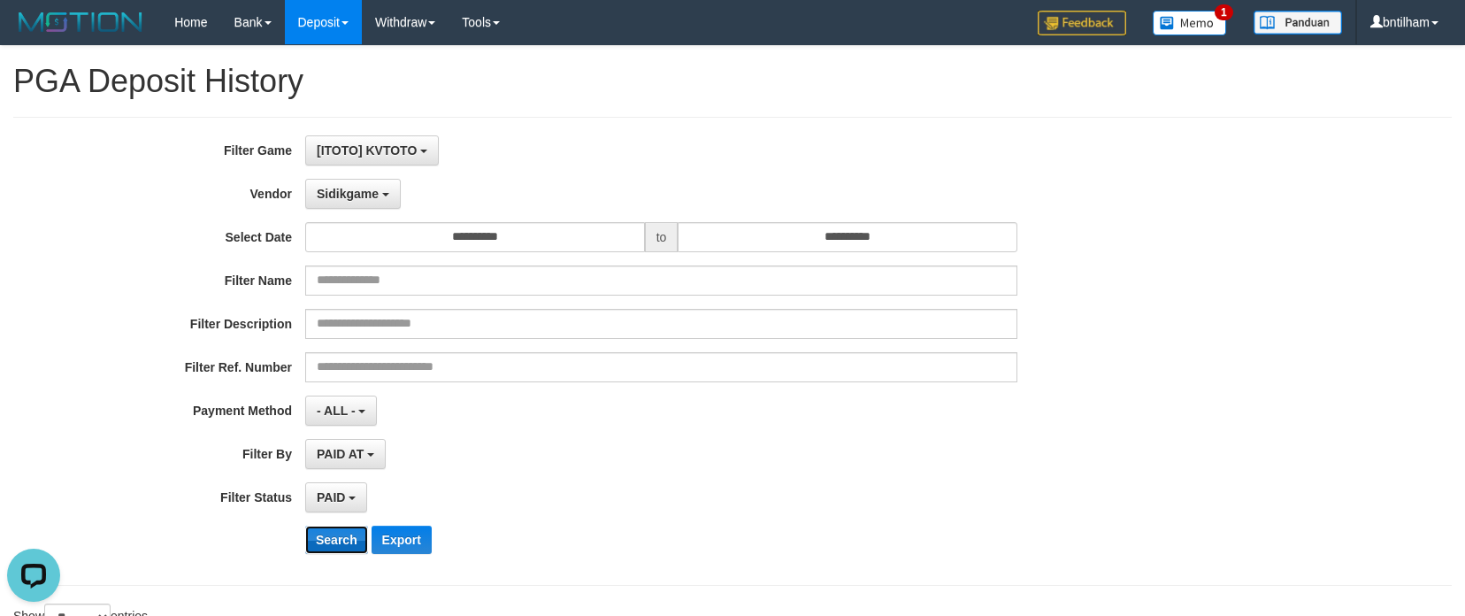
click at [338, 541] on button "Search" at bounding box center [336, 540] width 63 height 28
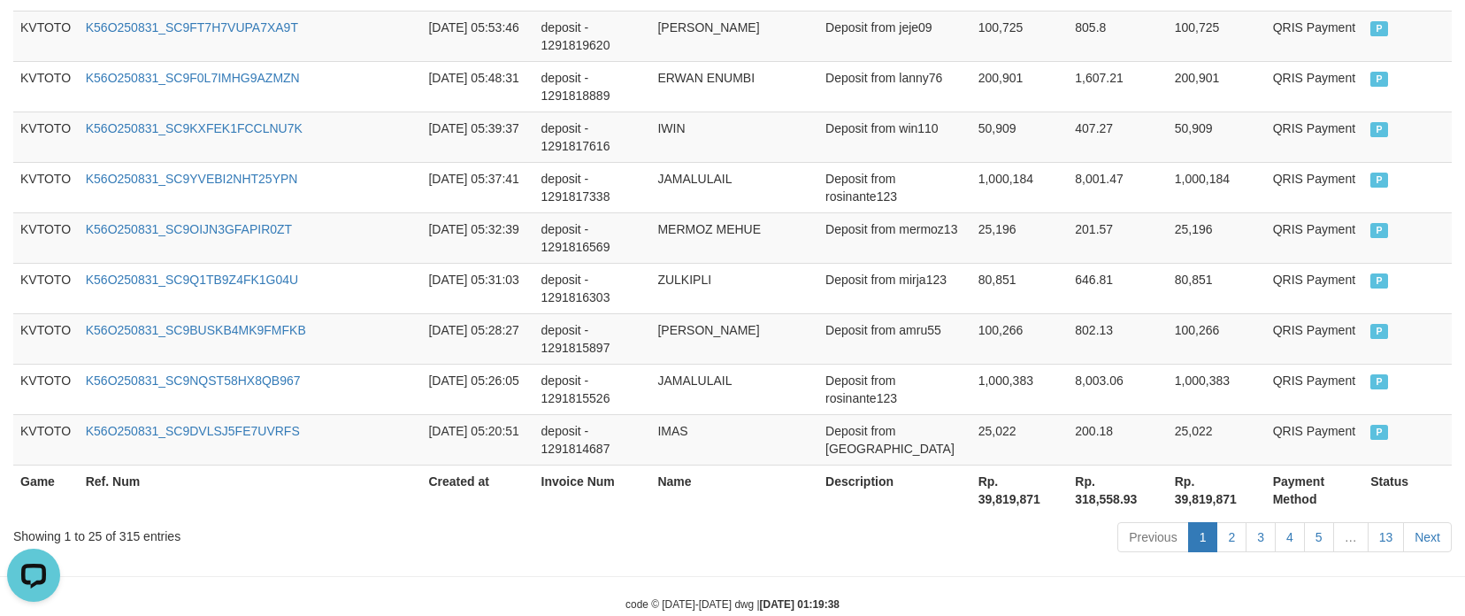
scroll to position [1527, 0]
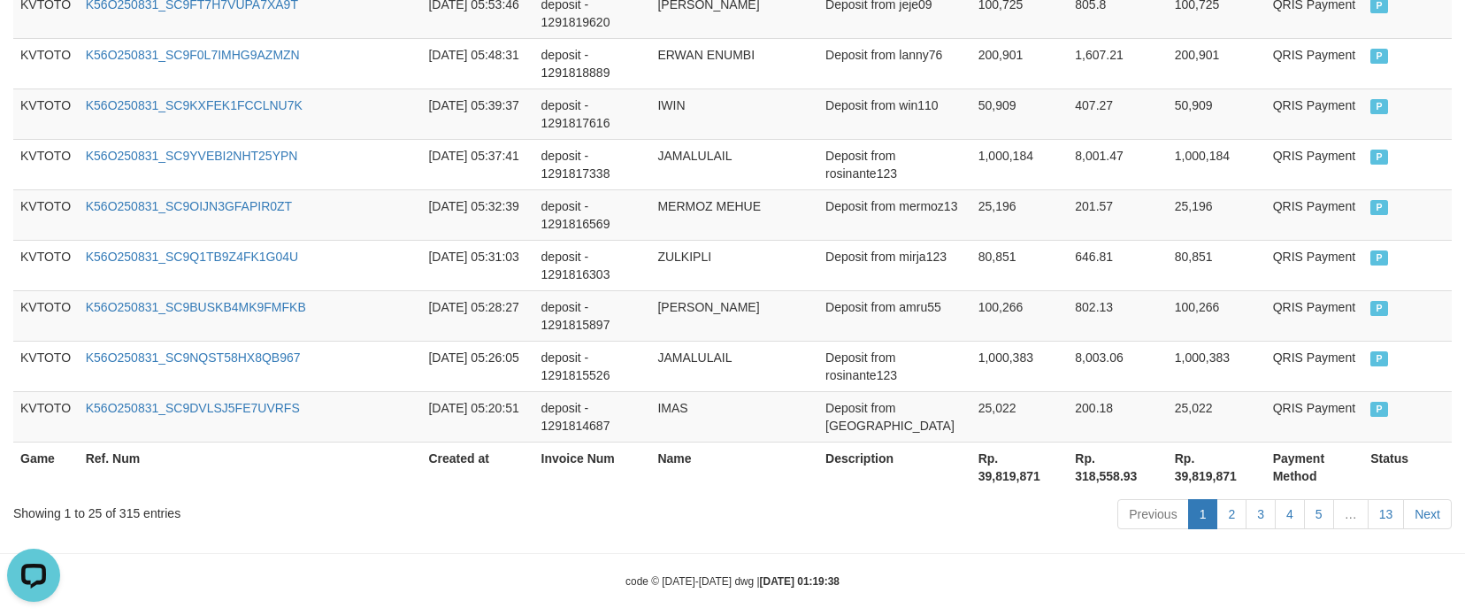
click at [124, 497] on div "Showing 1 to 25 of 315 entries" at bounding box center [305, 509] width 584 height 25
click at [972, 443] on th "Rp. 39,819,871" at bounding box center [1020, 467] width 97 height 50
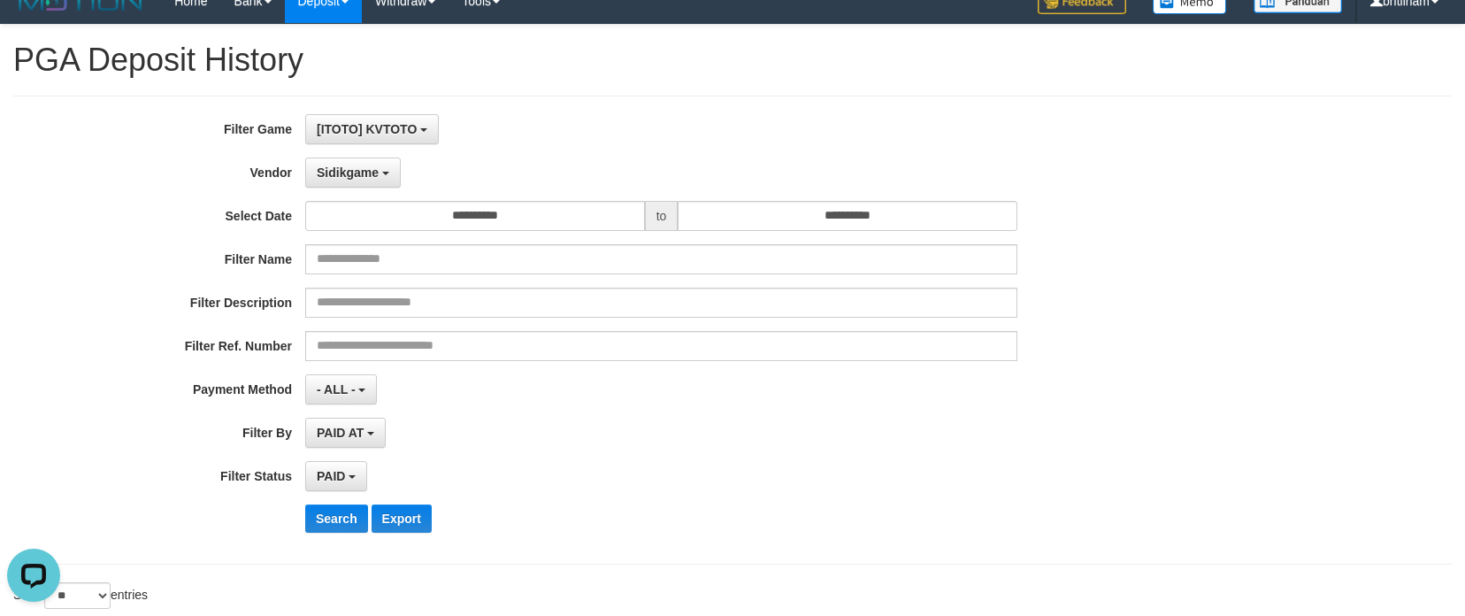
scroll to position [0, 0]
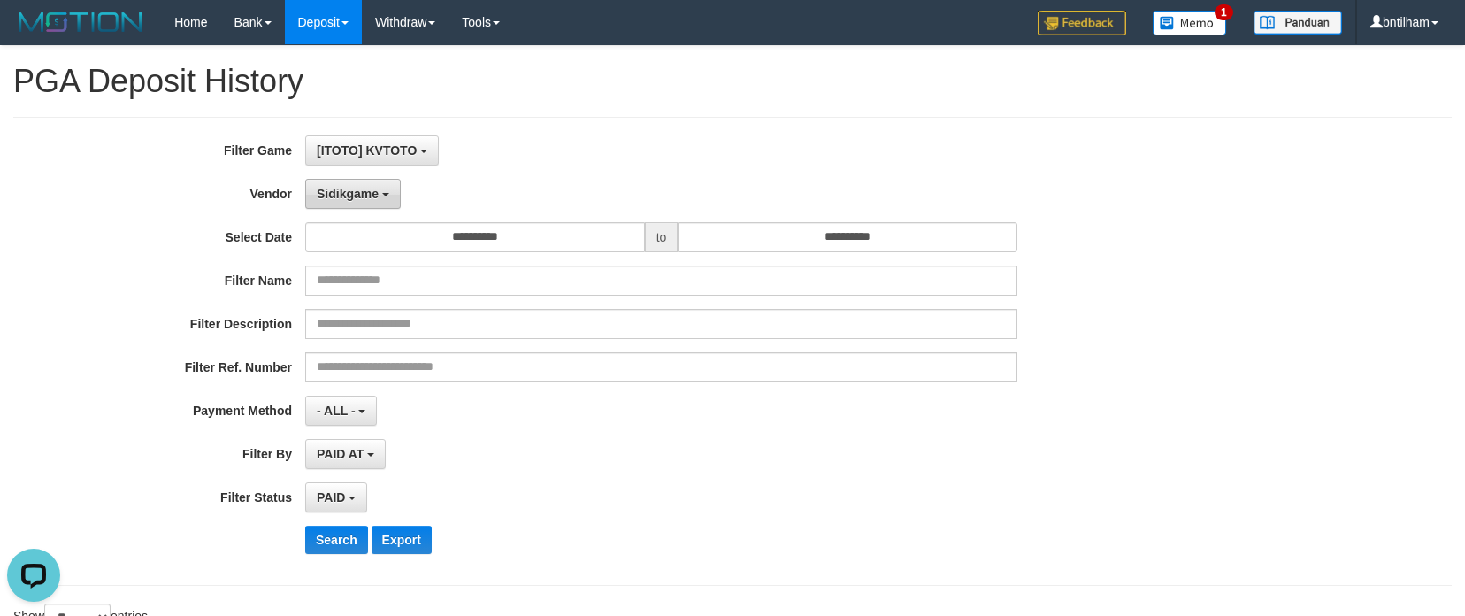
click at [339, 206] on button "Sidikgame" at bounding box center [353, 194] width 96 height 30
click at [341, 537] on button "Search" at bounding box center [336, 540] width 63 height 28
click at [341, 535] on button "Search" at bounding box center [336, 540] width 63 height 28
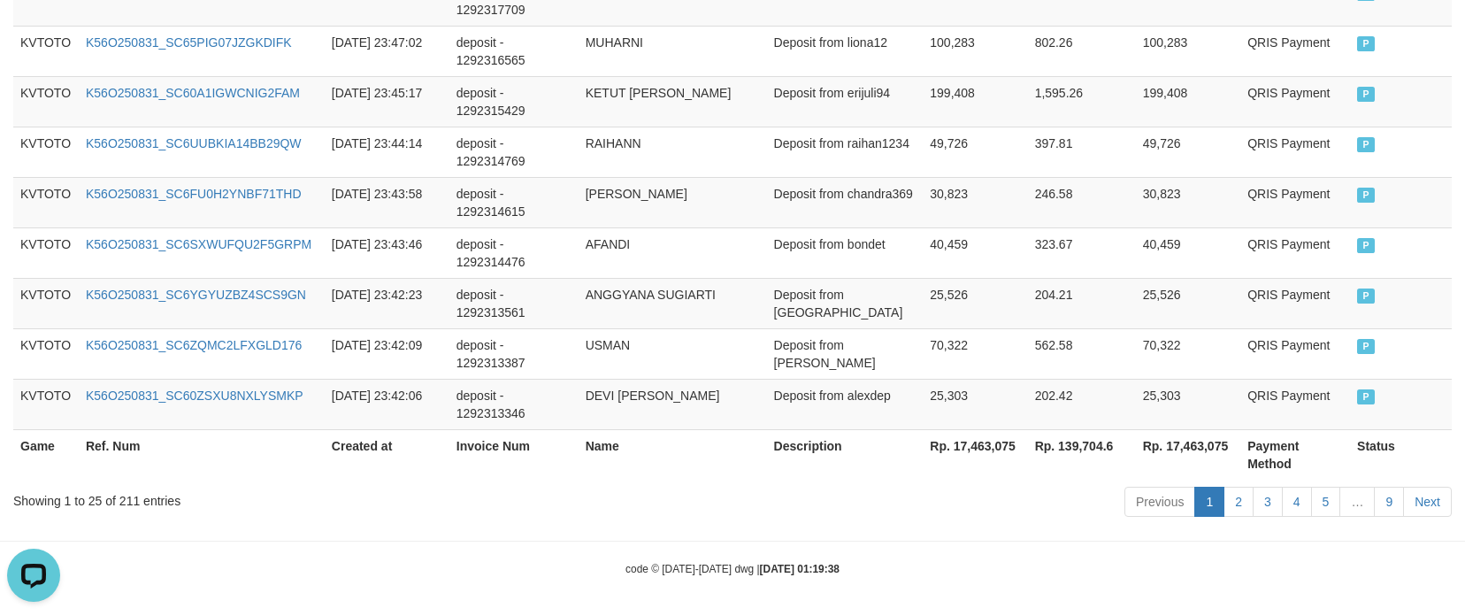
scroll to position [1527, 0]
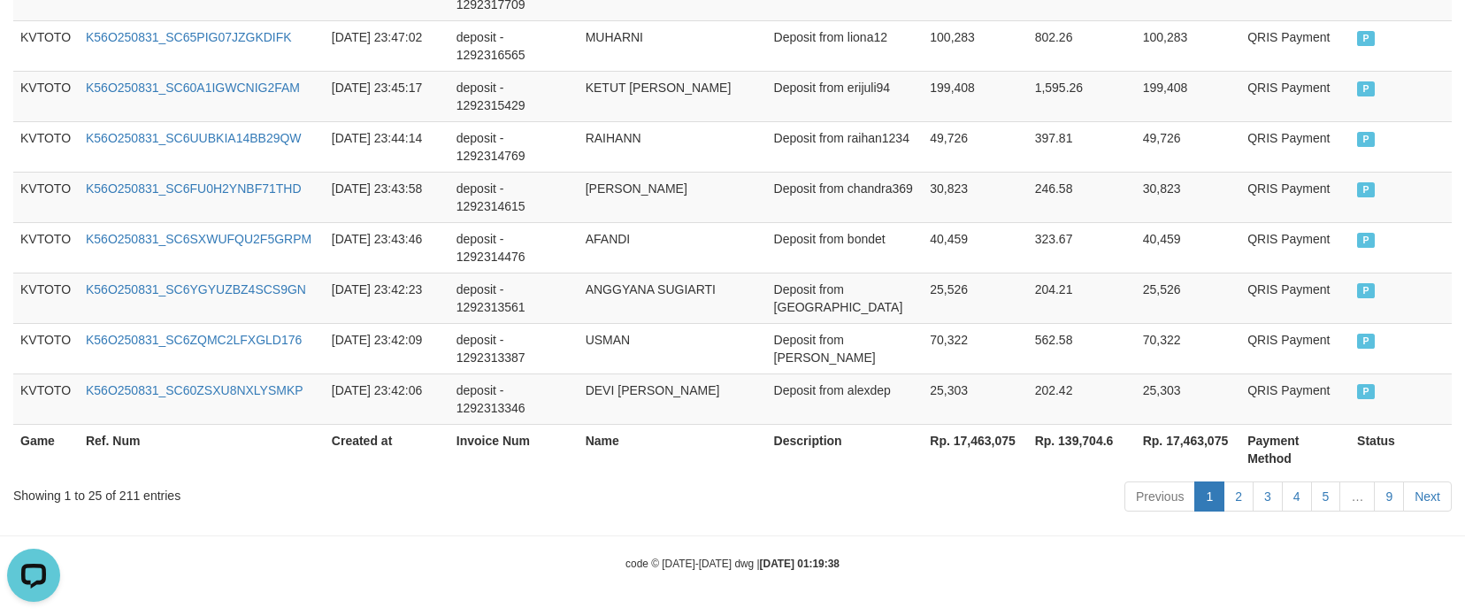
click at [131, 498] on div "Showing 1 to 25 of 211 entries" at bounding box center [305, 492] width 584 height 25
click at [977, 446] on th "Rp. 17,463,075" at bounding box center [975, 449] width 104 height 50
click at [523, 494] on div "Showing 1 to 25 of 211 entries" at bounding box center [305, 492] width 584 height 25
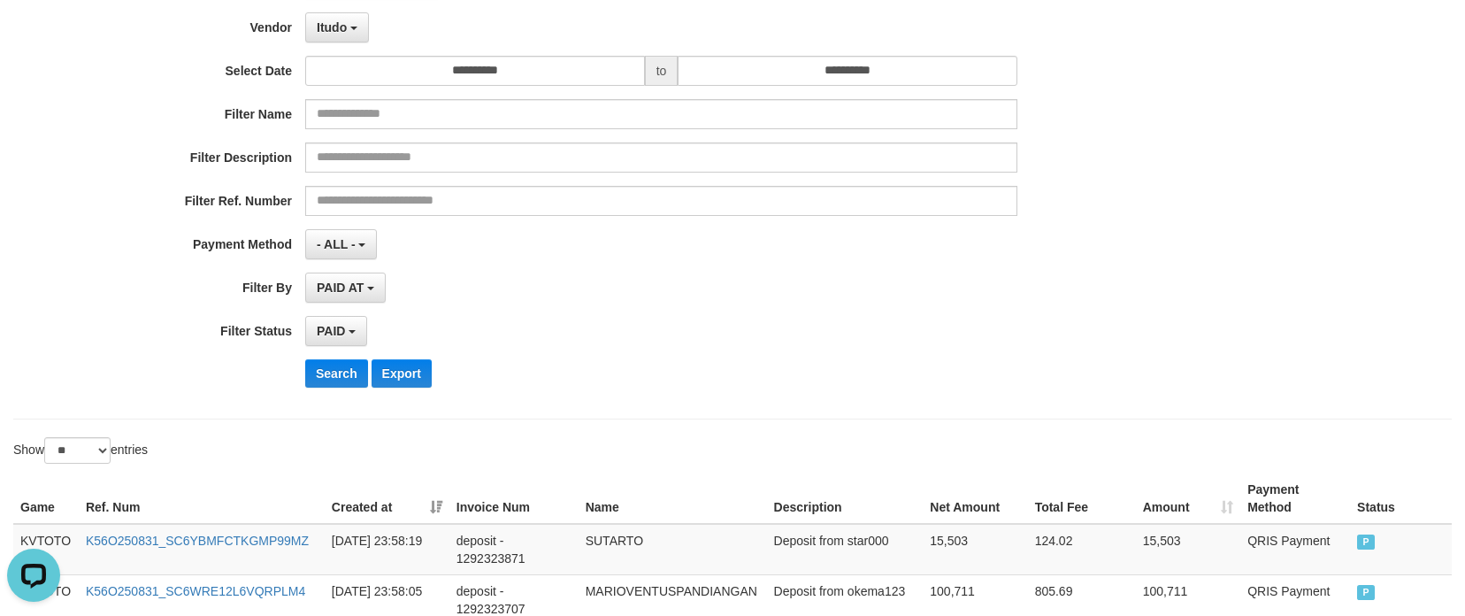
scroll to position [0, 0]
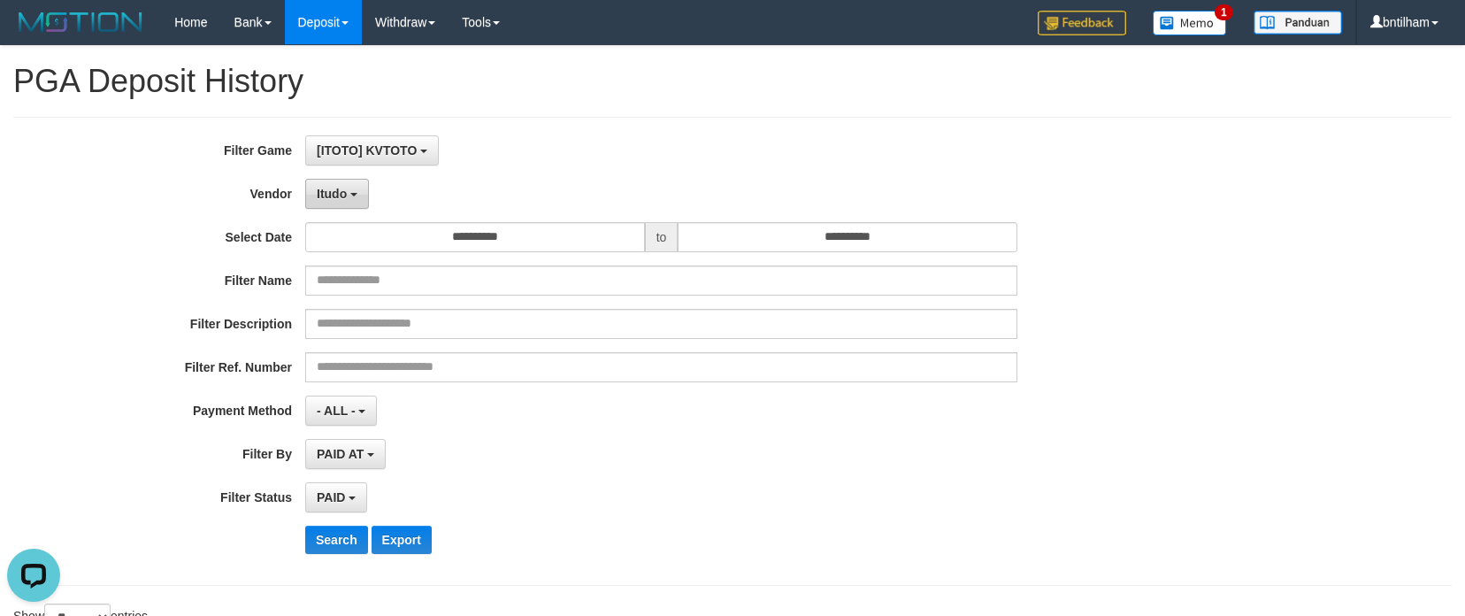
click at [340, 195] on span "Itudo" at bounding box center [332, 194] width 30 height 14
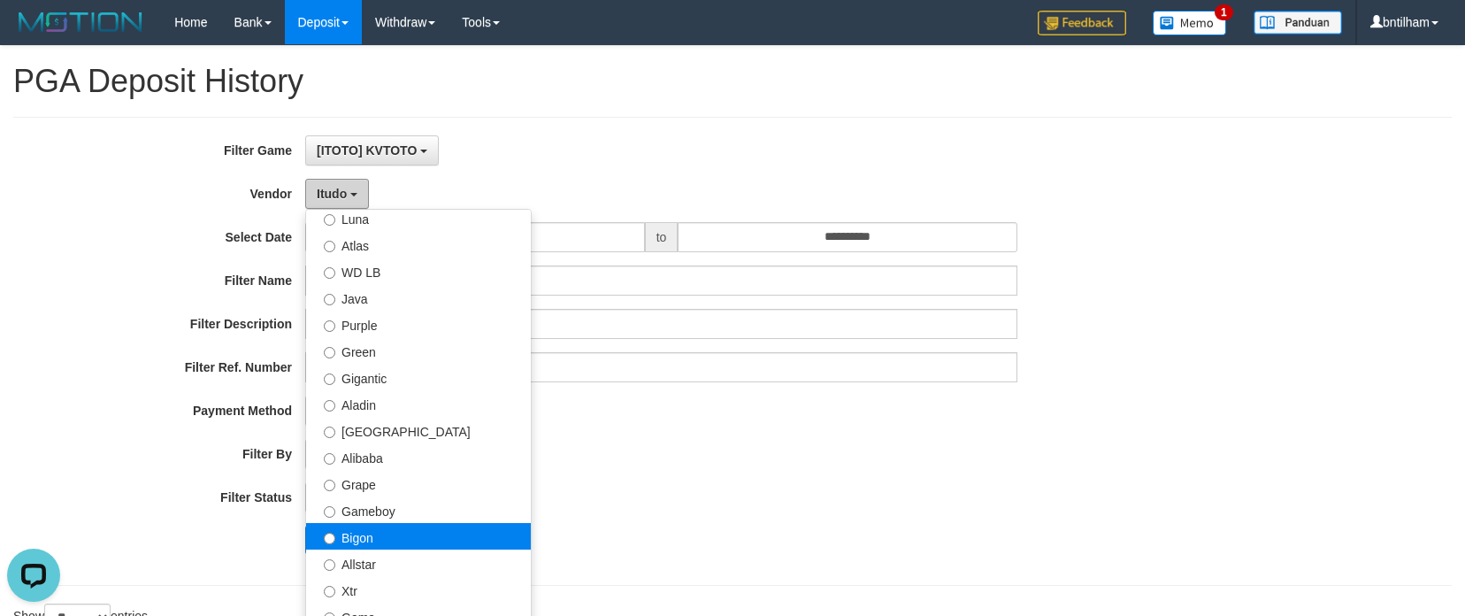
scroll to position [177, 0]
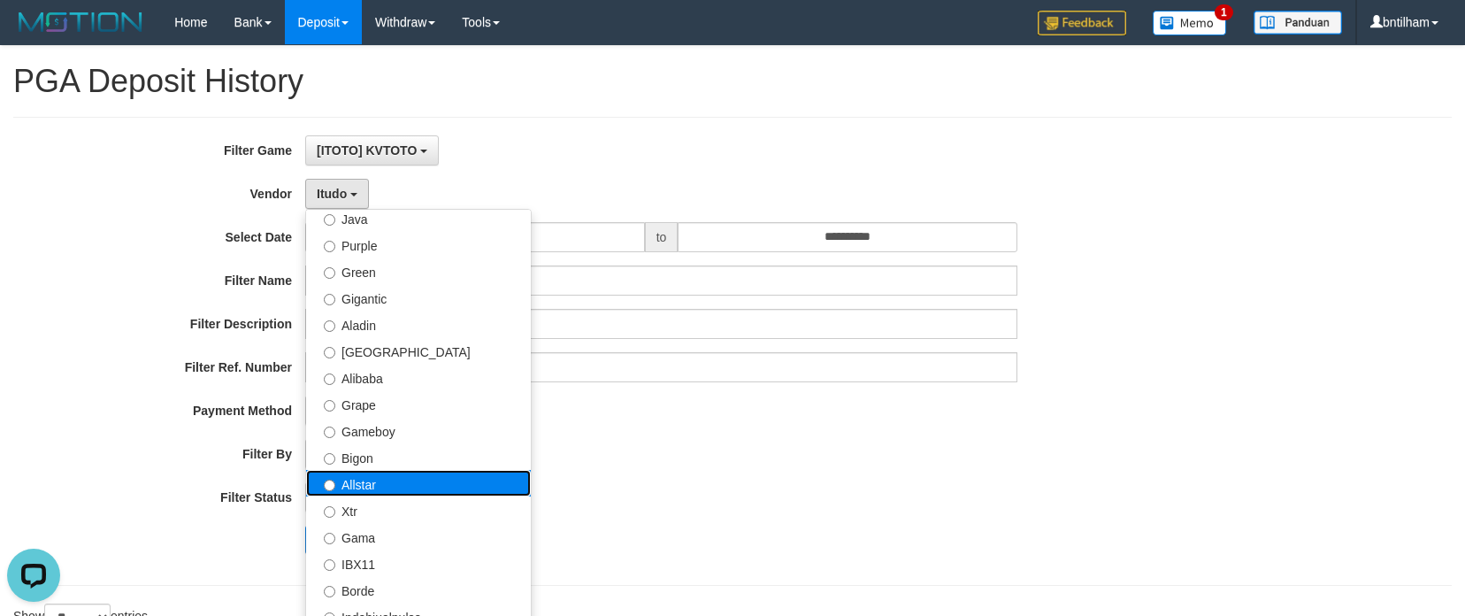
click at [357, 482] on label "Allstar" at bounding box center [418, 483] width 225 height 27
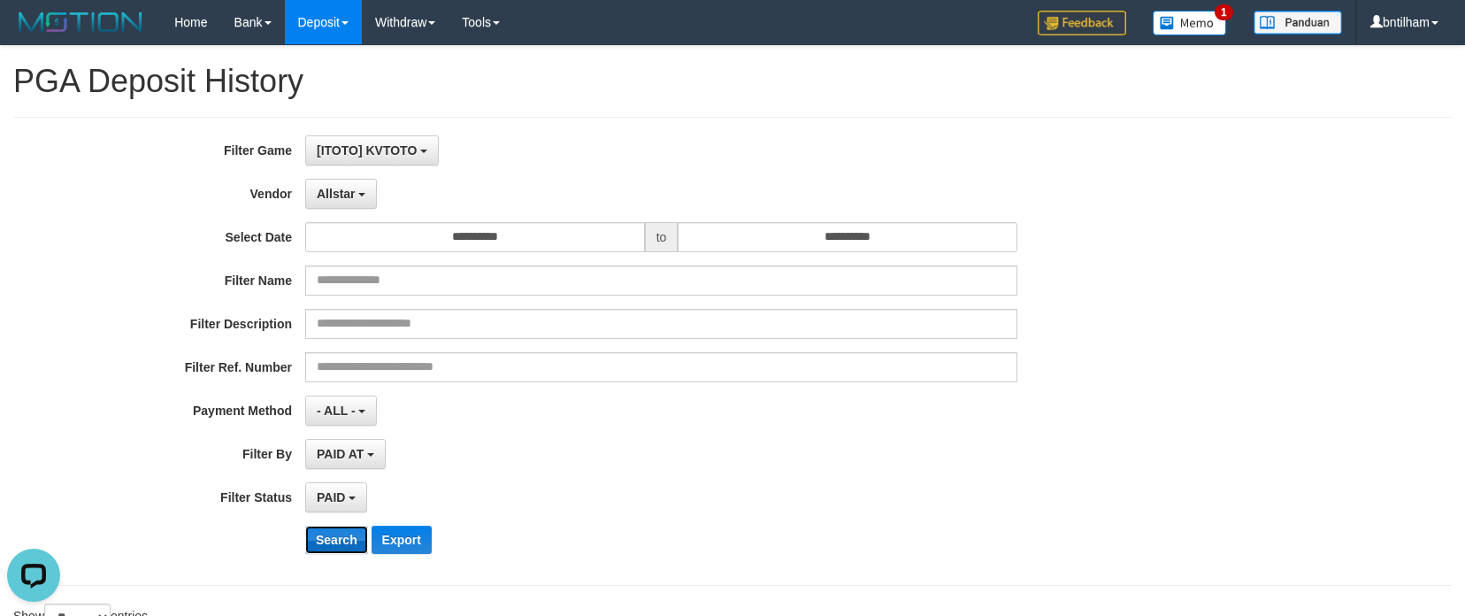
click at [335, 535] on button "Search" at bounding box center [336, 540] width 63 height 28
click at [340, 537] on button "Search" at bounding box center [336, 540] width 63 height 28
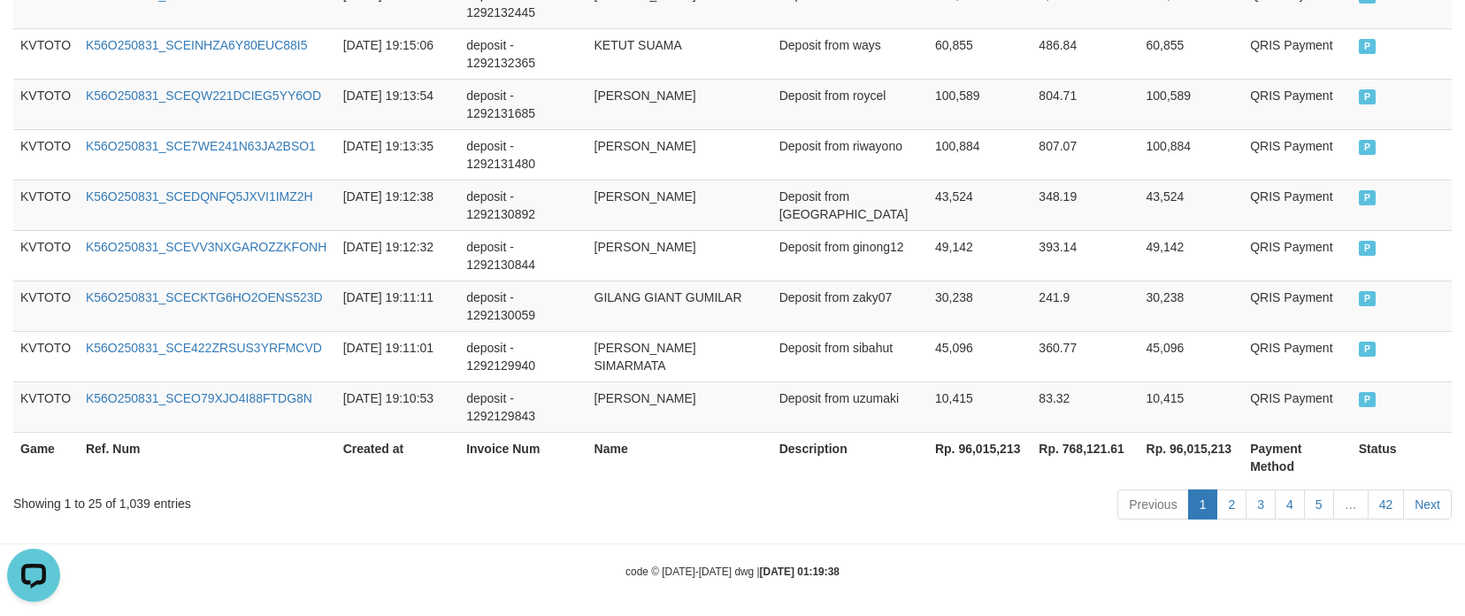
scroll to position [1527, 0]
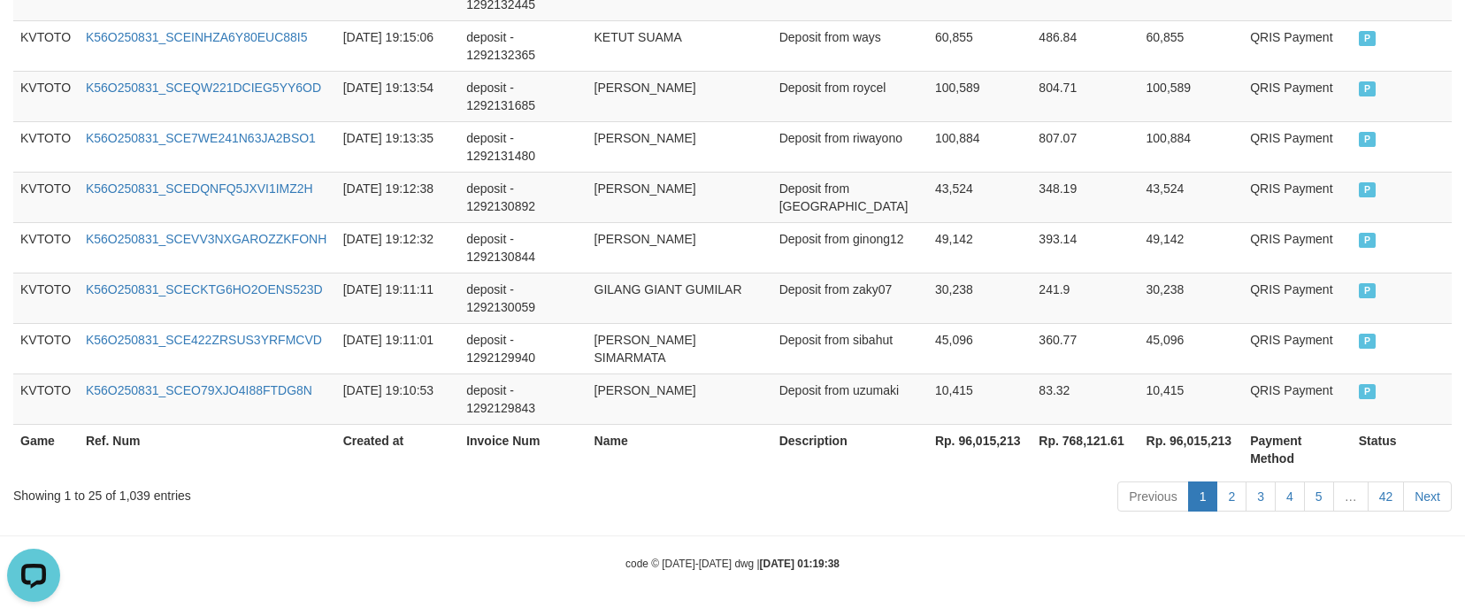
click at [133, 501] on div "Showing 1 to 25 of 1,039 entries" at bounding box center [305, 492] width 584 height 25
drag, startPoint x: 392, startPoint y: 524, endPoint x: 573, endPoint y: 500, distance: 183.0
click at [977, 443] on th "Rp. 96,015,213" at bounding box center [980, 449] width 104 height 50
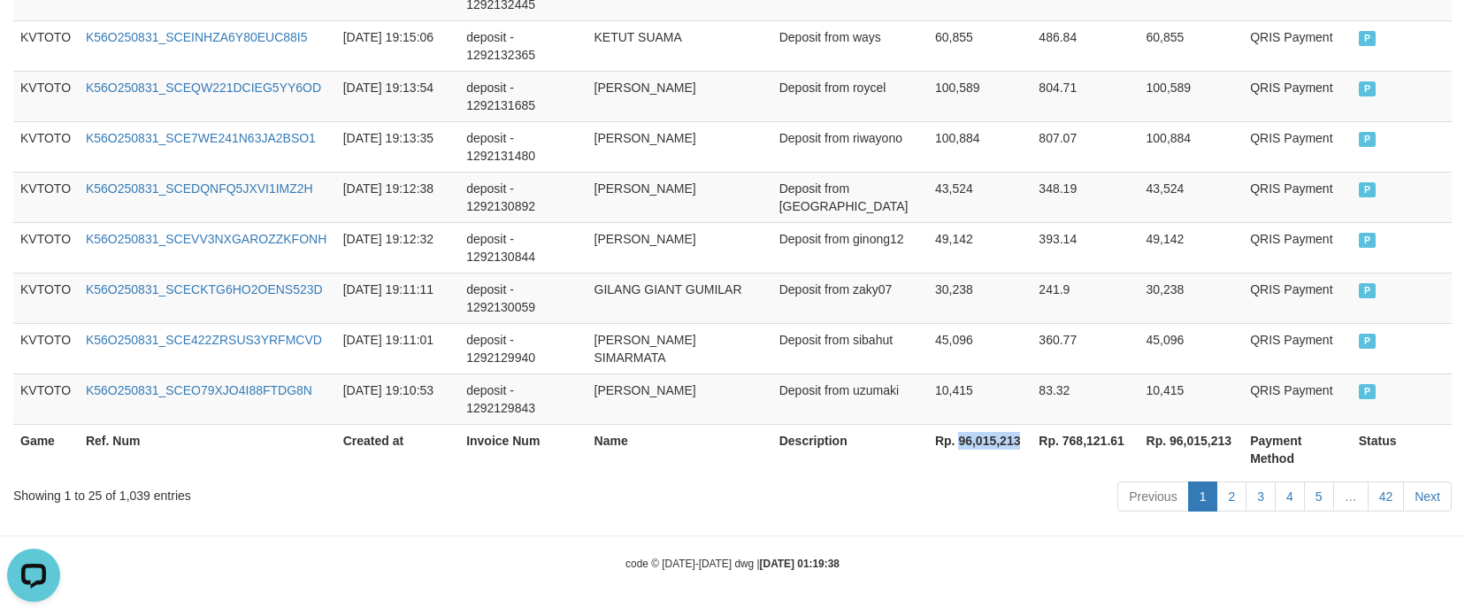
click at [977, 443] on th "Rp. 96,015,213" at bounding box center [980, 449] width 104 height 50
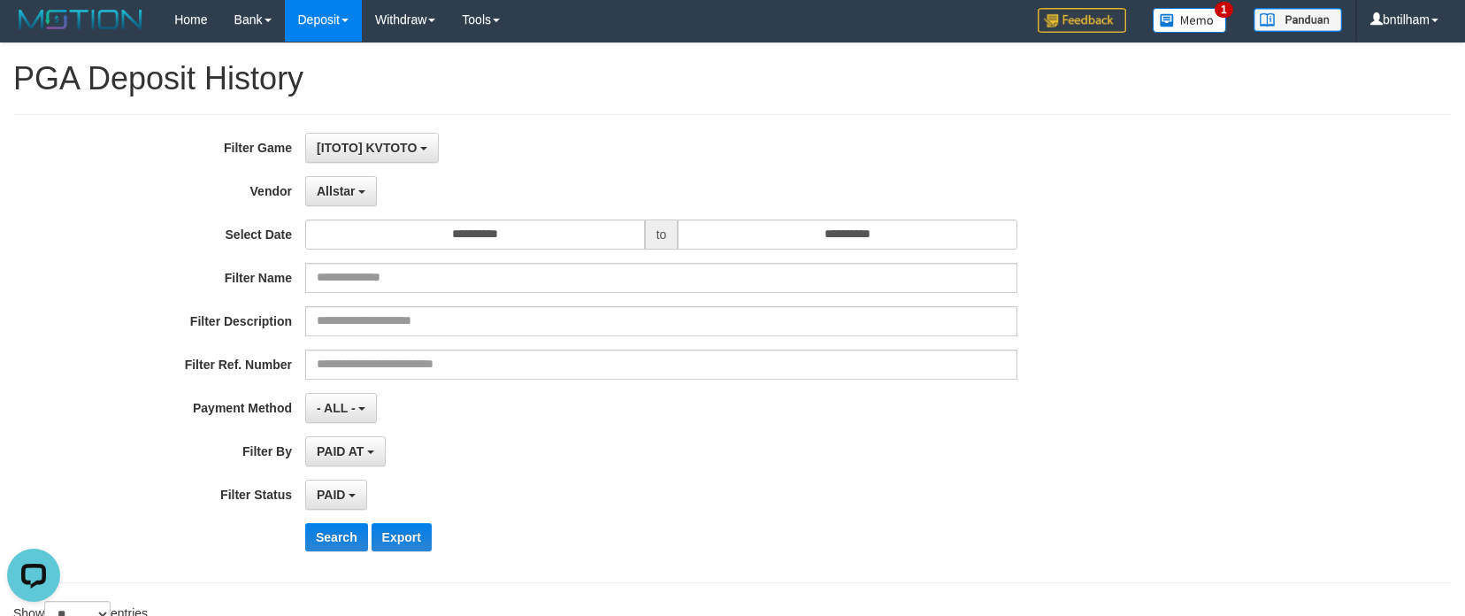
scroll to position [0, 0]
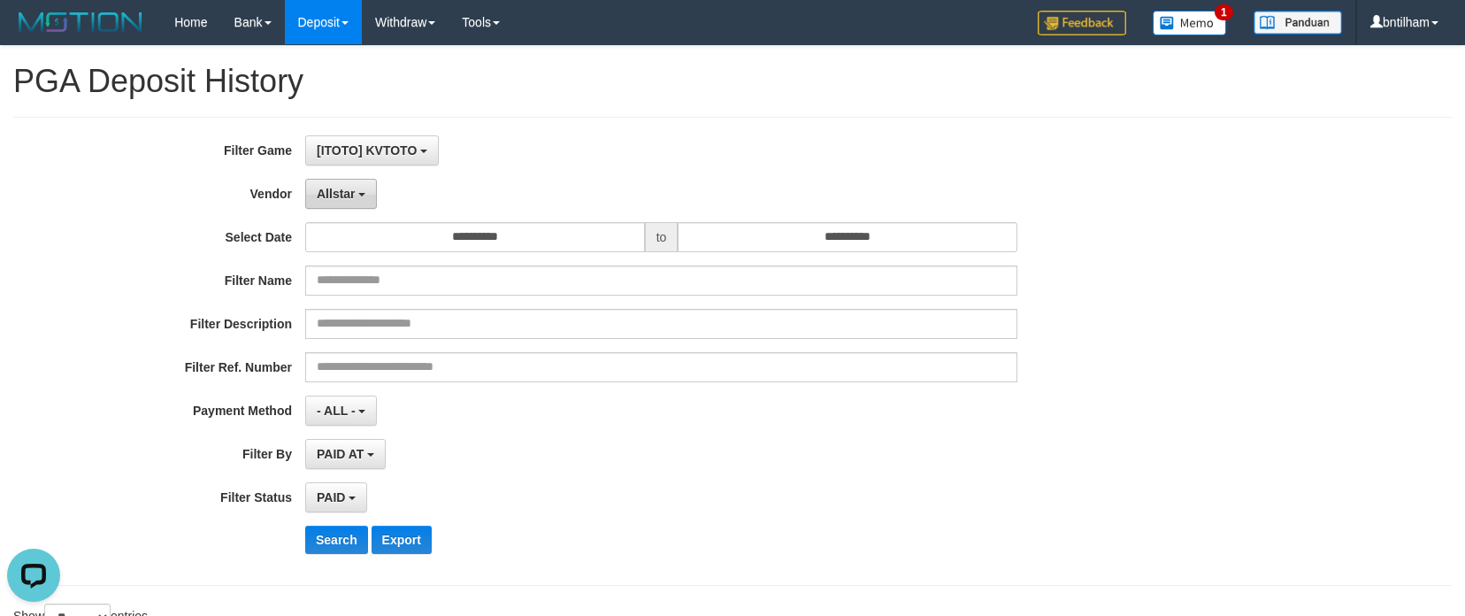
click at [354, 196] on span "Allstar" at bounding box center [336, 194] width 39 height 14
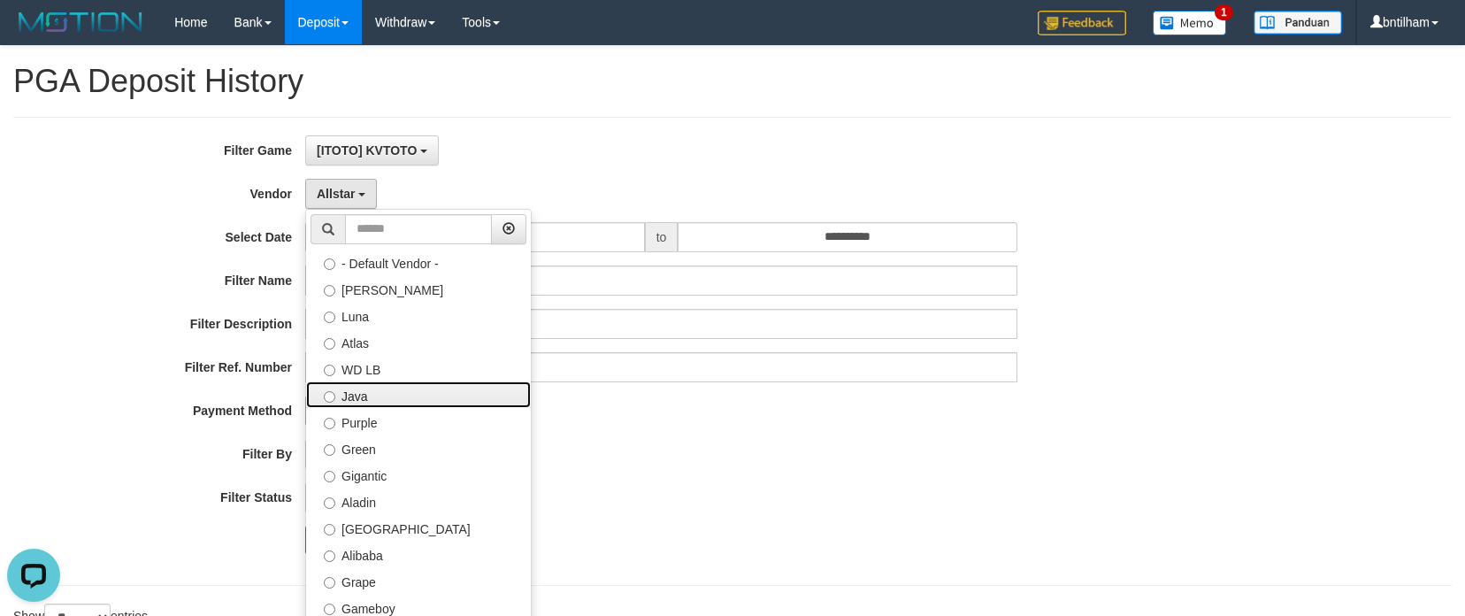
click at [349, 398] on label "Java" at bounding box center [418, 394] width 225 height 27
select select "**********"
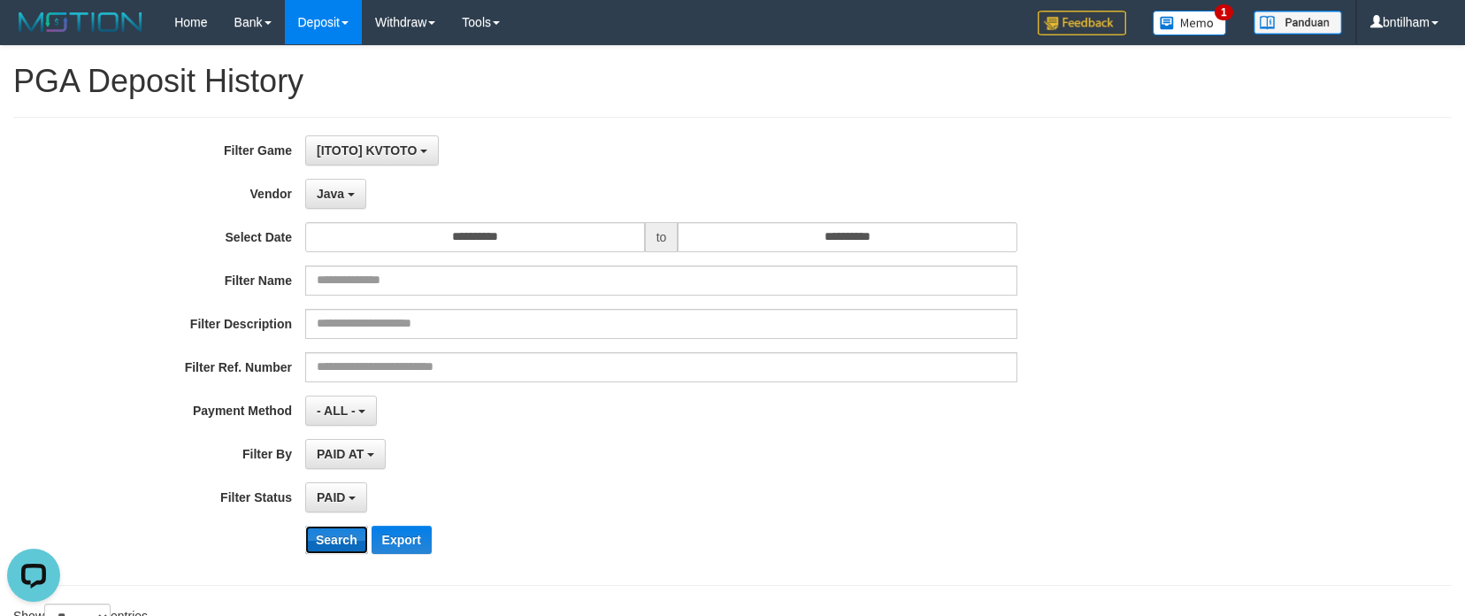
click at [339, 547] on button "Search" at bounding box center [336, 540] width 63 height 28
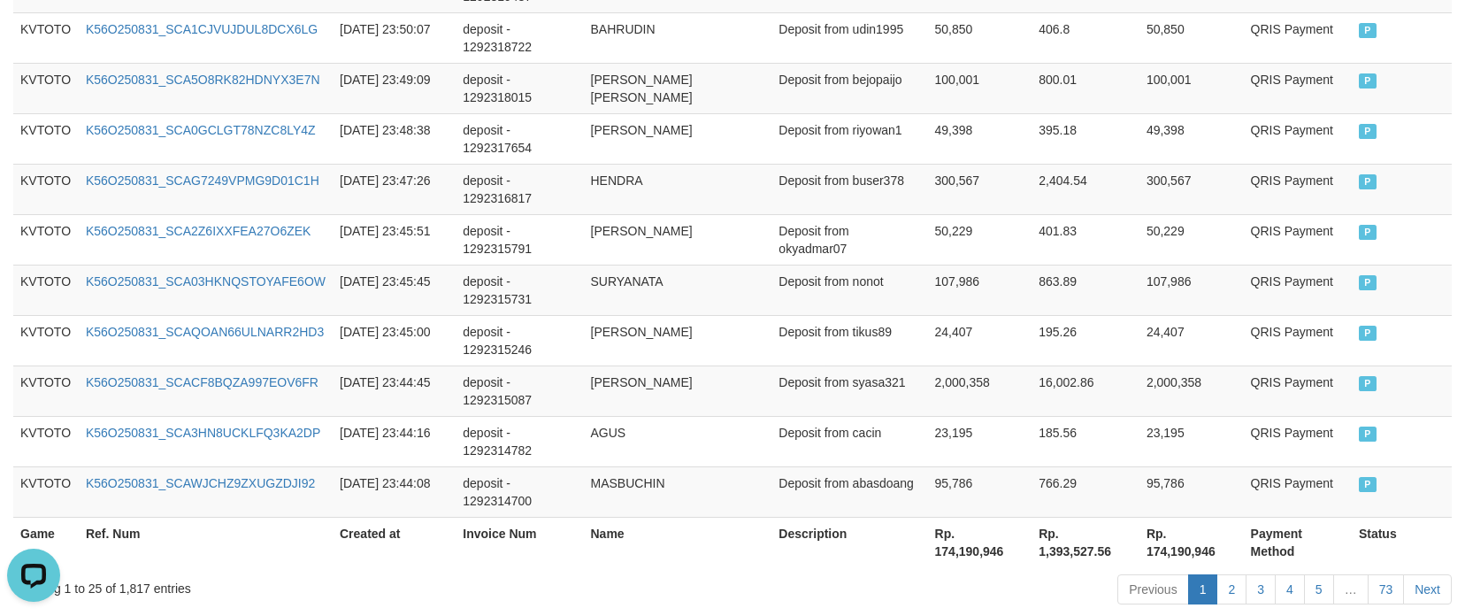
scroll to position [1527, 0]
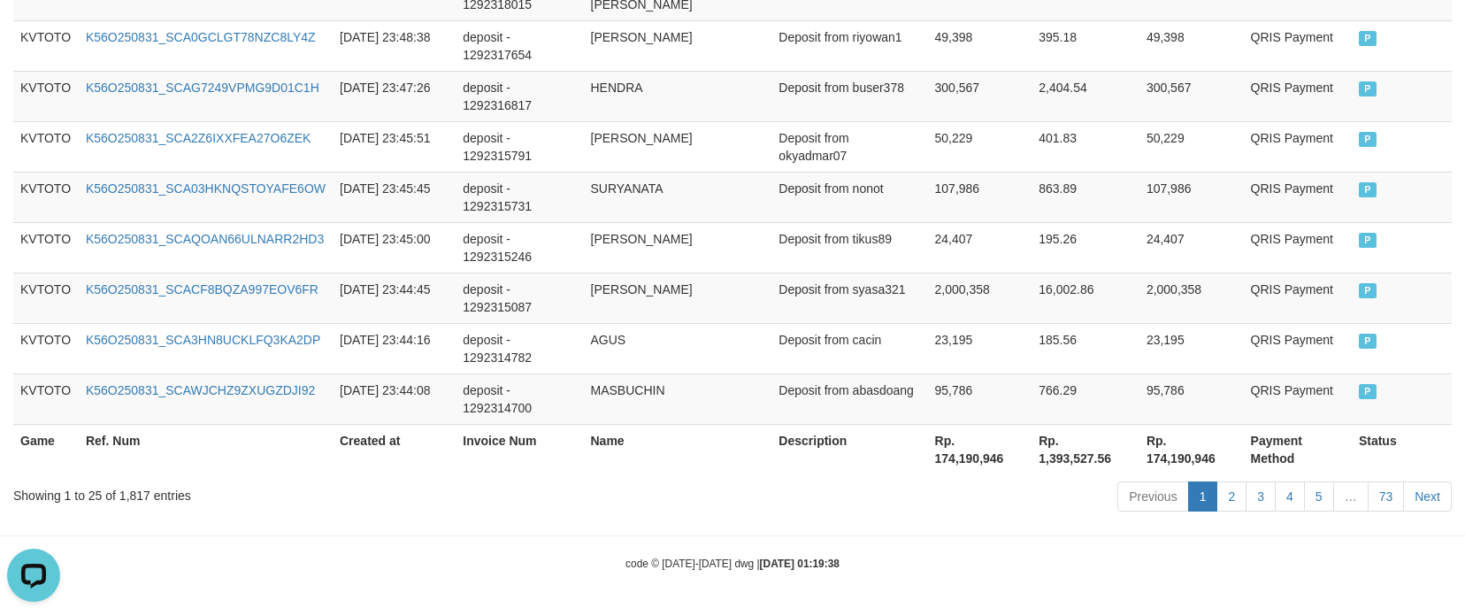
click at [140, 500] on div "Showing 1 to 25 of 1,817 entries" at bounding box center [305, 492] width 584 height 25
click at [139, 499] on div "Showing 1 to 25 of 1,817 entries" at bounding box center [305, 492] width 584 height 25
click at [964, 460] on th "Rp. 174,190,946" at bounding box center [980, 449] width 104 height 50
